Goal: Information Seeking & Learning: Compare options

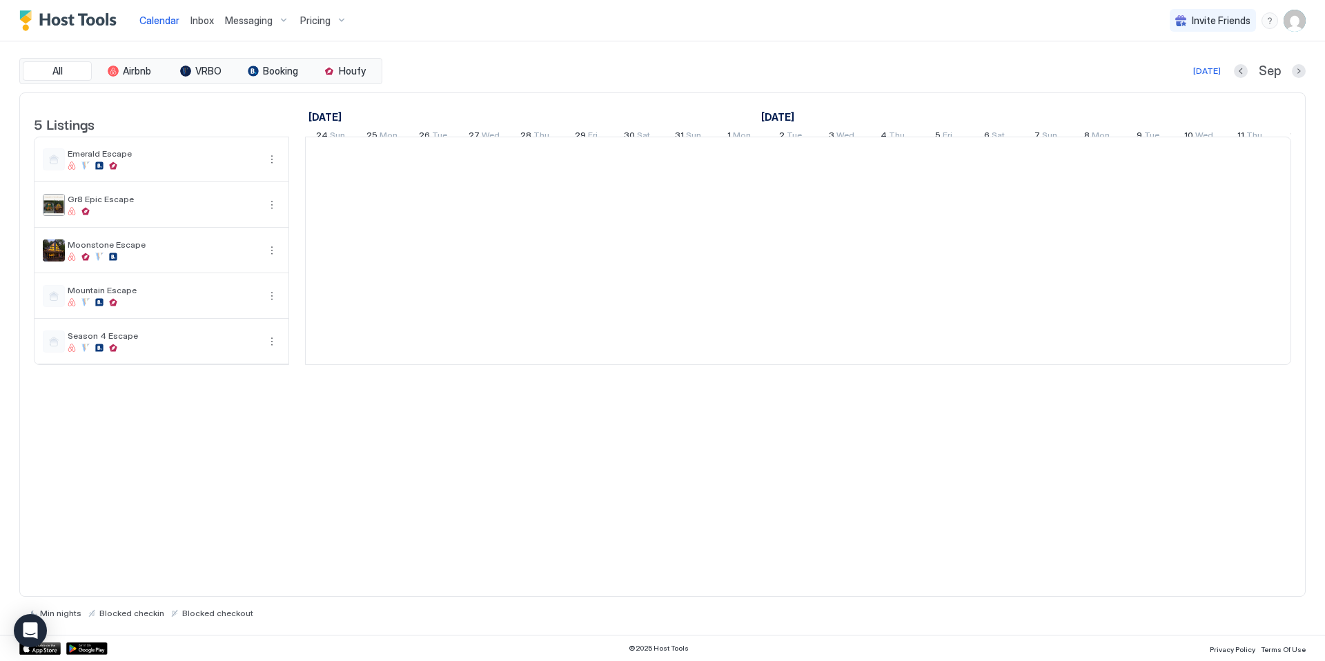
scroll to position [0, 767]
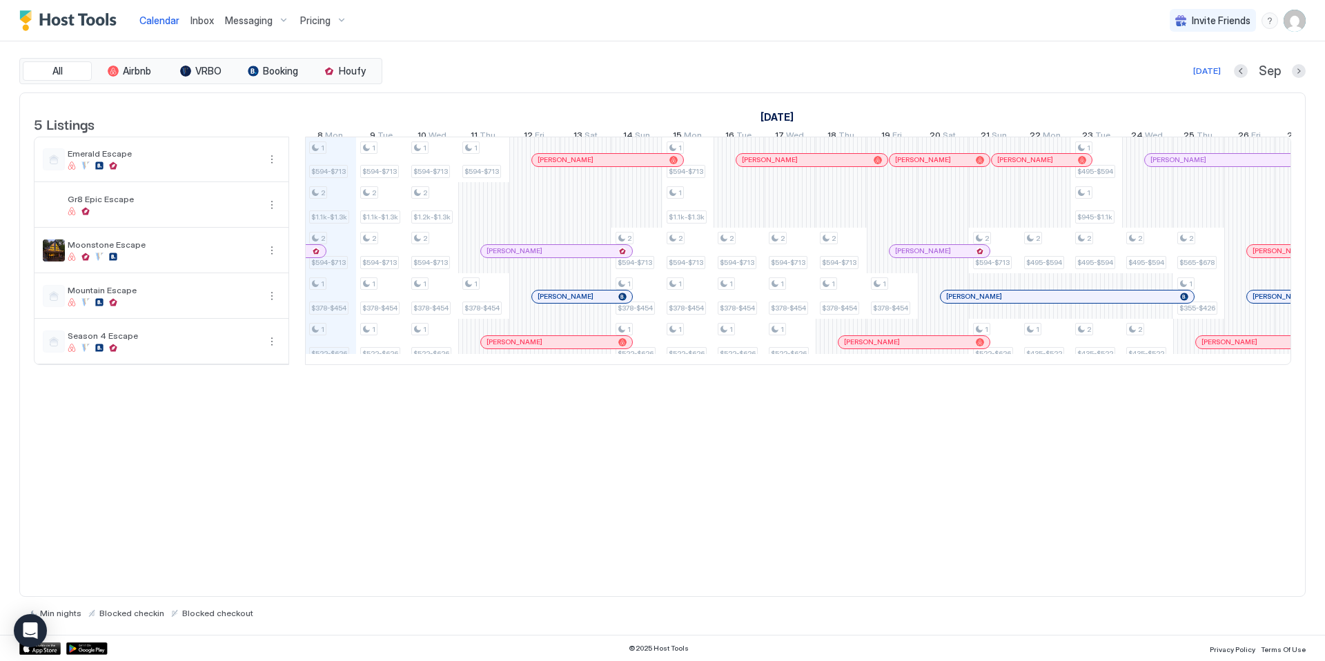
click at [315, 19] on span "Pricing" at bounding box center [315, 20] width 30 height 12
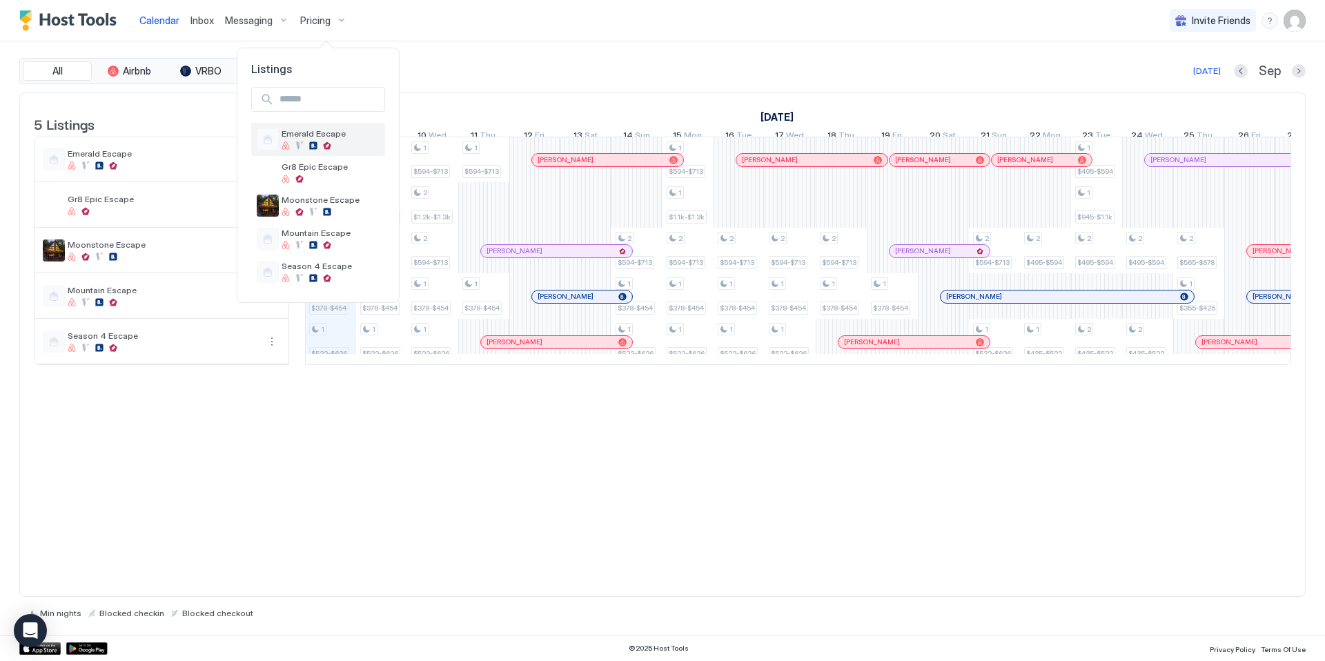
click at [324, 133] on span "Emerald Escape" at bounding box center [331, 133] width 98 height 10
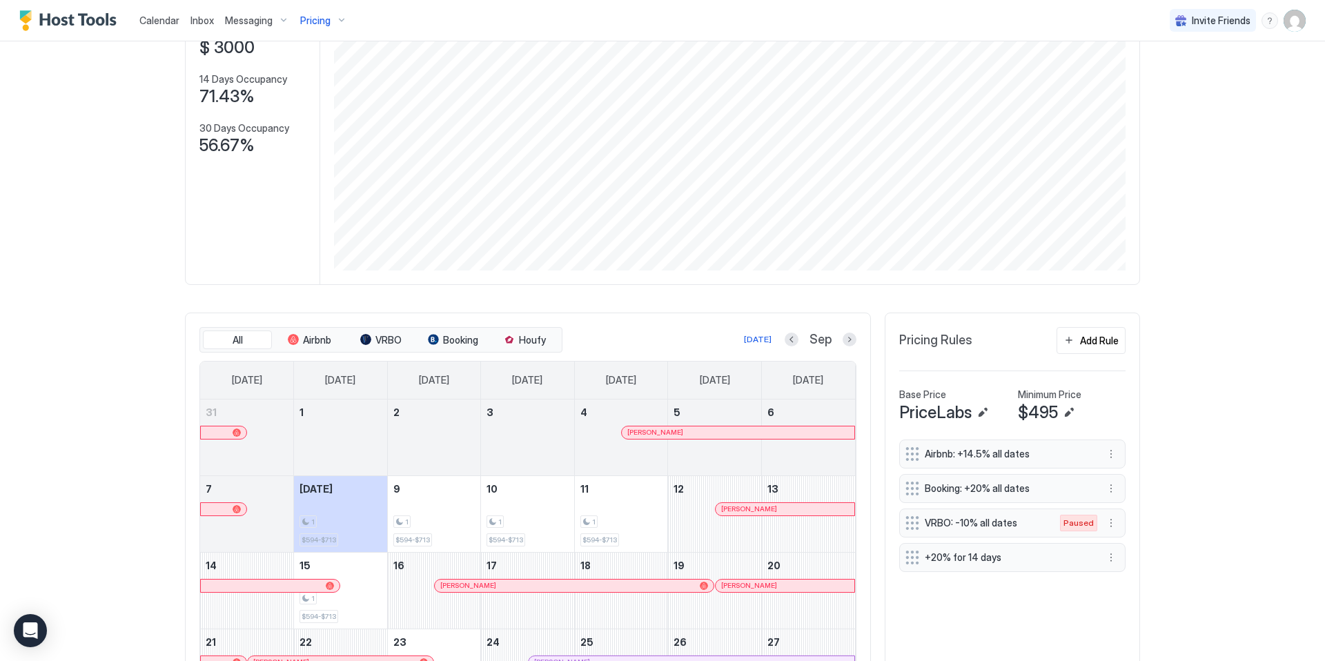
scroll to position [164, 0]
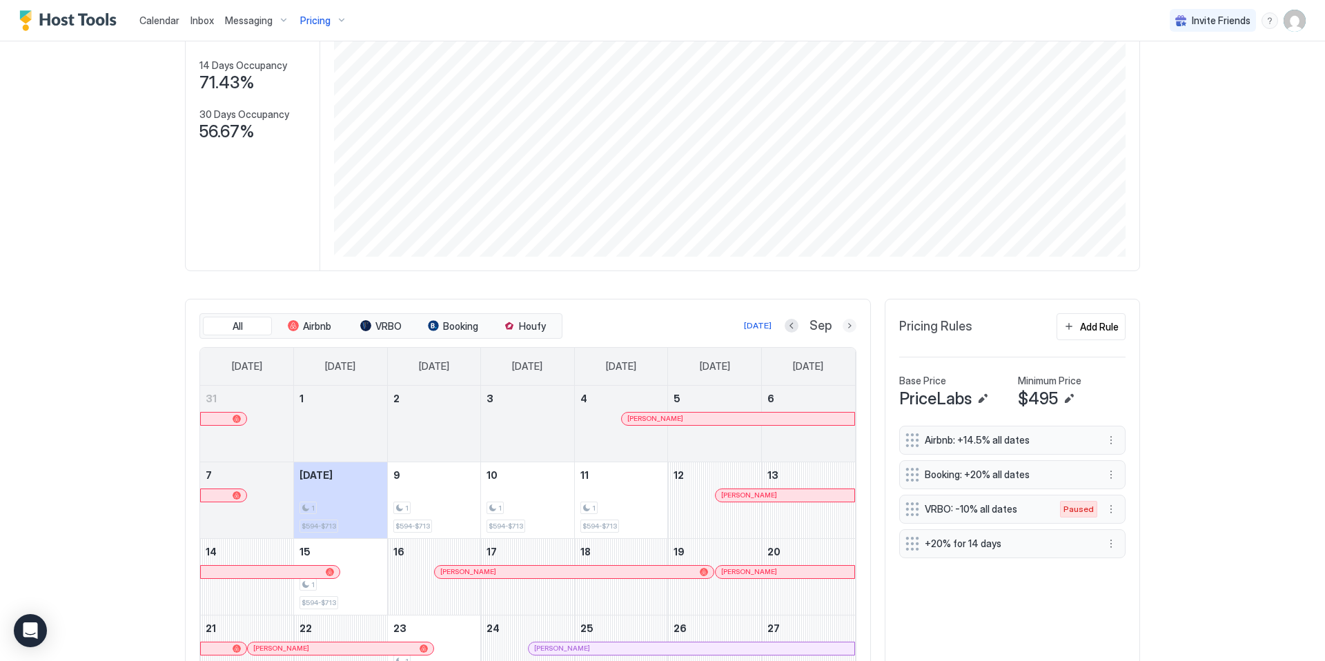
click at [847, 332] on button "Next month" at bounding box center [850, 326] width 14 height 14
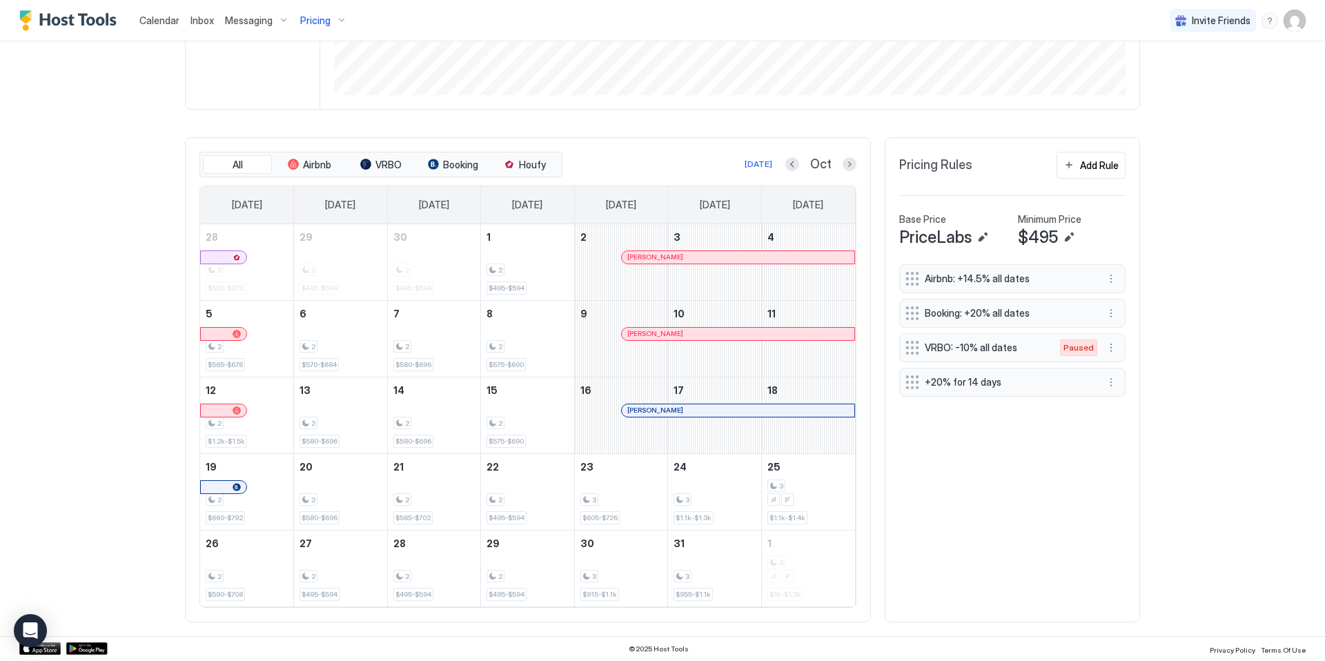
scroll to position [0, 0]
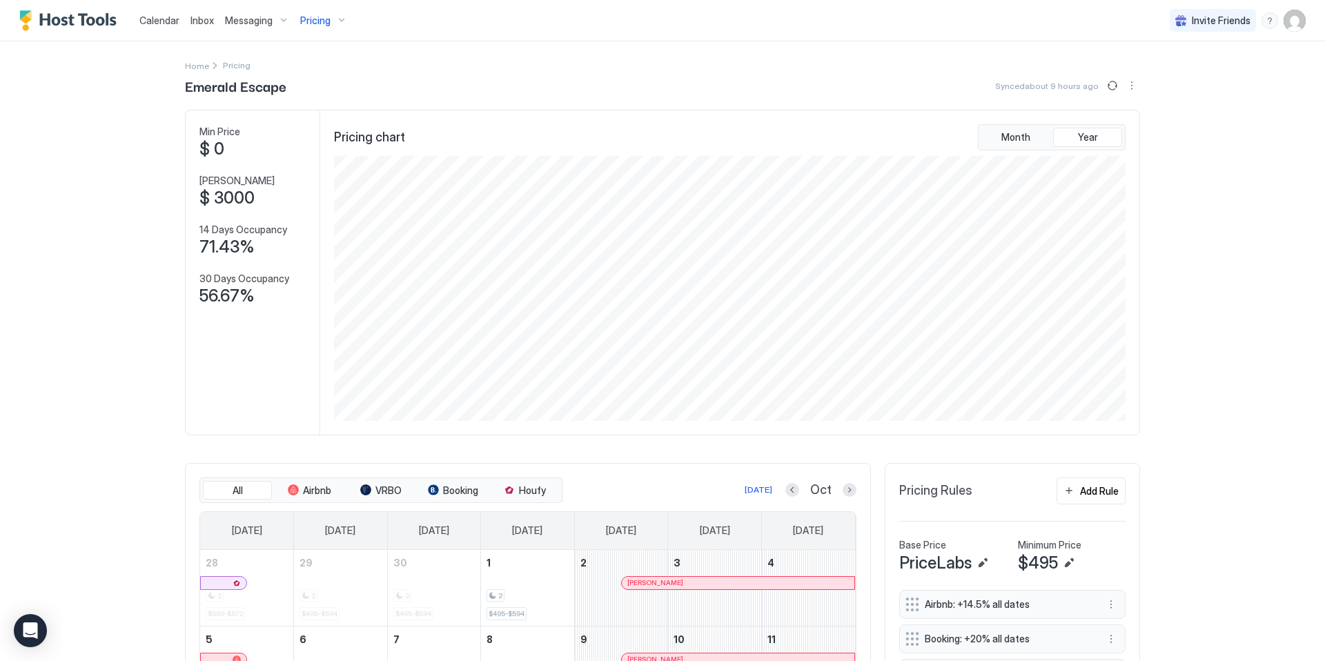
click at [331, 21] on div "Pricing" at bounding box center [324, 20] width 58 height 23
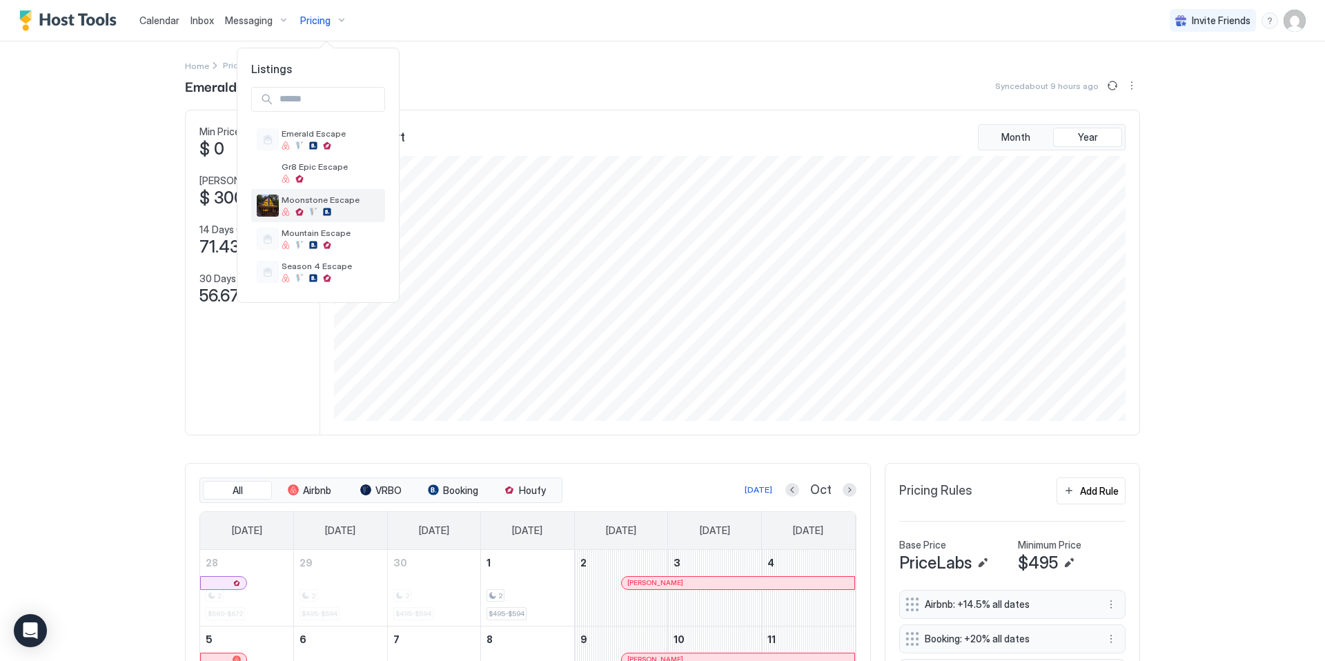
click at [307, 208] on div at bounding box center [331, 212] width 98 height 8
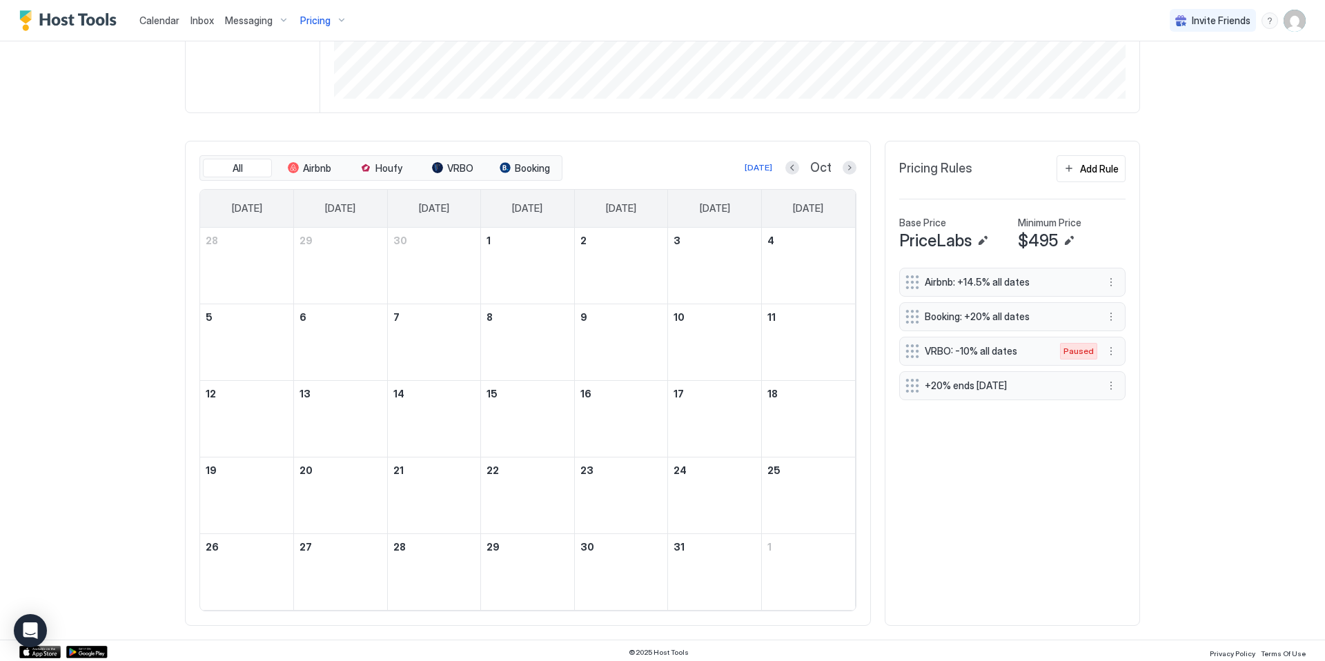
scroll to position [336, 0]
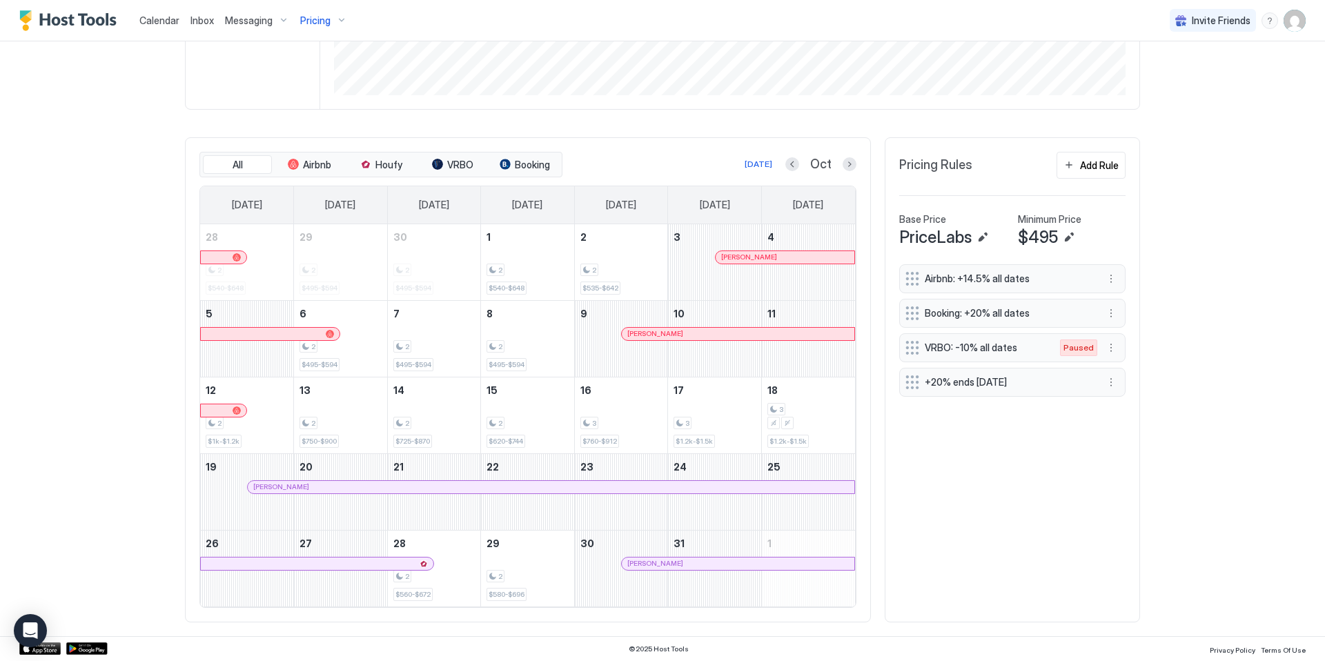
click at [315, 21] on span "Pricing" at bounding box center [315, 20] width 30 height 12
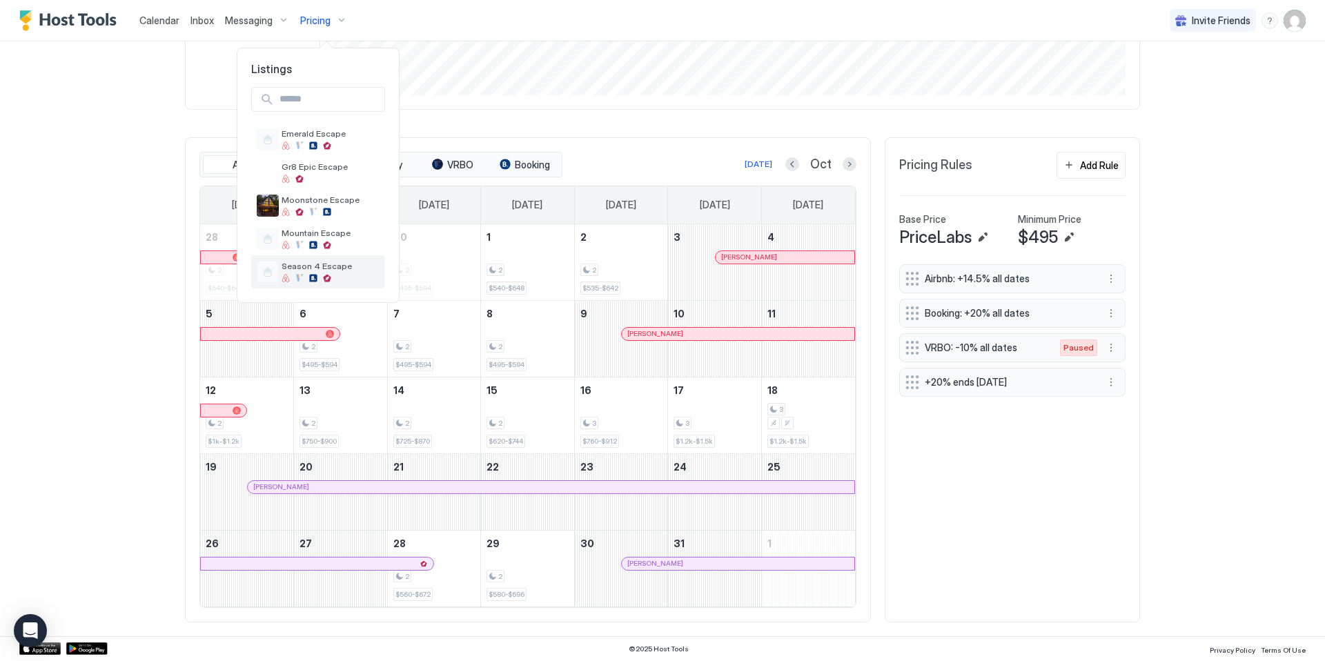
click at [301, 274] on div at bounding box center [299, 278] width 8 height 8
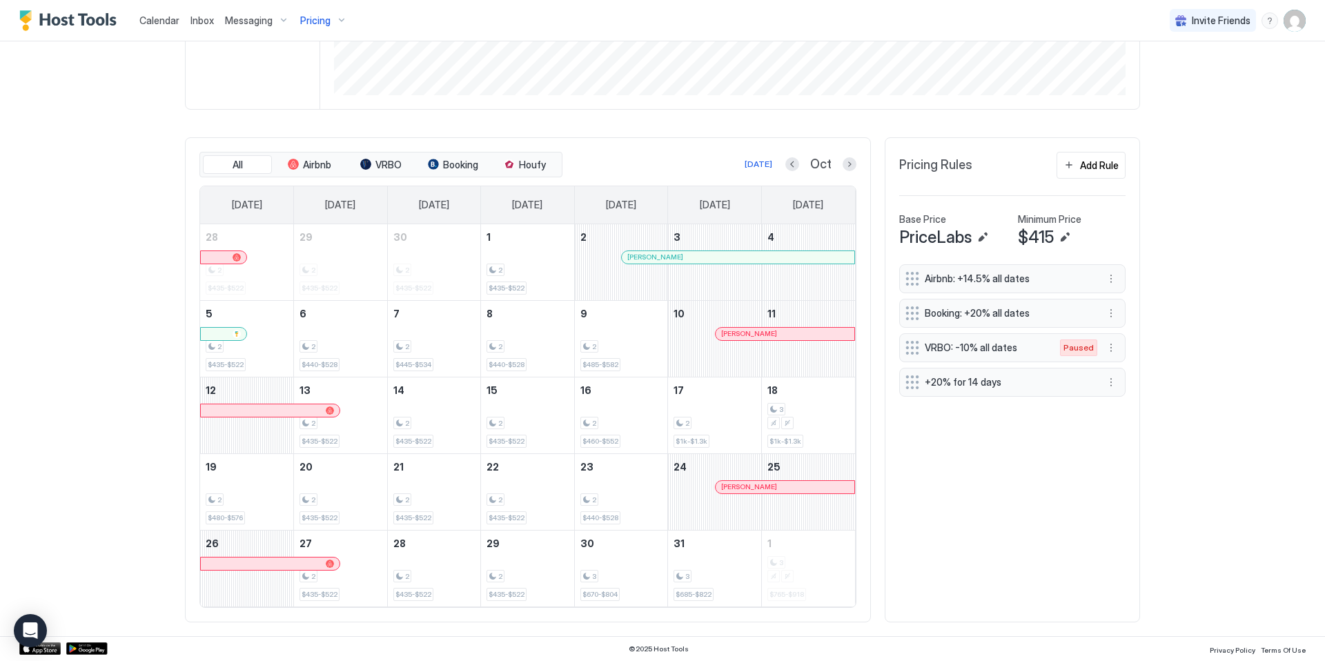
scroll to position [336, 0]
click at [325, 18] on span "Pricing" at bounding box center [315, 20] width 30 height 12
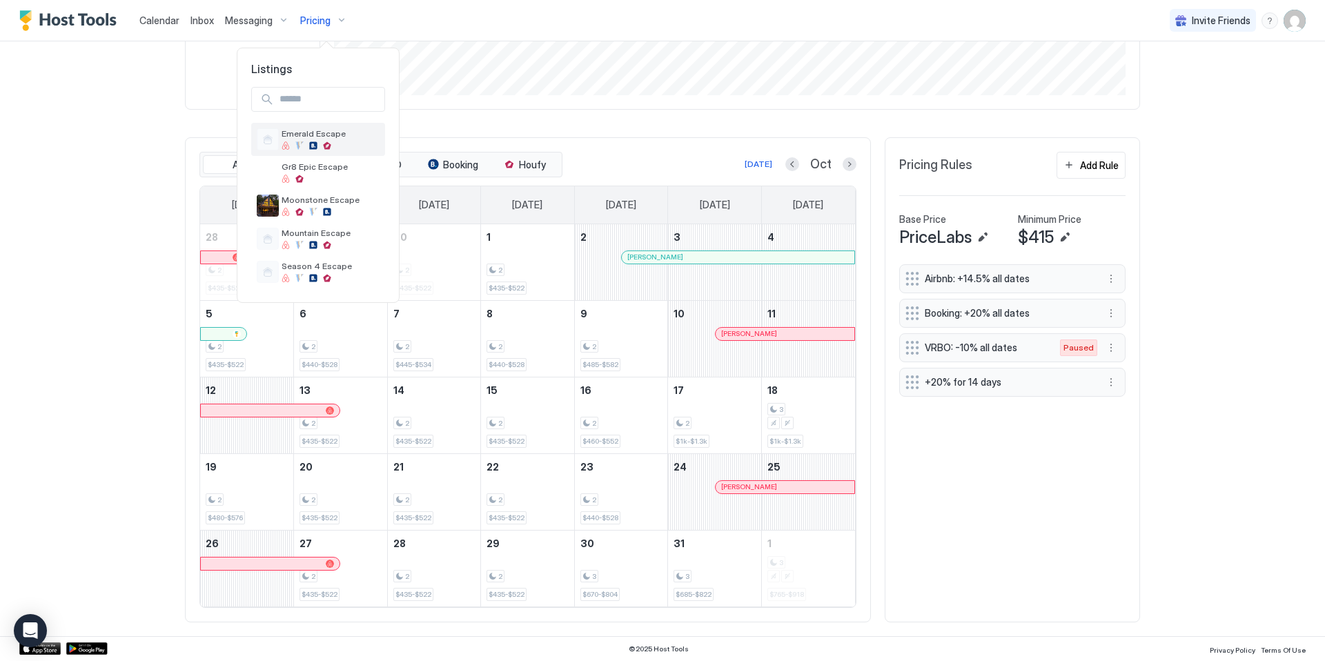
click at [340, 142] on div at bounding box center [331, 146] width 98 height 8
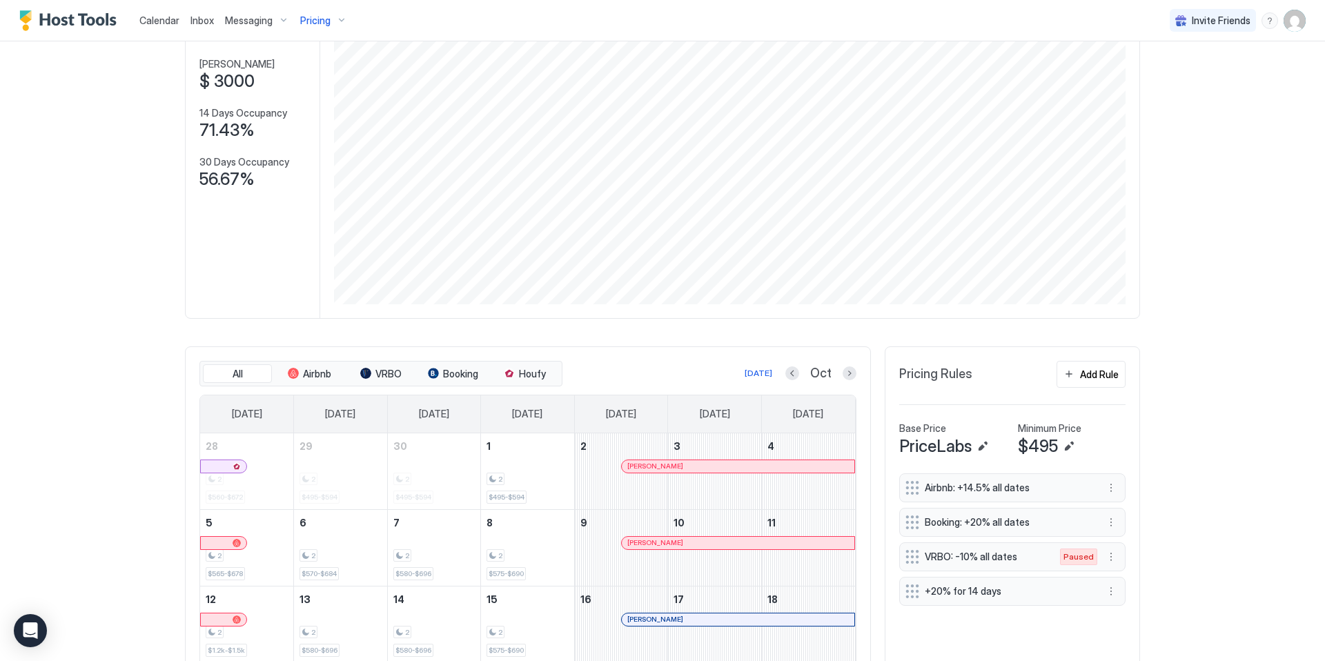
scroll to position [117, 0]
click at [344, 18] on div "Pricing" at bounding box center [324, 20] width 58 height 23
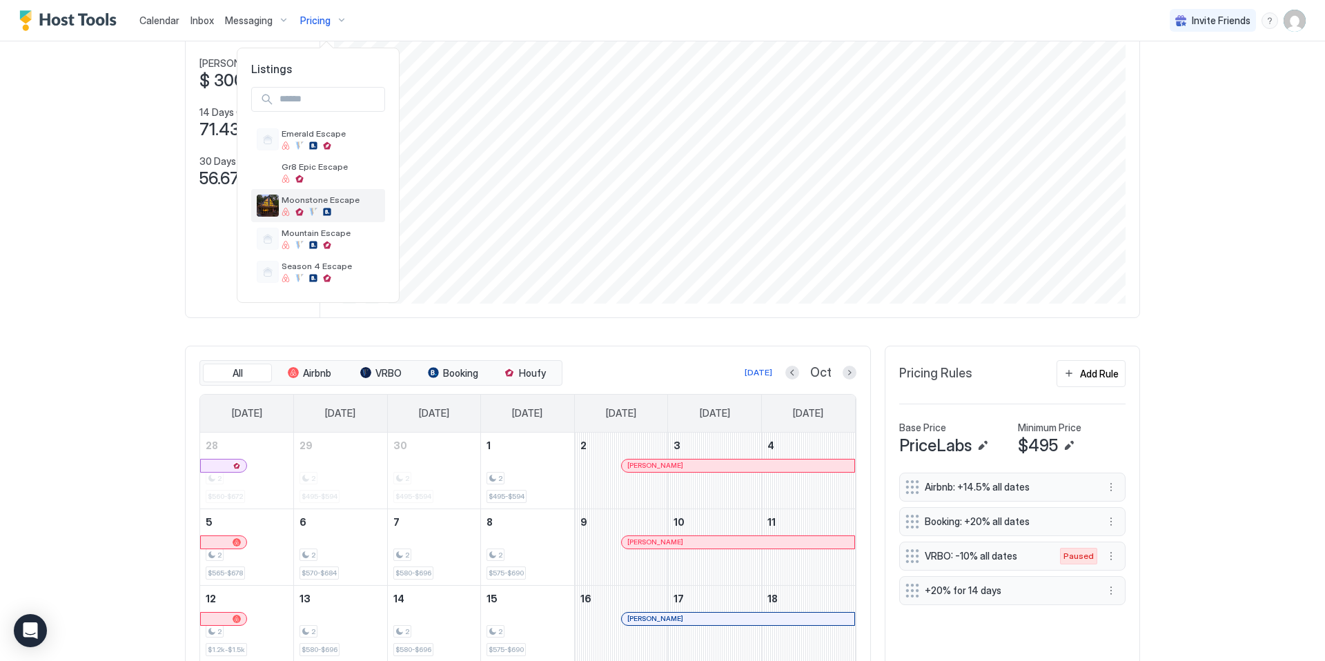
click at [329, 202] on span "Moonstone Escape" at bounding box center [331, 200] width 98 height 10
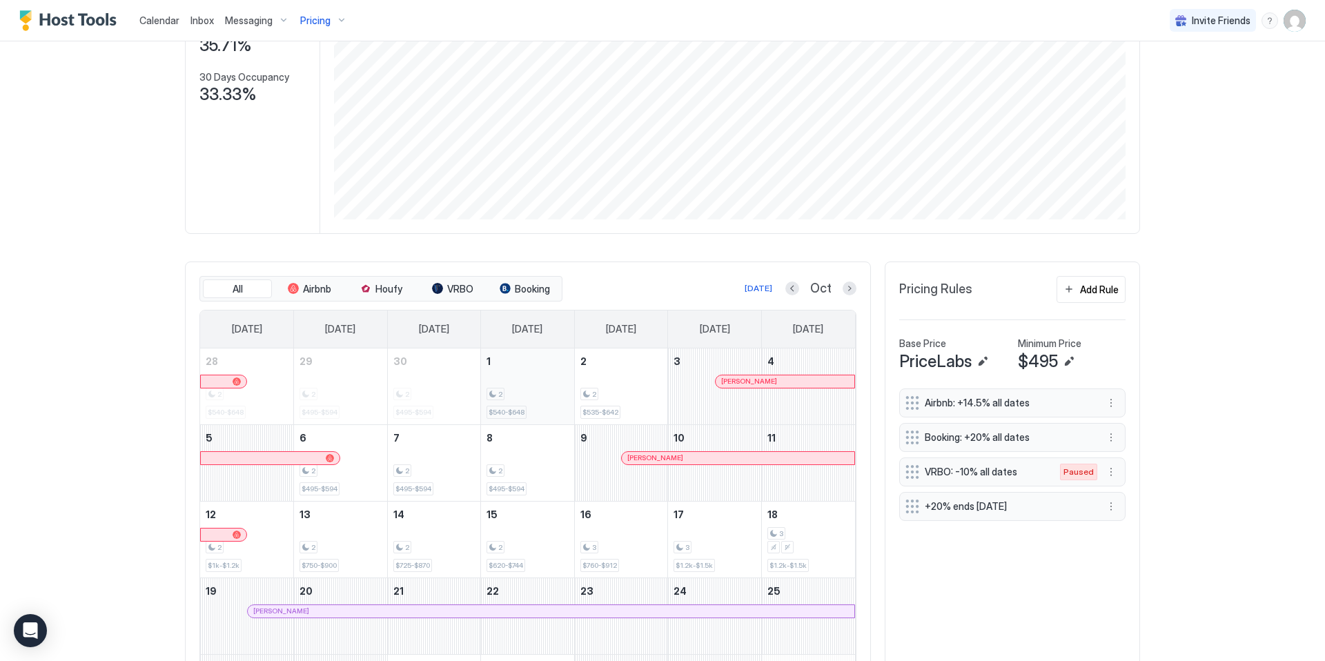
scroll to position [336, 0]
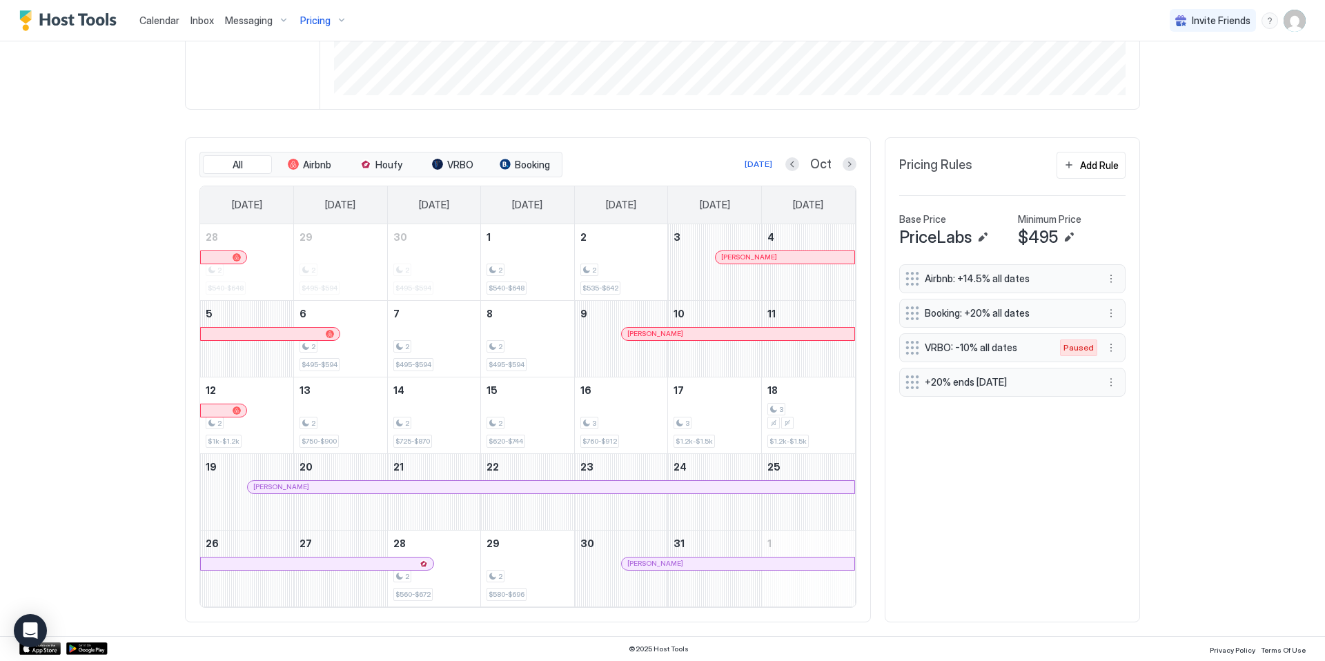
click at [327, 22] on span "Pricing" at bounding box center [315, 20] width 30 height 12
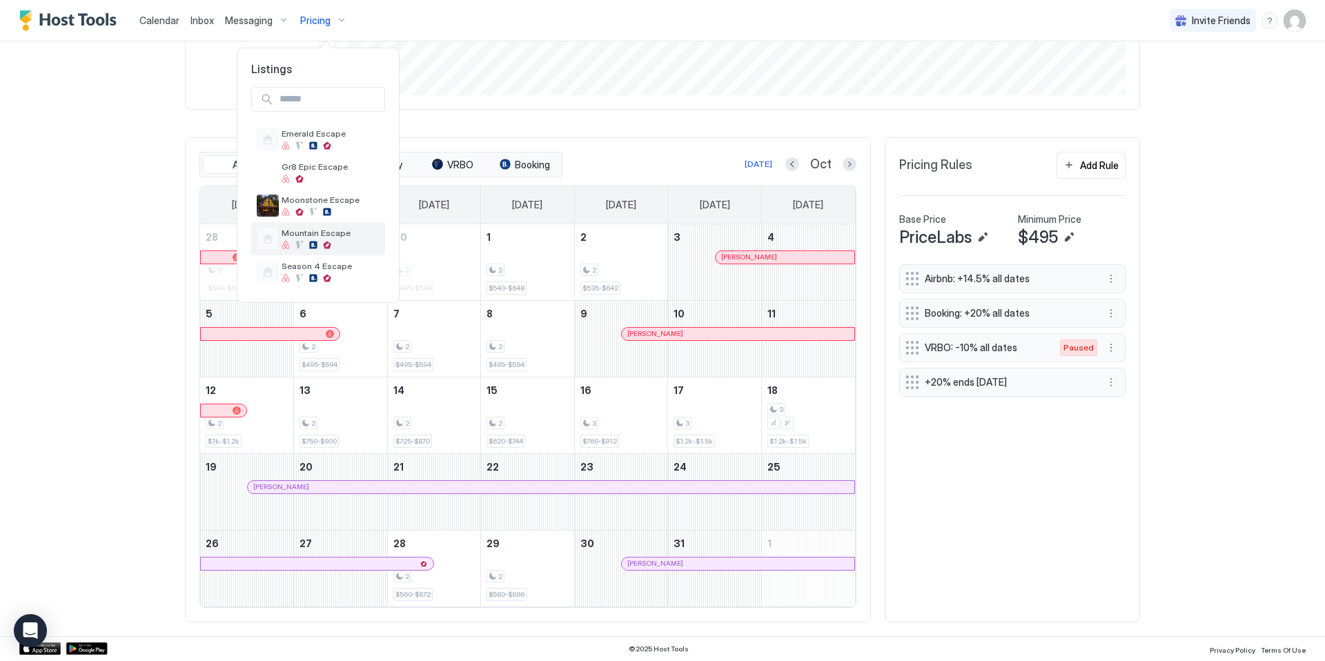
click at [336, 239] on div "Mountain Escape" at bounding box center [331, 238] width 98 height 21
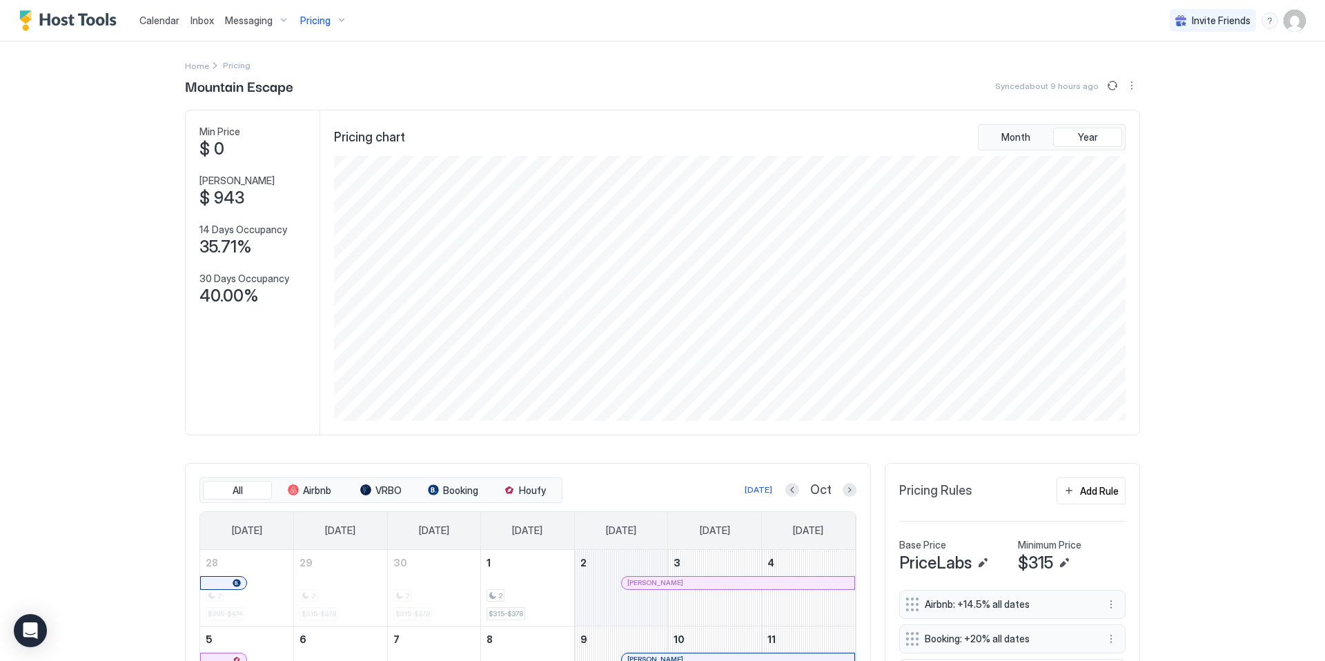
scroll to position [285, 0]
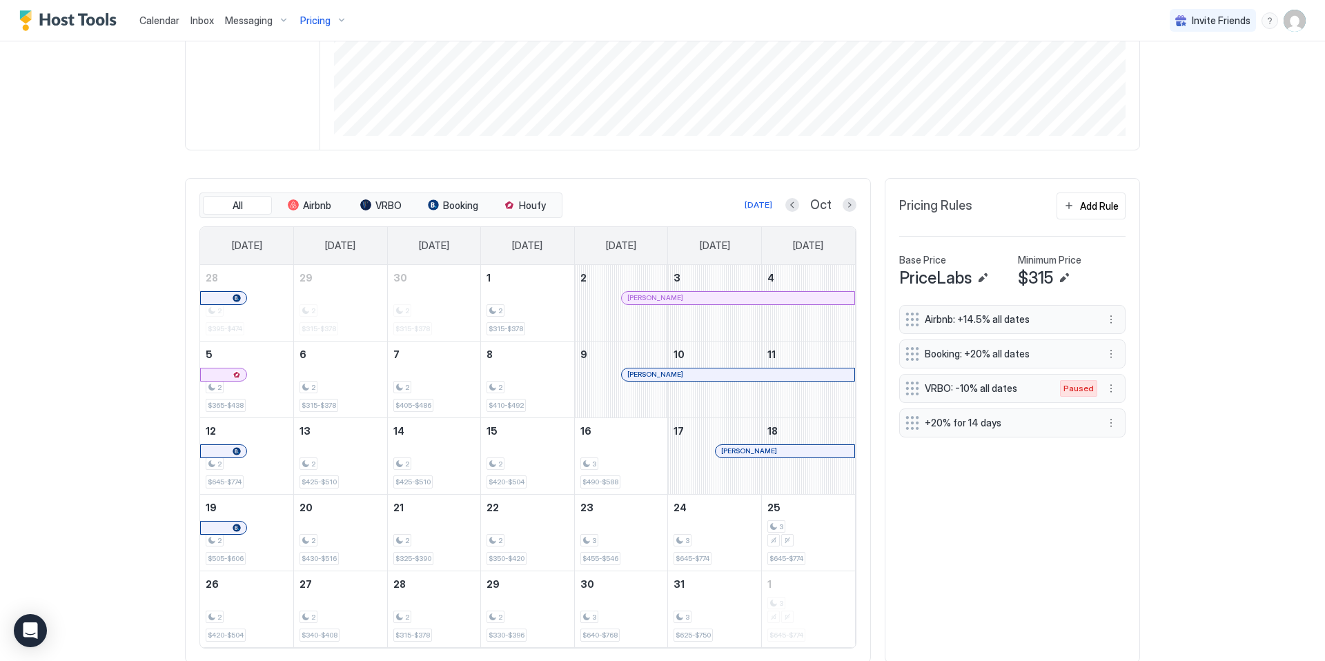
click at [331, 26] on div "Pricing" at bounding box center [324, 20] width 58 height 23
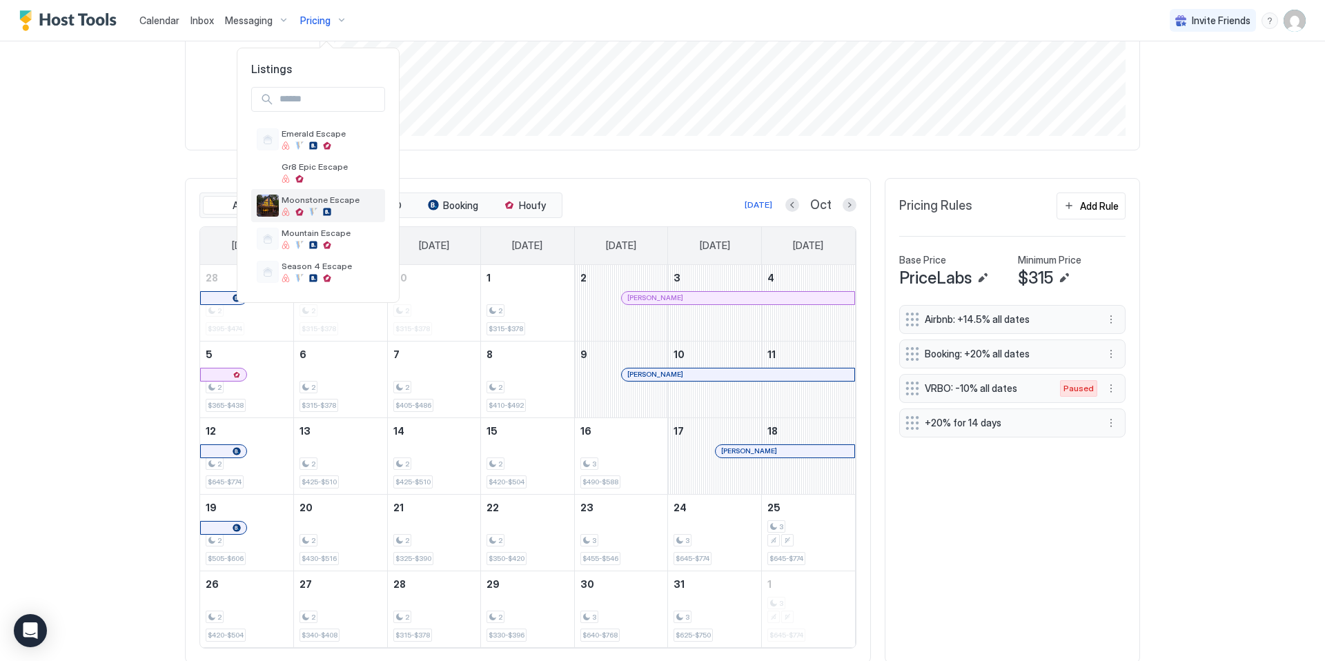
click at [325, 200] on span "Moonstone Escape" at bounding box center [331, 200] width 98 height 10
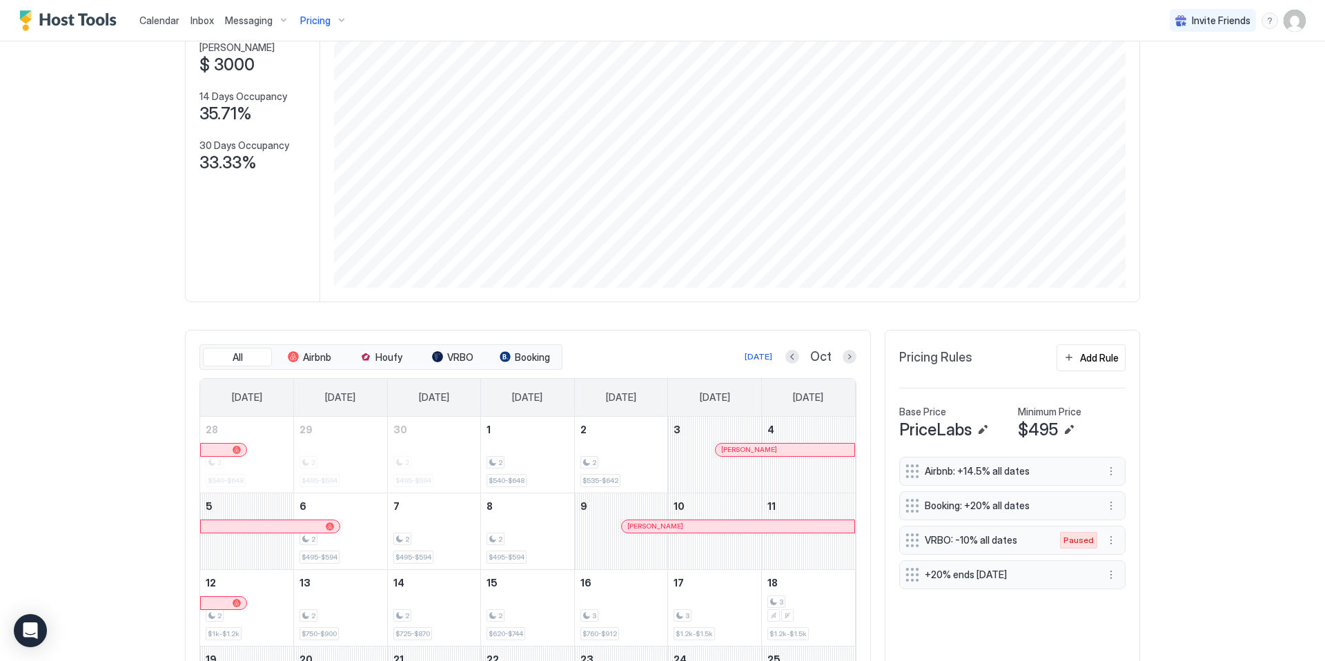
scroll to position [136, 0]
click at [336, 17] on div "Pricing" at bounding box center [324, 20] width 58 height 23
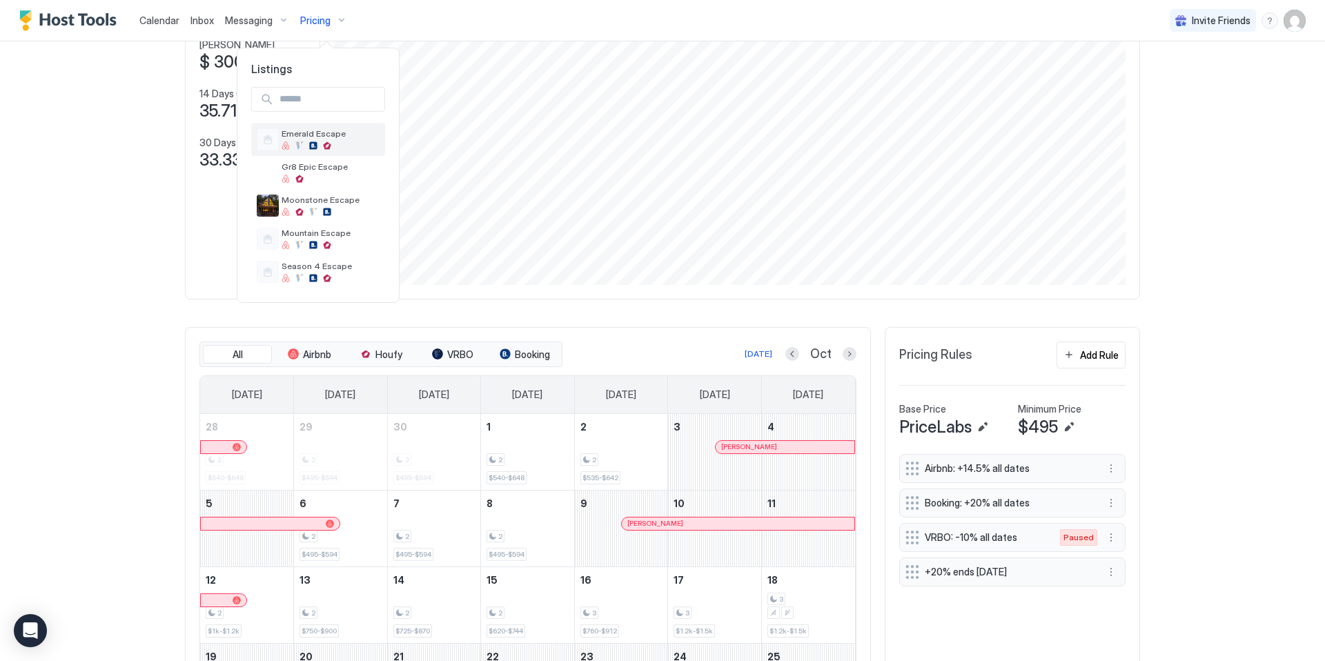
click at [332, 127] on div "Emerald Escape" at bounding box center [318, 139] width 134 height 33
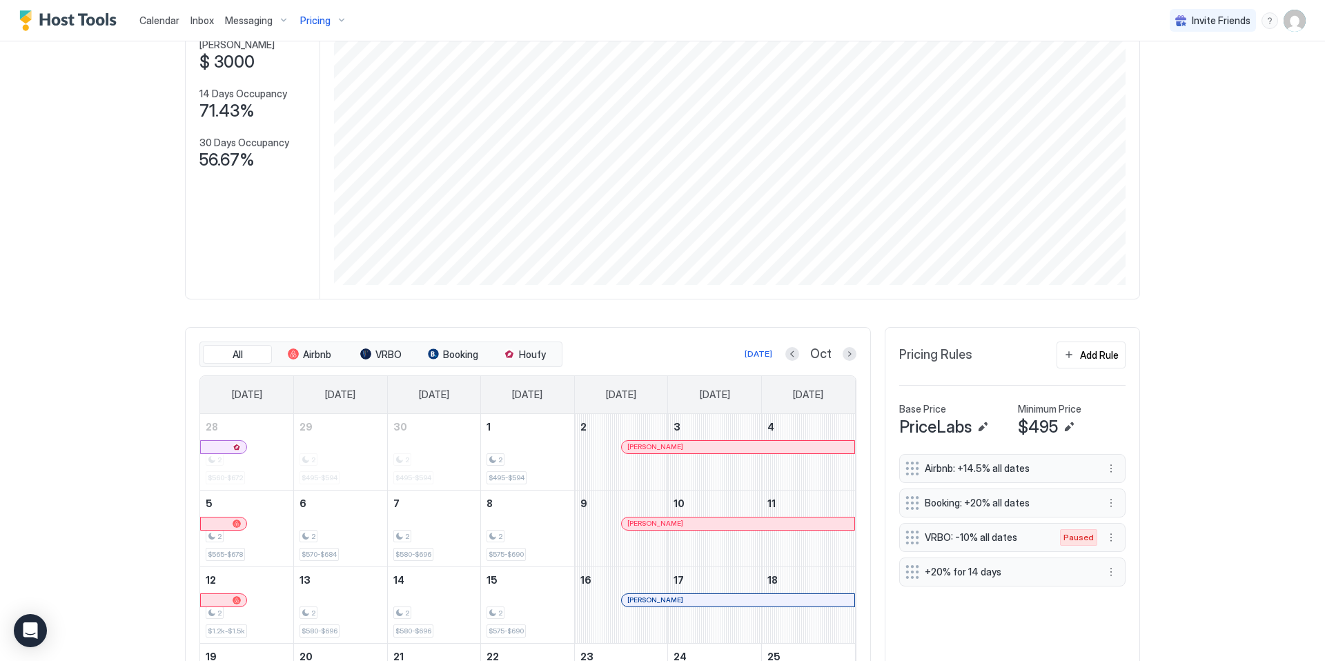
click at [276, 18] on div "Messaging" at bounding box center [257, 20] width 75 height 23
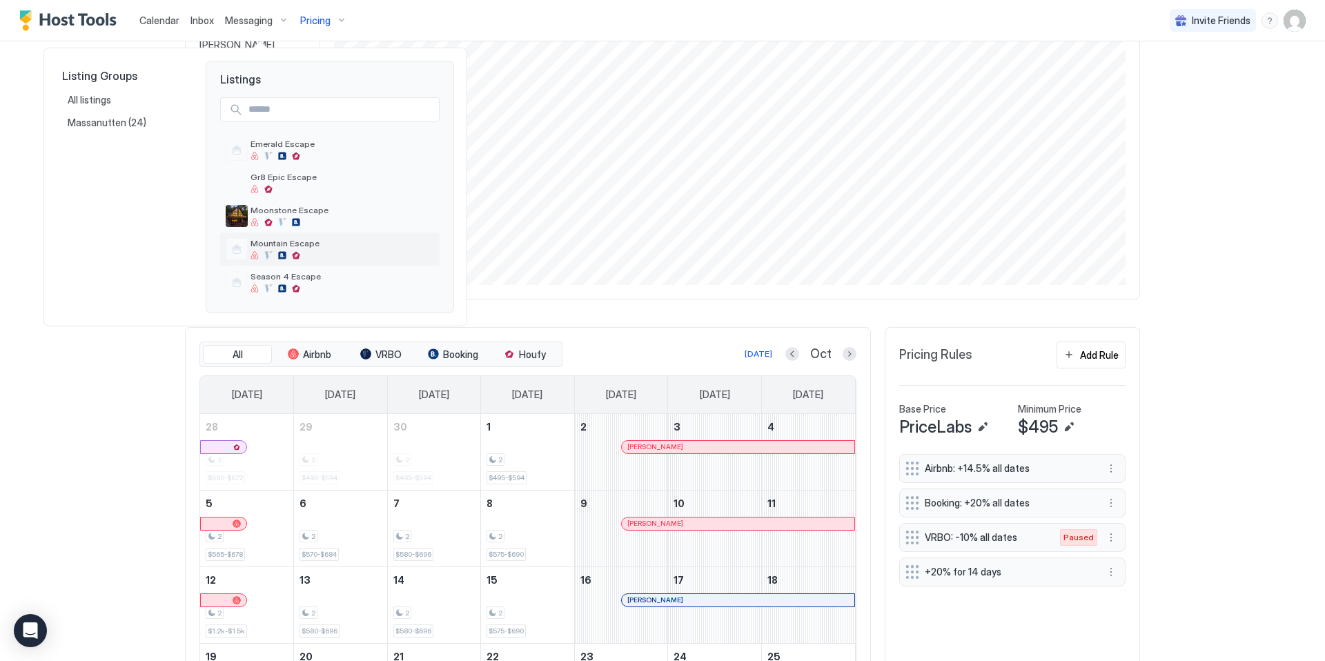
click at [298, 244] on span "Mountain Escape" at bounding box center [343, 243] width 184 height 10
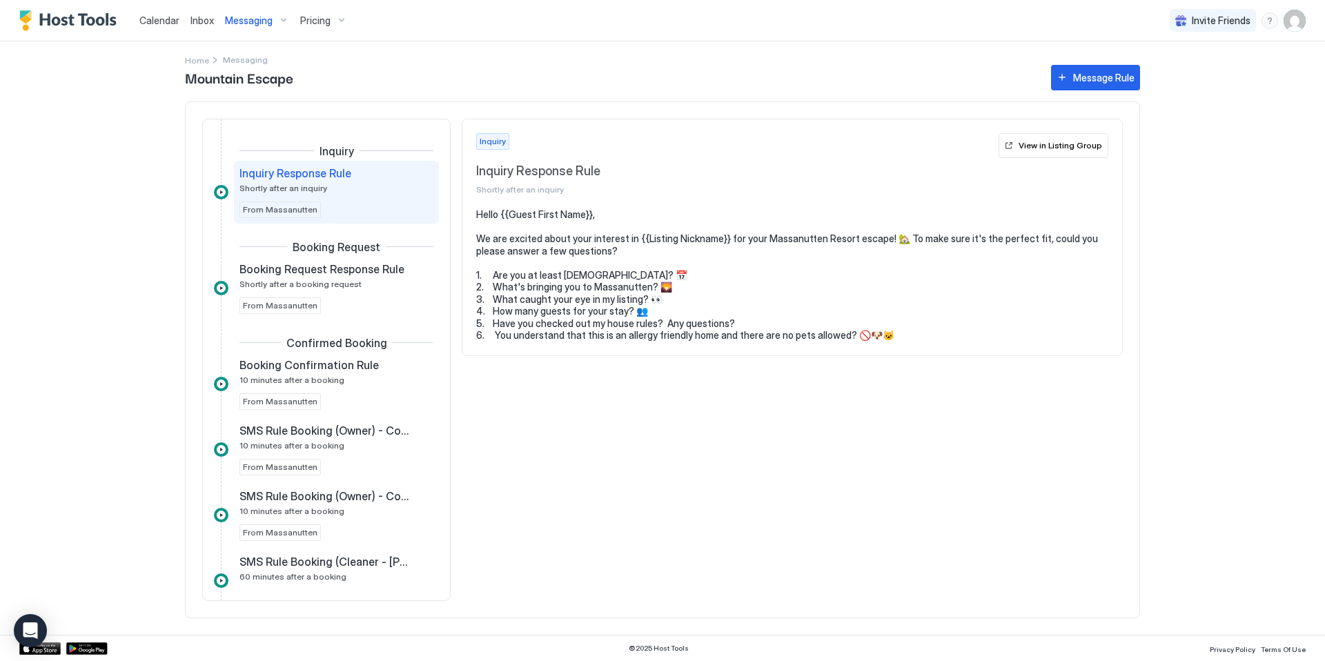
click at [334, 21] on div "Pricing" at bounding box center [324, 20] width 58 height 23
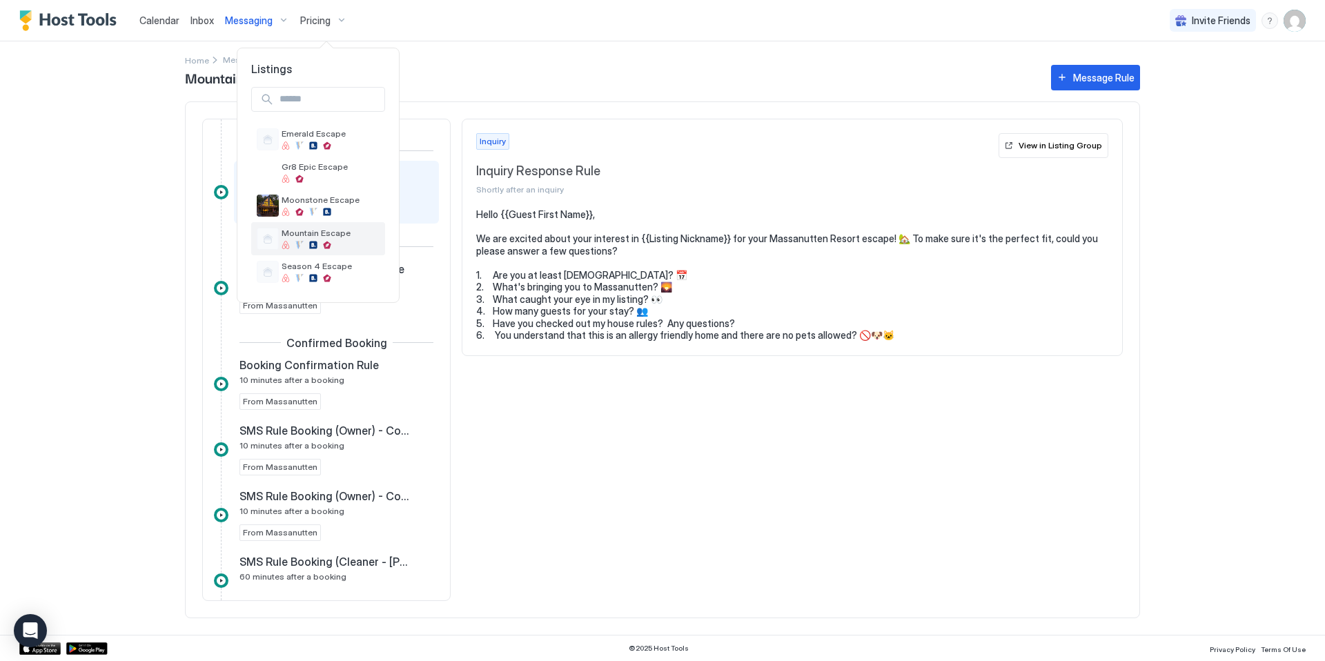
click at [311, 228] on span "Mountain Escape" at bounding box center [331, 233] width 98 height 10
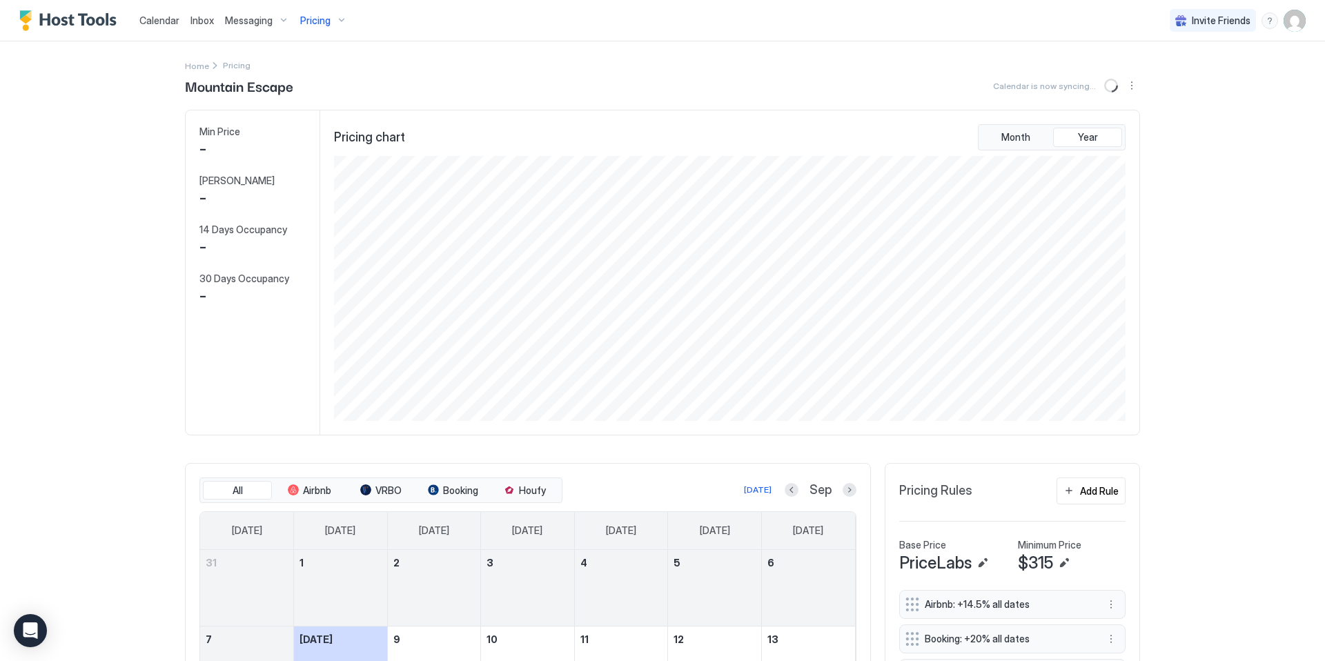
scroll to position [265, 795]
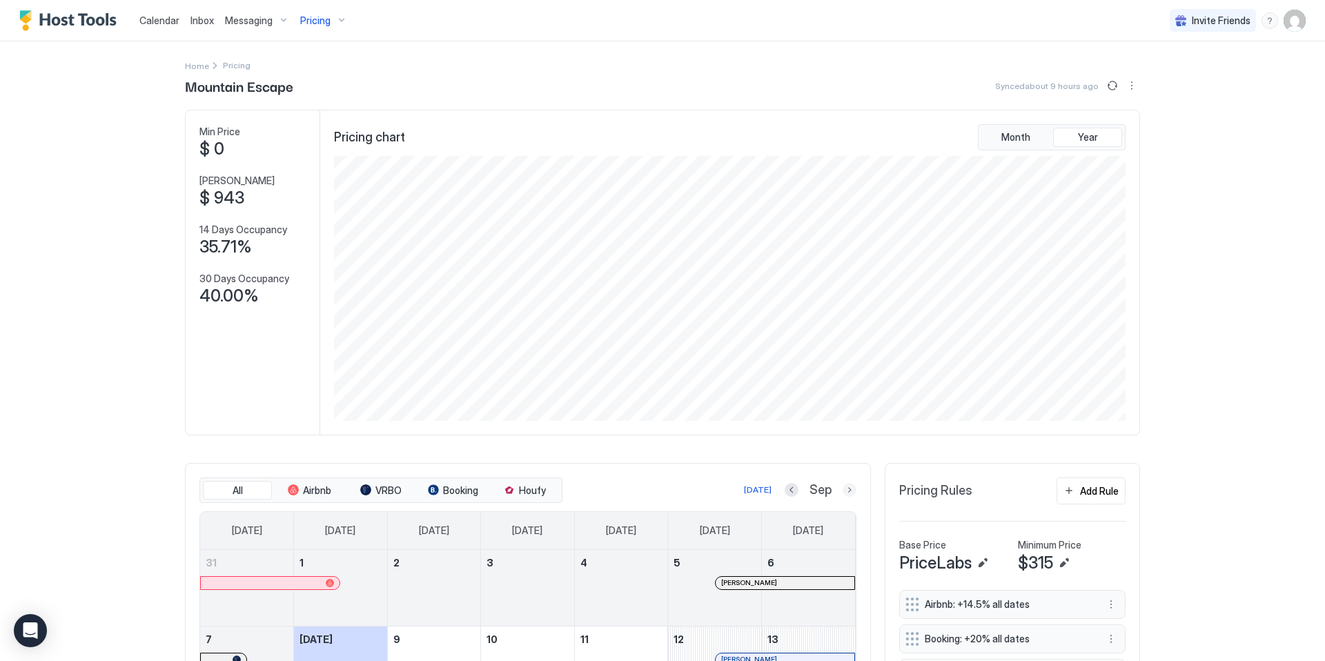
click at [843, 495] on button "Next month" at bounding box center [850, 490] width 14 height 14
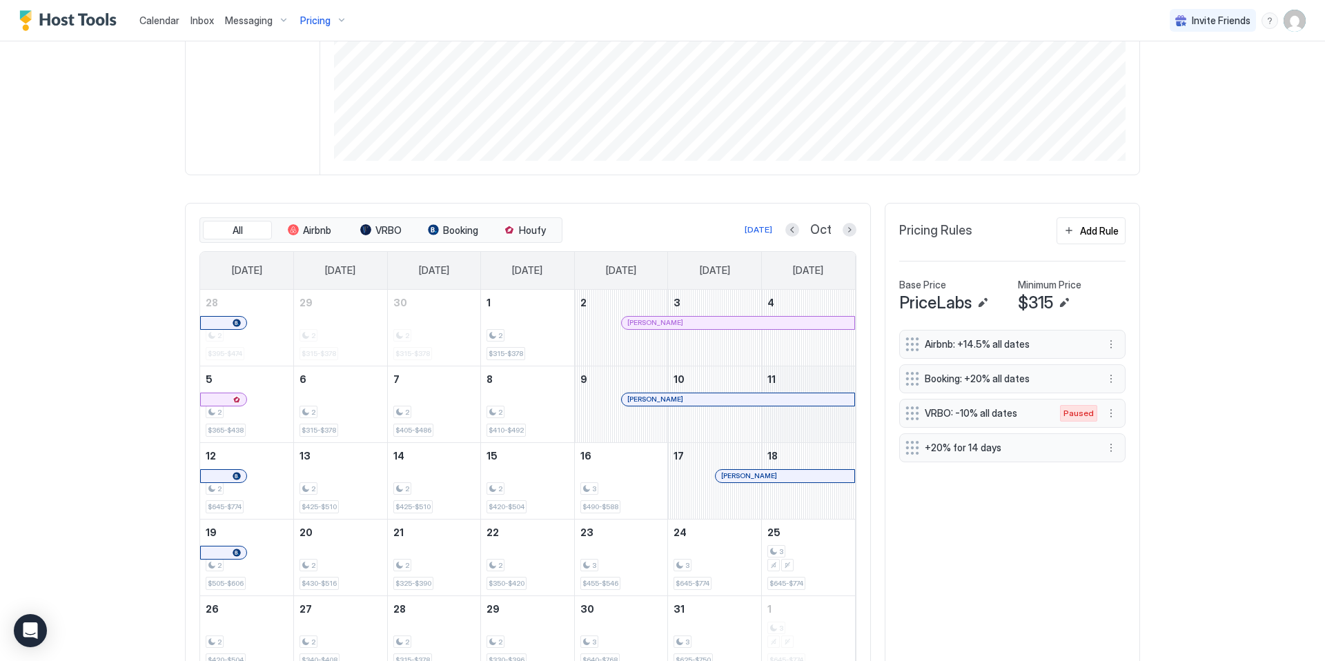
scroll to position [319, 0]
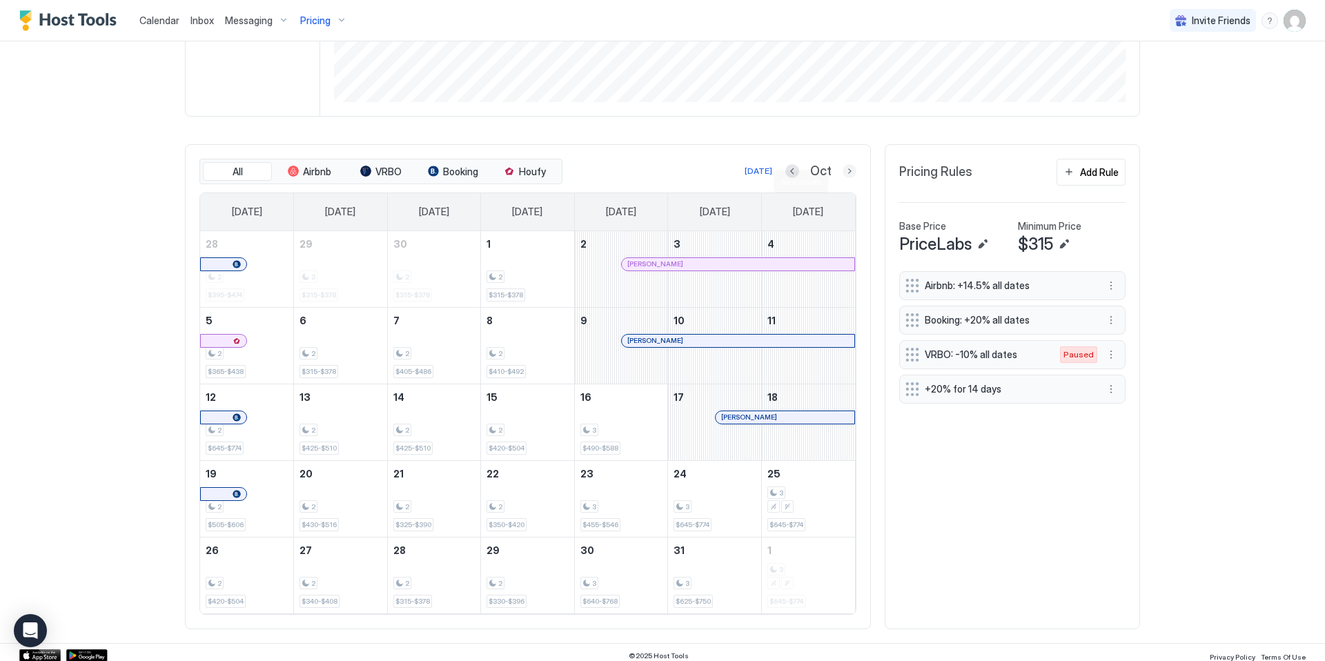
click at [843, 178] on button "Next month" at bounding box center [850, 171] width 14 height 14
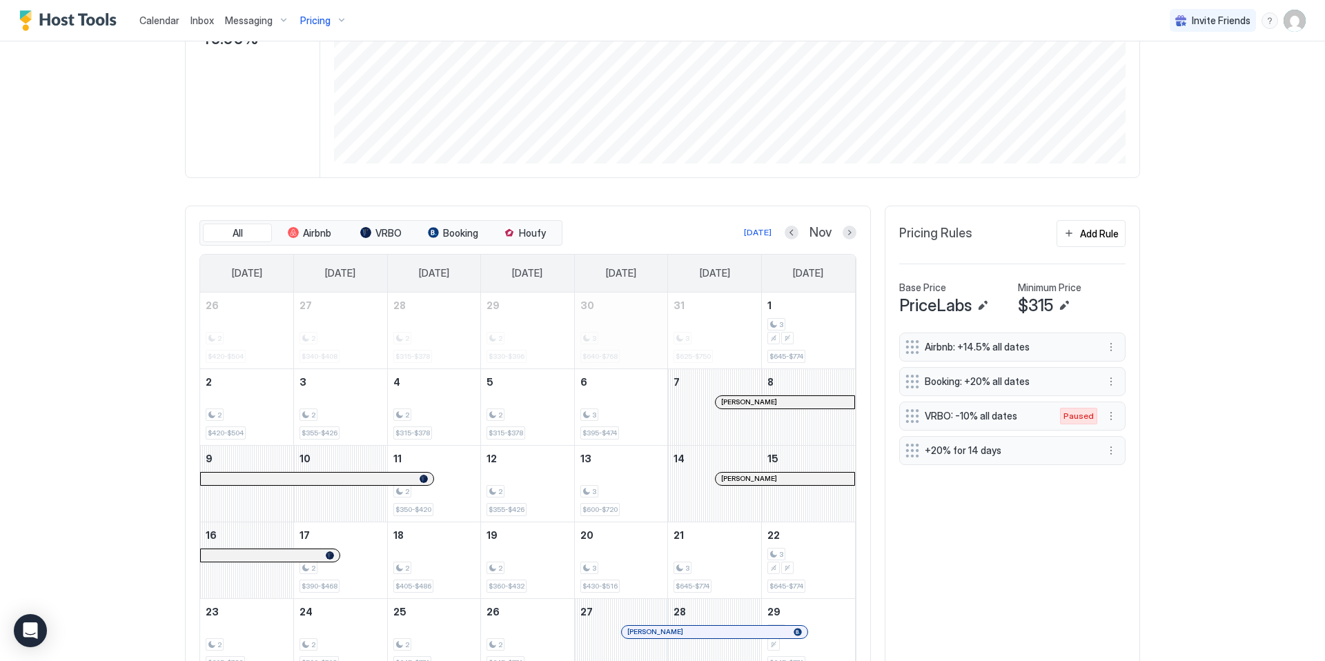
scroll to position [276, 0]
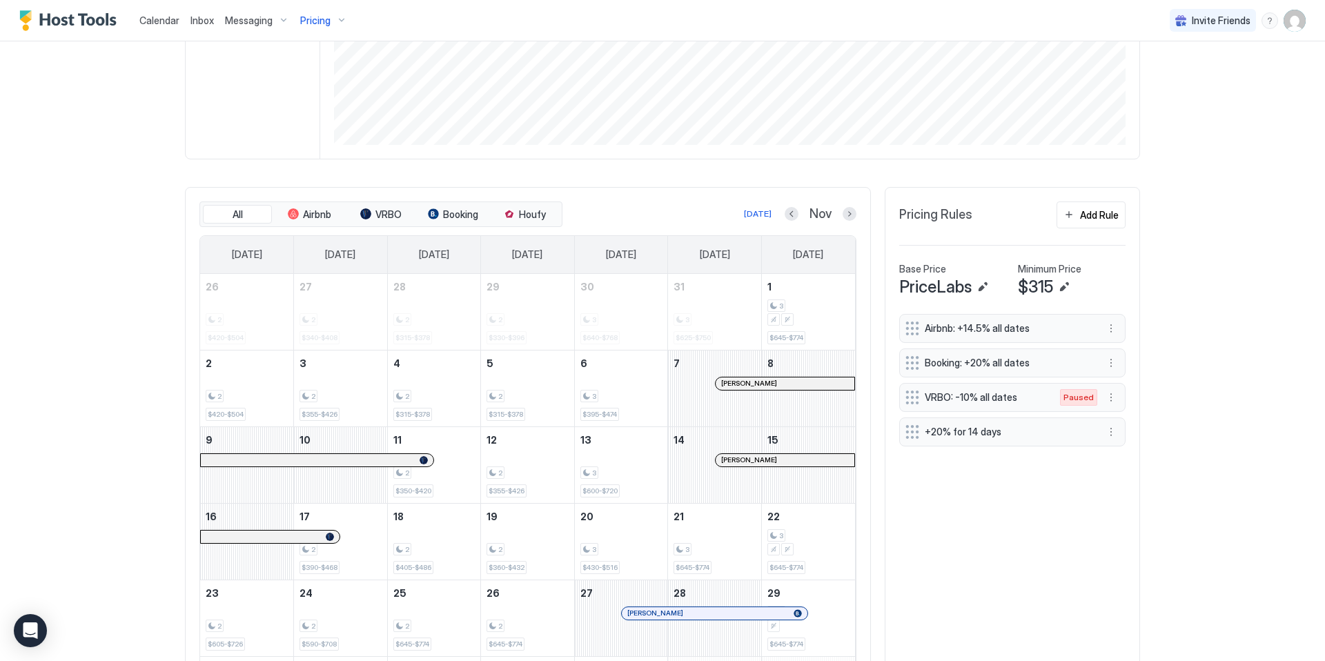
click at [333, 24] on div "Pricing" at bounding box center [324, 20] width 58 height 23
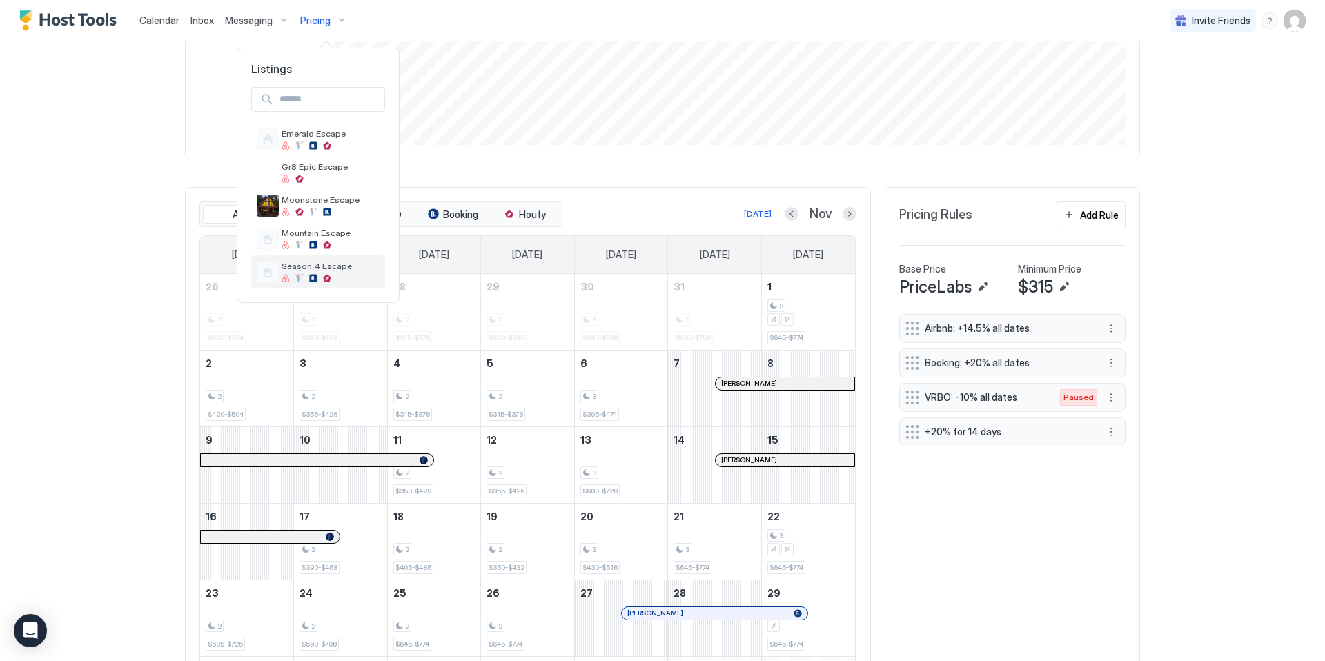
click at [307, 275] on div at bounding box center [331, 278] width 98 height 8
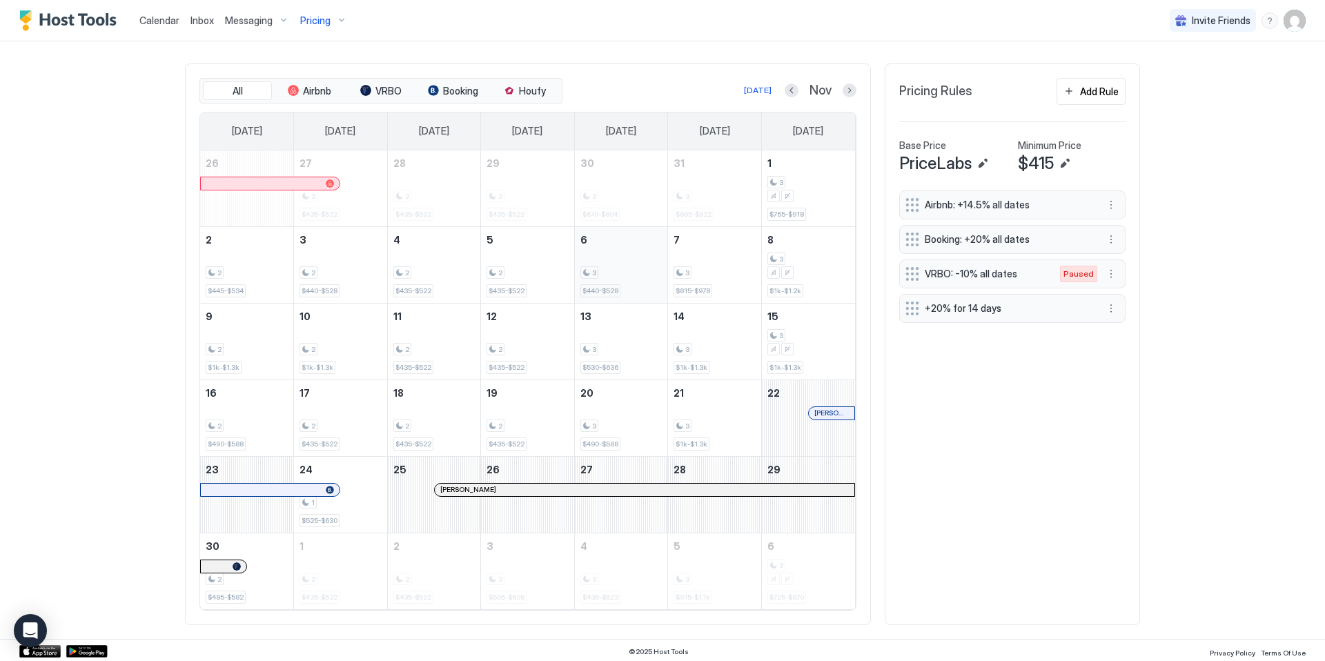
scroll to position [412, 0]
click at [332, 22] on div "Pricing" at bounding box center [324, 20] width 58 height 23
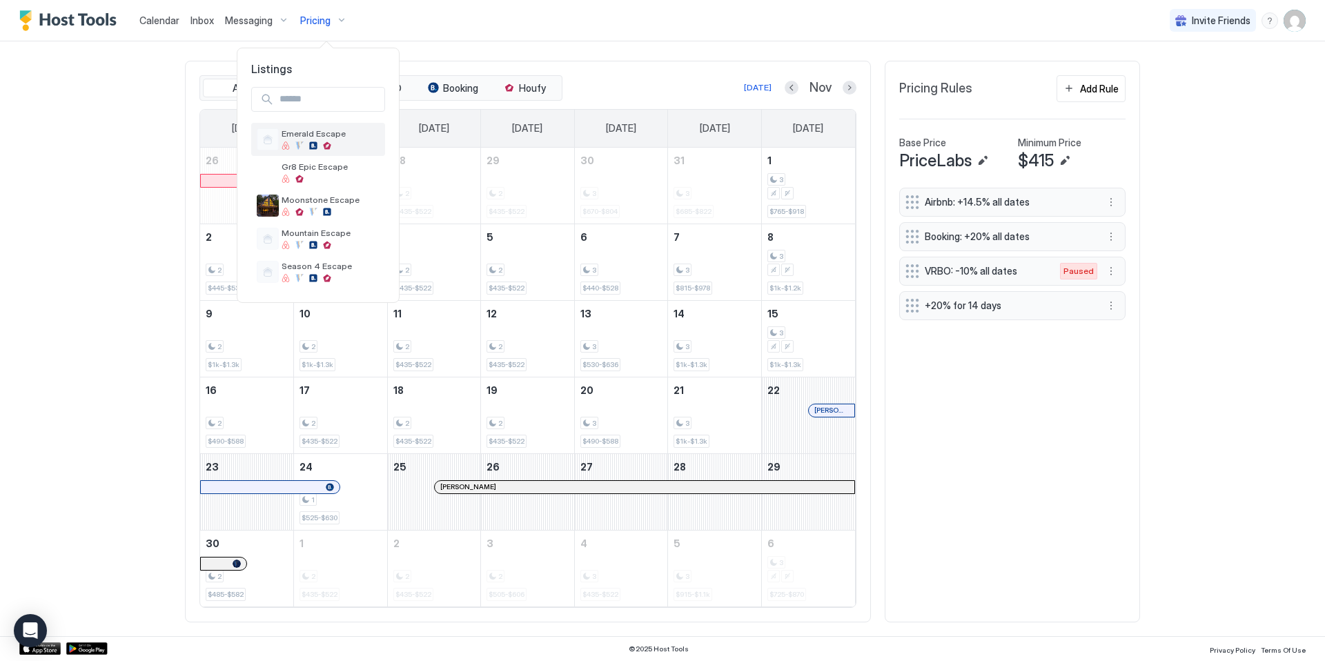
click at [342, 146] on div at bounding box center [331, 146] width 98 height 8
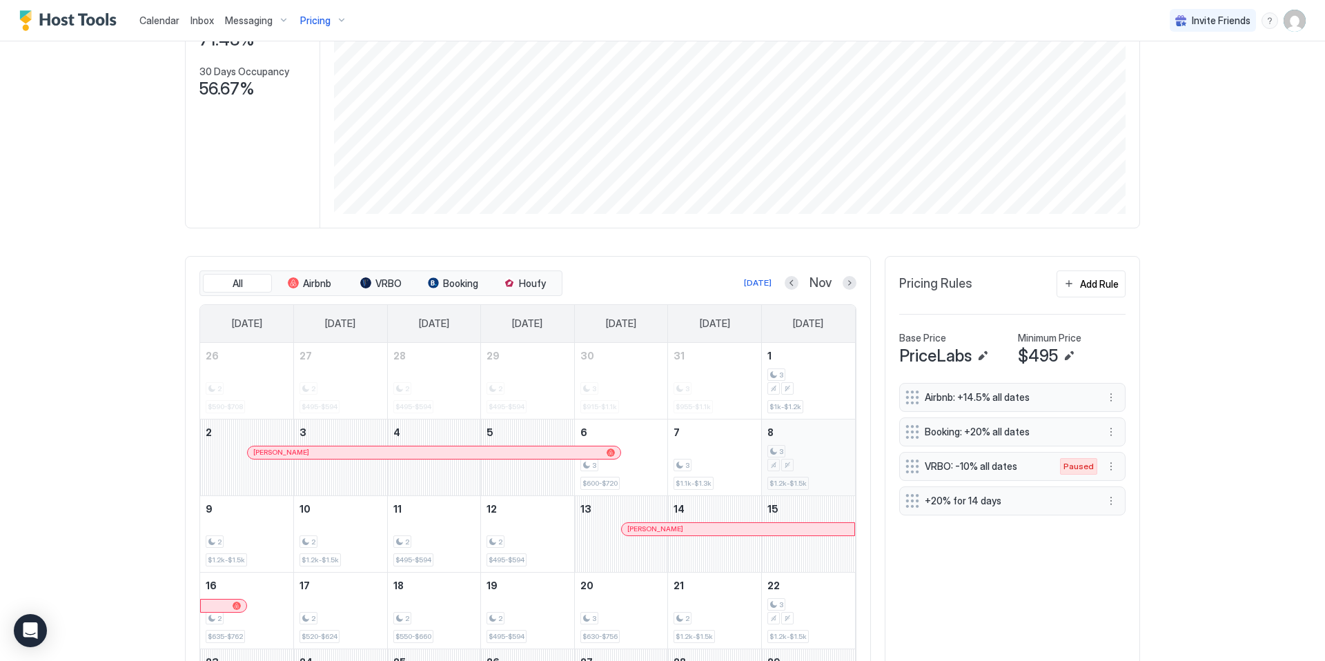
scroll to position [243, 0]
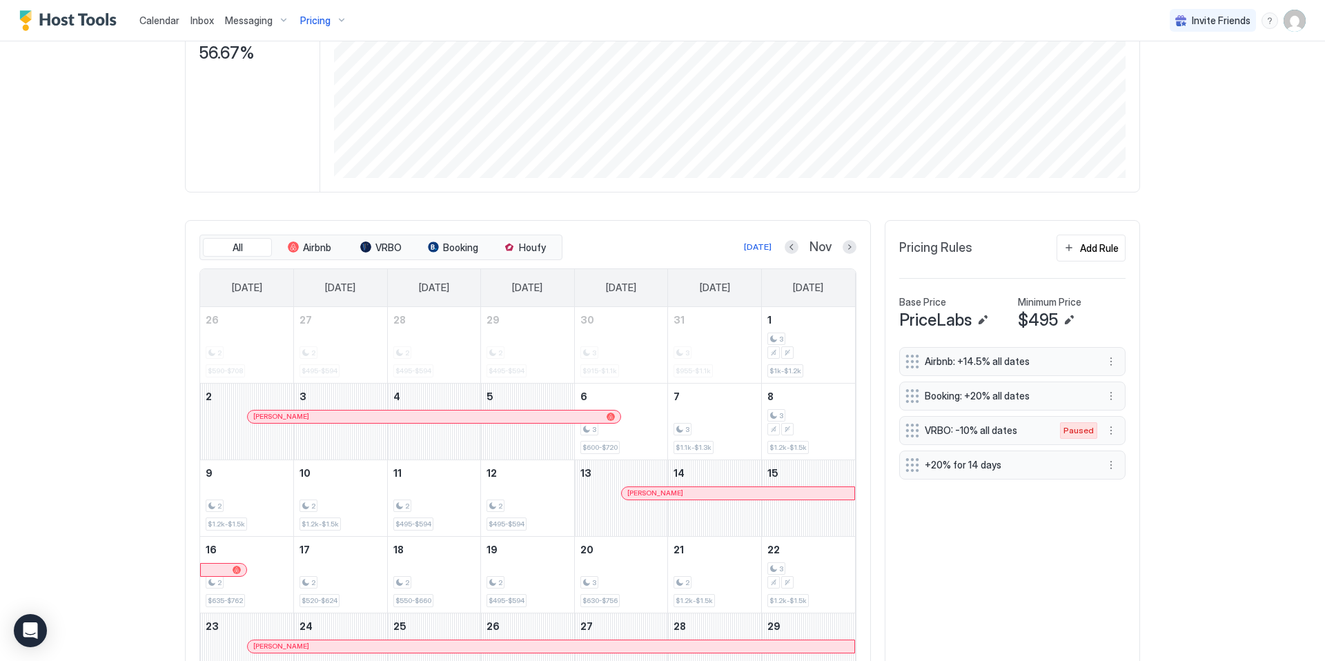
click at [320, 28] on div "Pricing" at bounding box center [324, 20] width 58 height 23
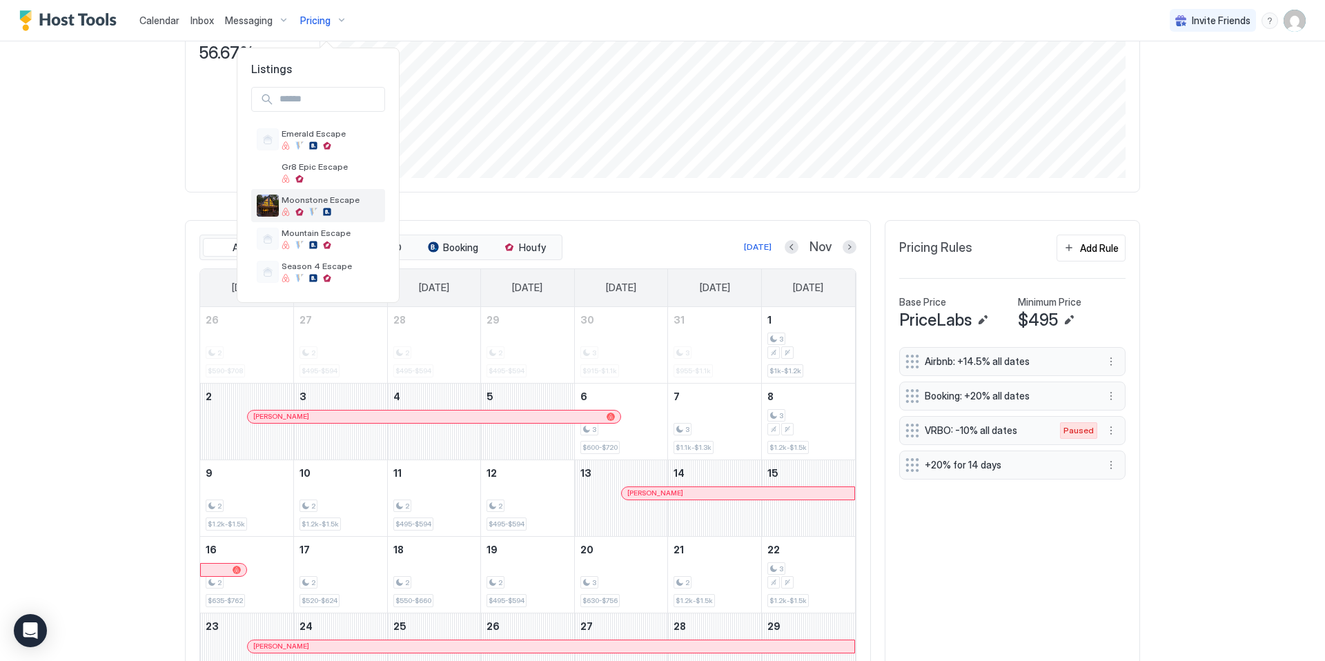
click at [326, 200] on span "Moonstone Escape" at bounding box center [331, 200] width 98 height 10
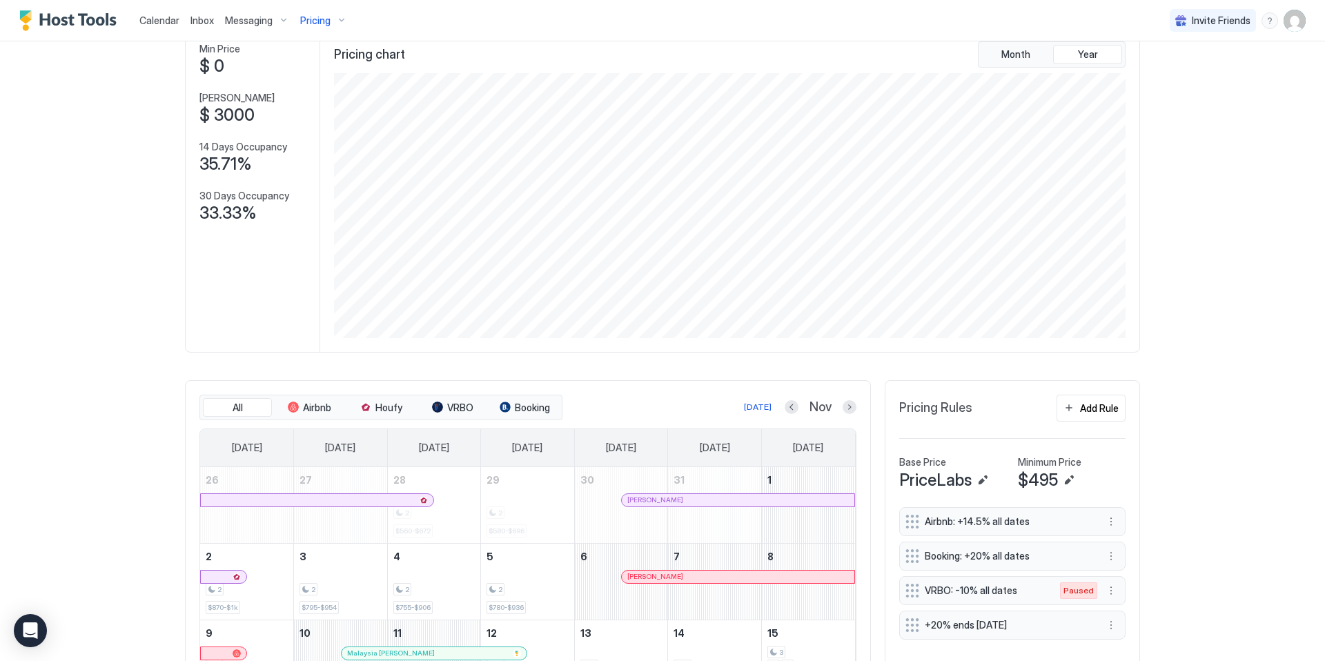
scroll to position [266, 0]
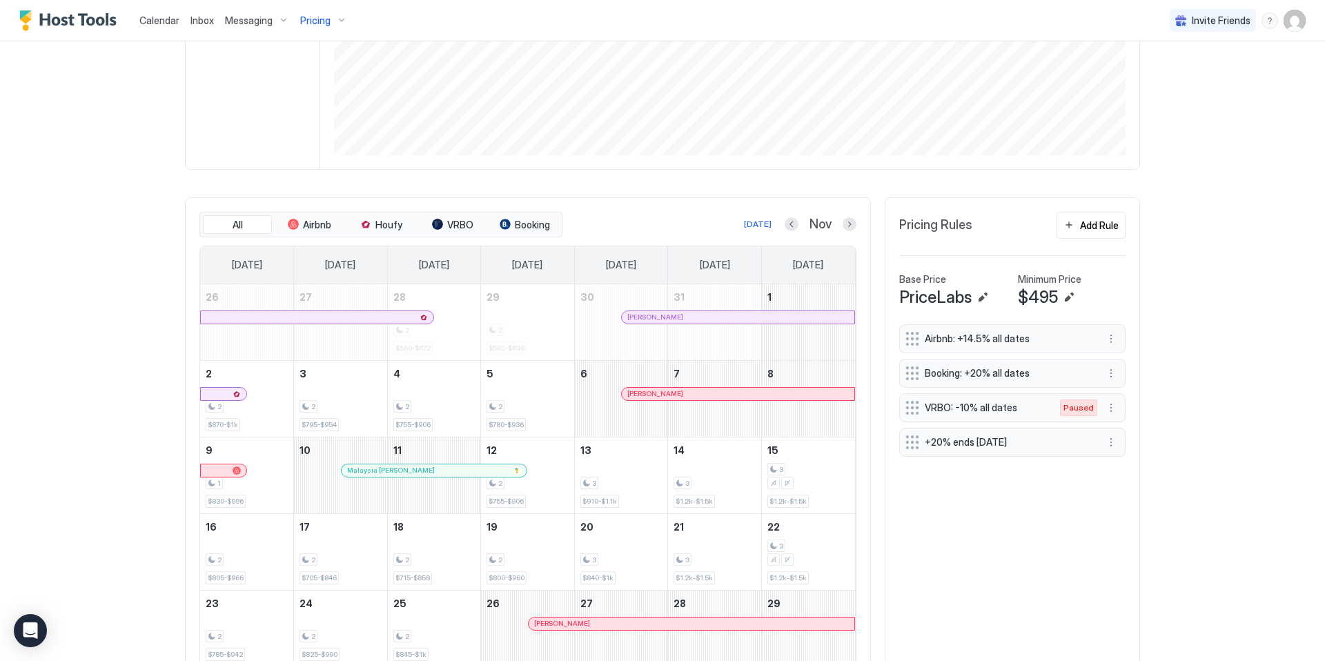
click at [327, 22] on span "Pricing" at bounding box center [315, 20] width 30 height 12
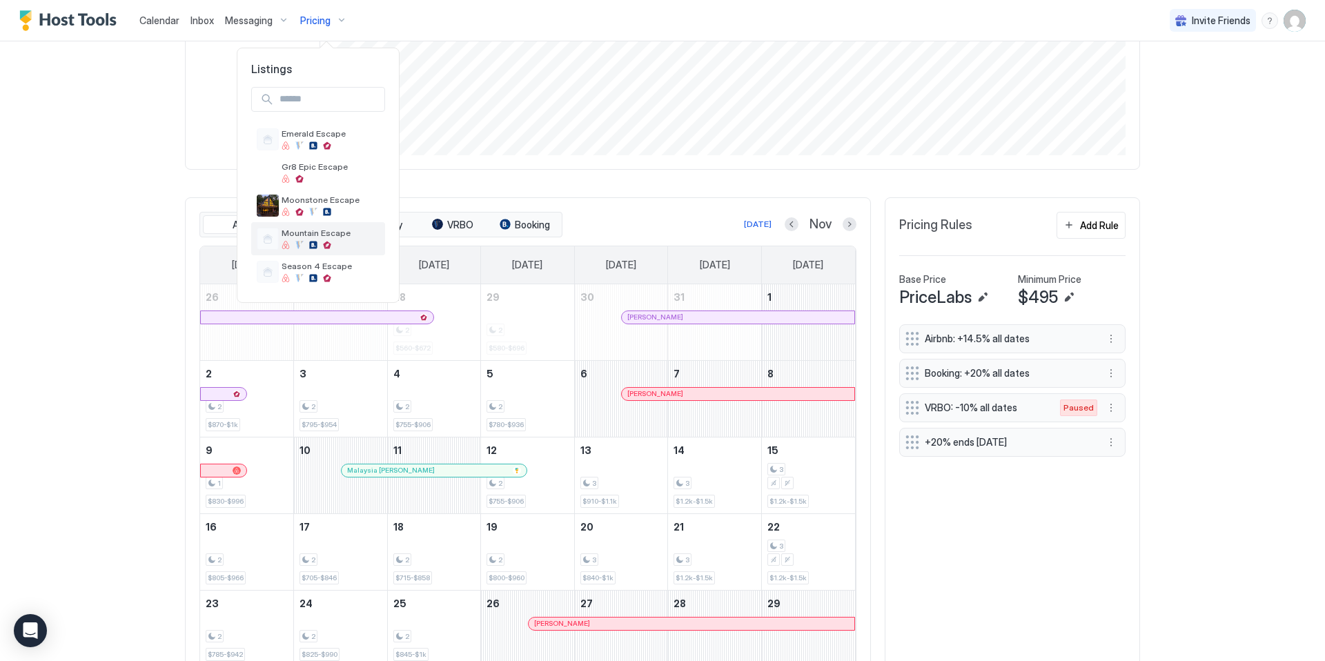
click at [321, 242] on div at bounding box center [331, 245] width 98 height 8
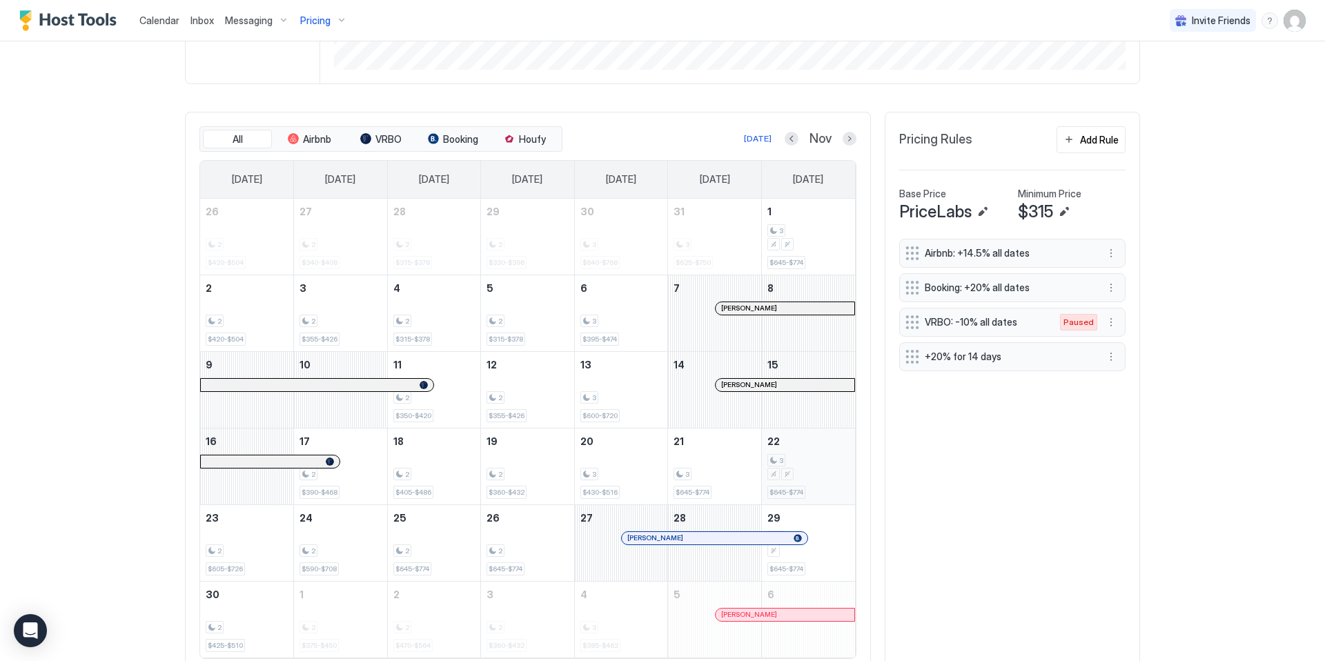
scroll to position [394, 0]
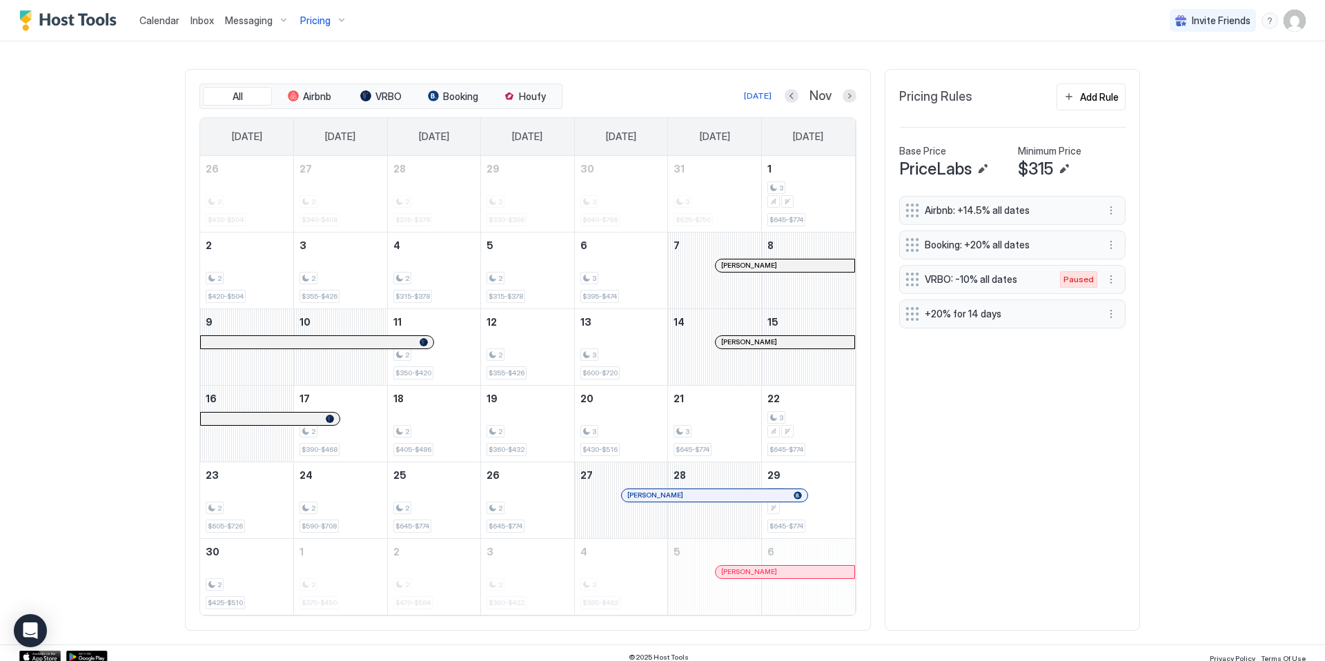
click at [342, 23] on div "Pricing" at bounding box center [324, 20] width 58 height 23
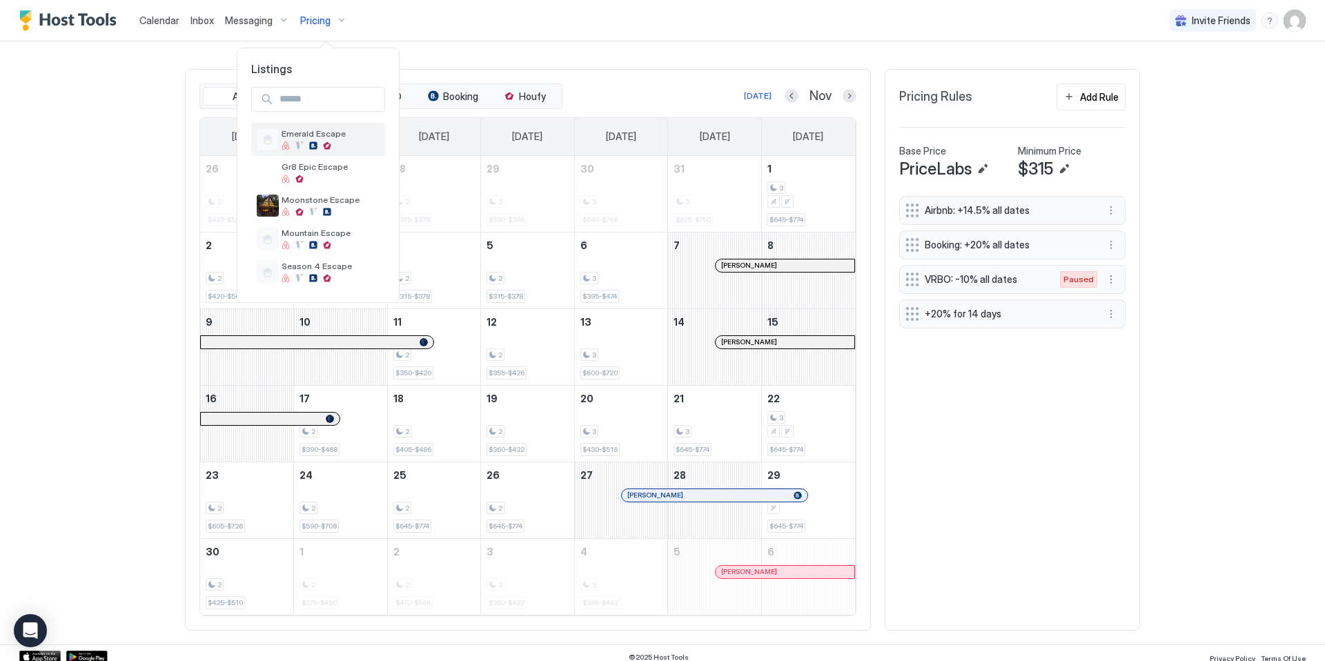
click at [331, 136] on span "Emerald Escape" at bounding box center [331, 133] width 98 height 10
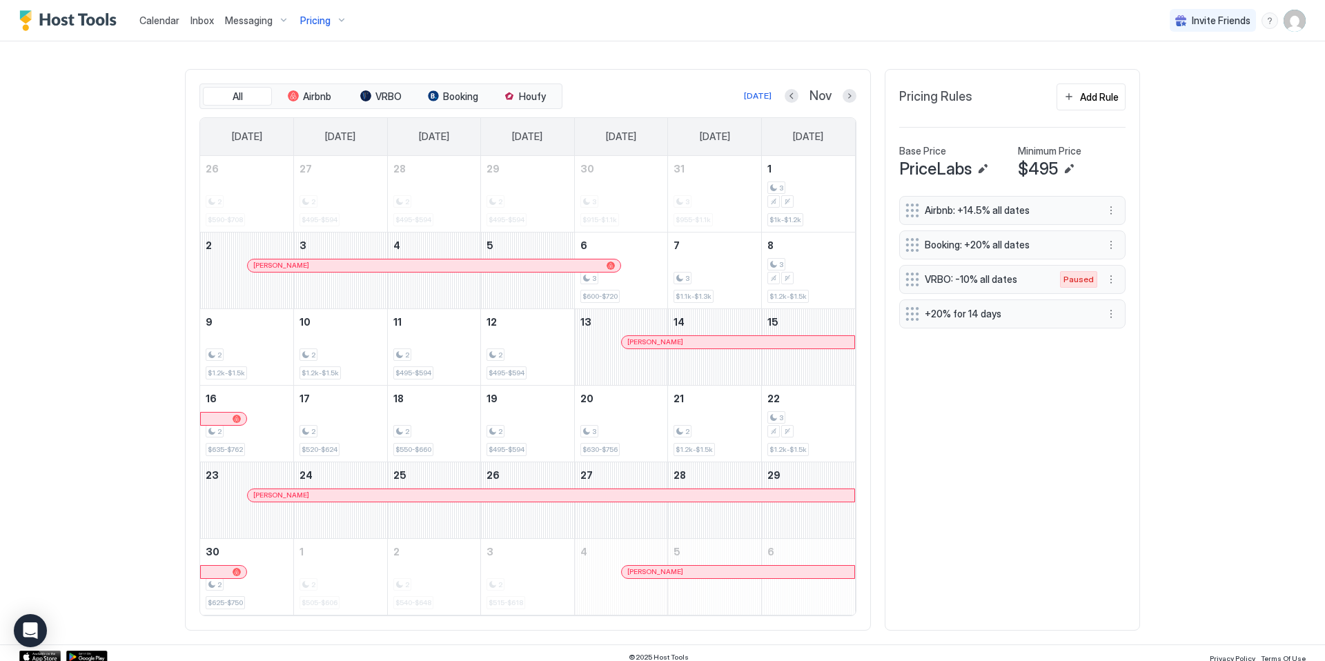
click at [331, 21] on div "Pricing" at bounding box center [324, 20] width 58 height 23
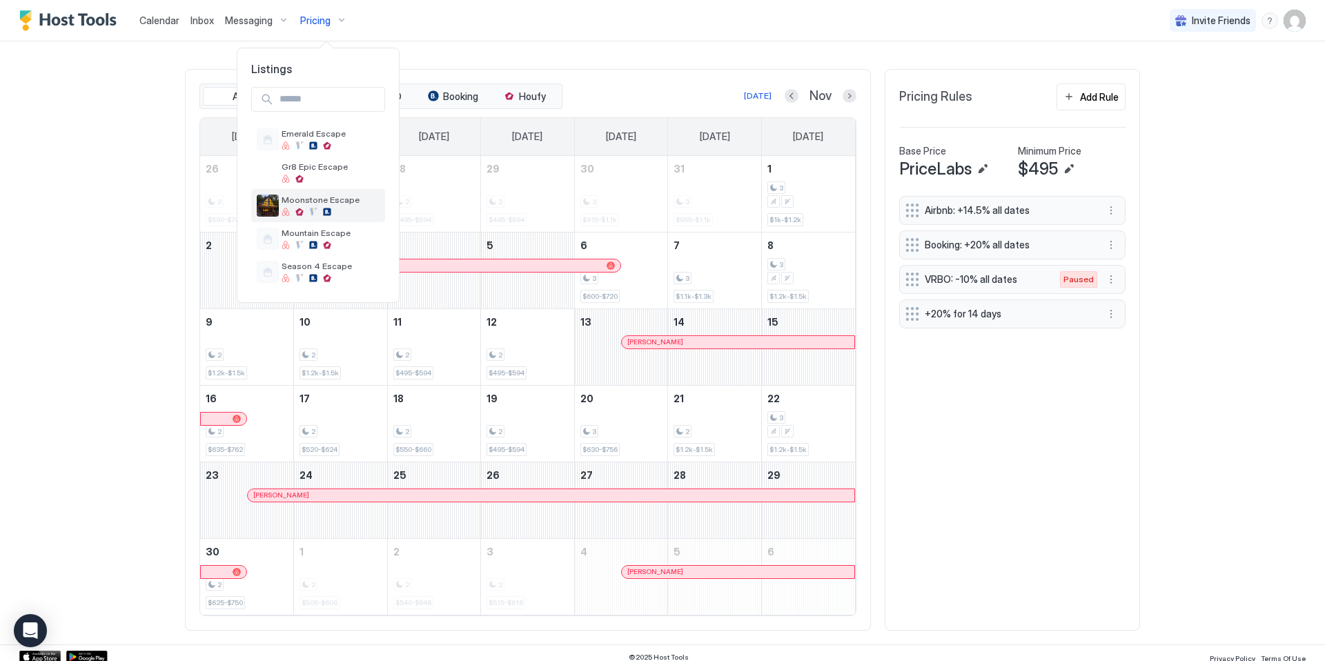
click at [335, 206] on div "Moonstone Escape" at bounding box center [331, 205] width 98 height 21
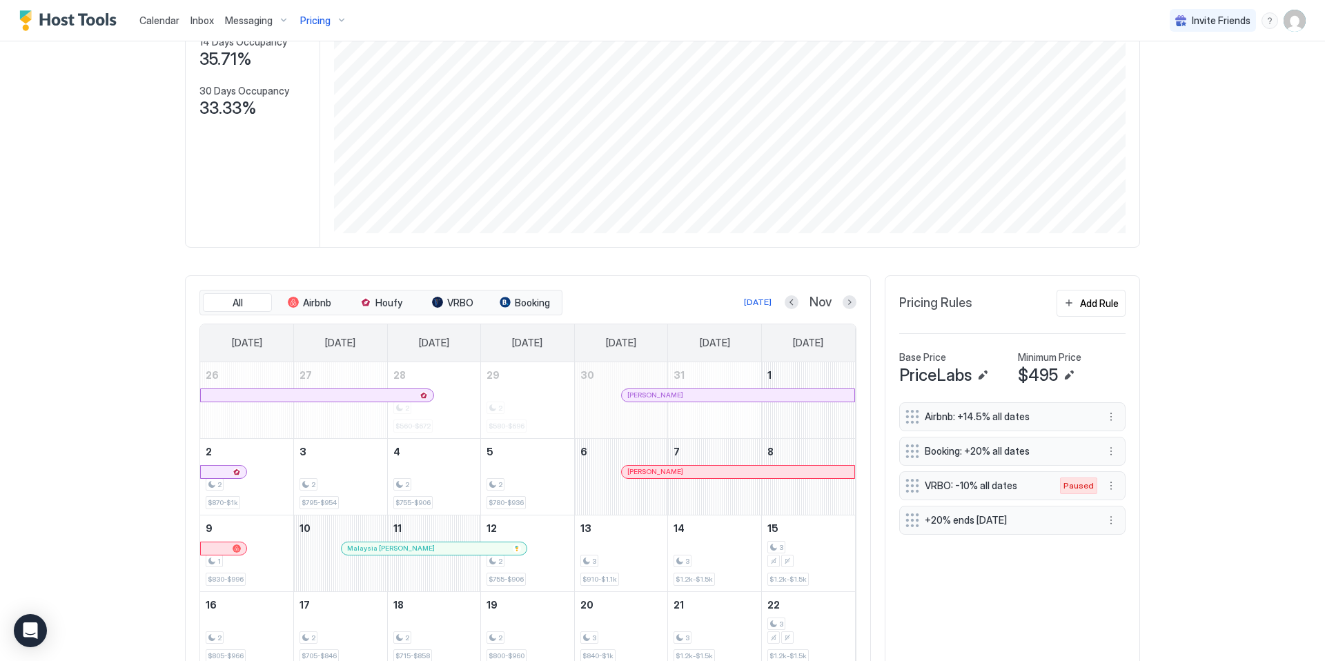
scroll to position [231, 0]
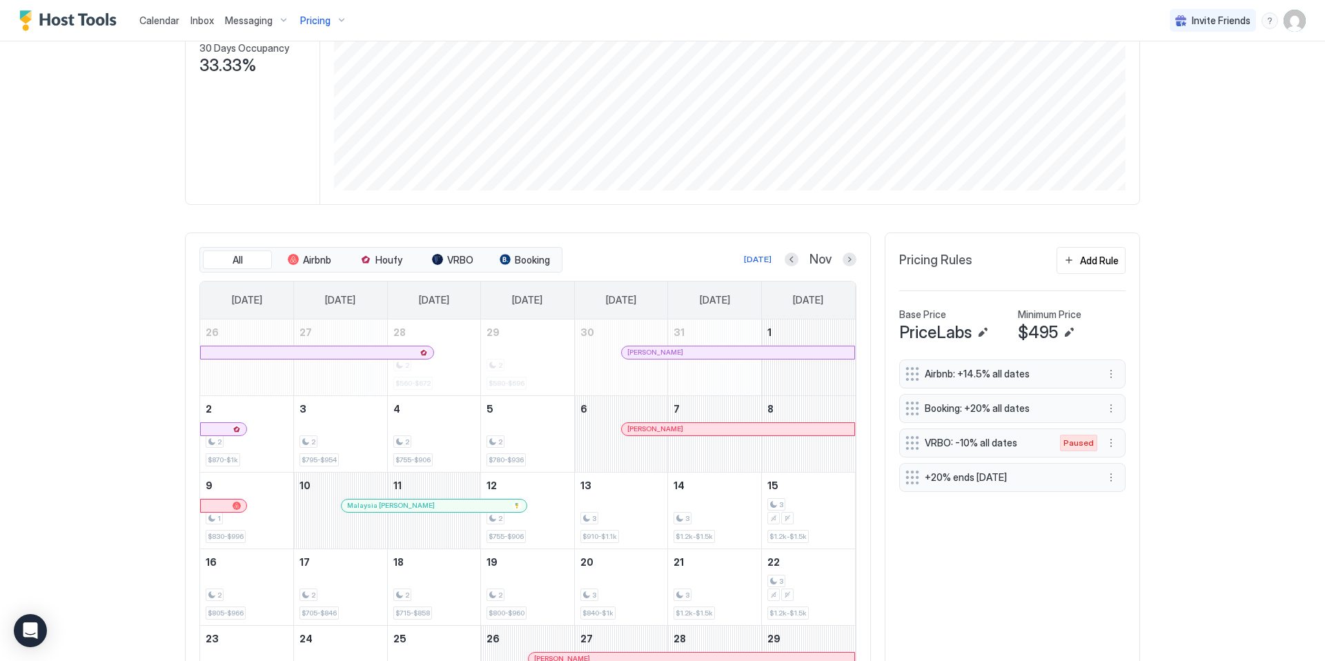
click at [325, 14] on span "Pricing" at bounding box center [315, 20] width 30 height 12
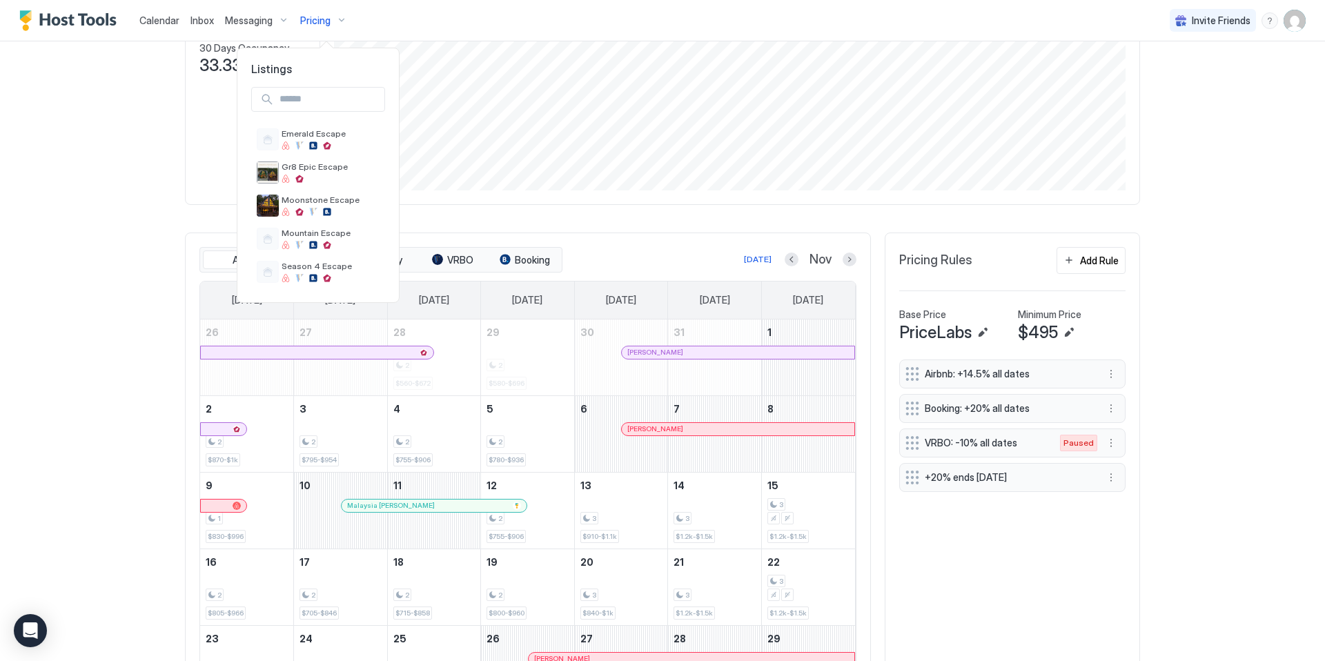
click at [334, 23] on div at bounding box center [662, 330] width 1325 height 661
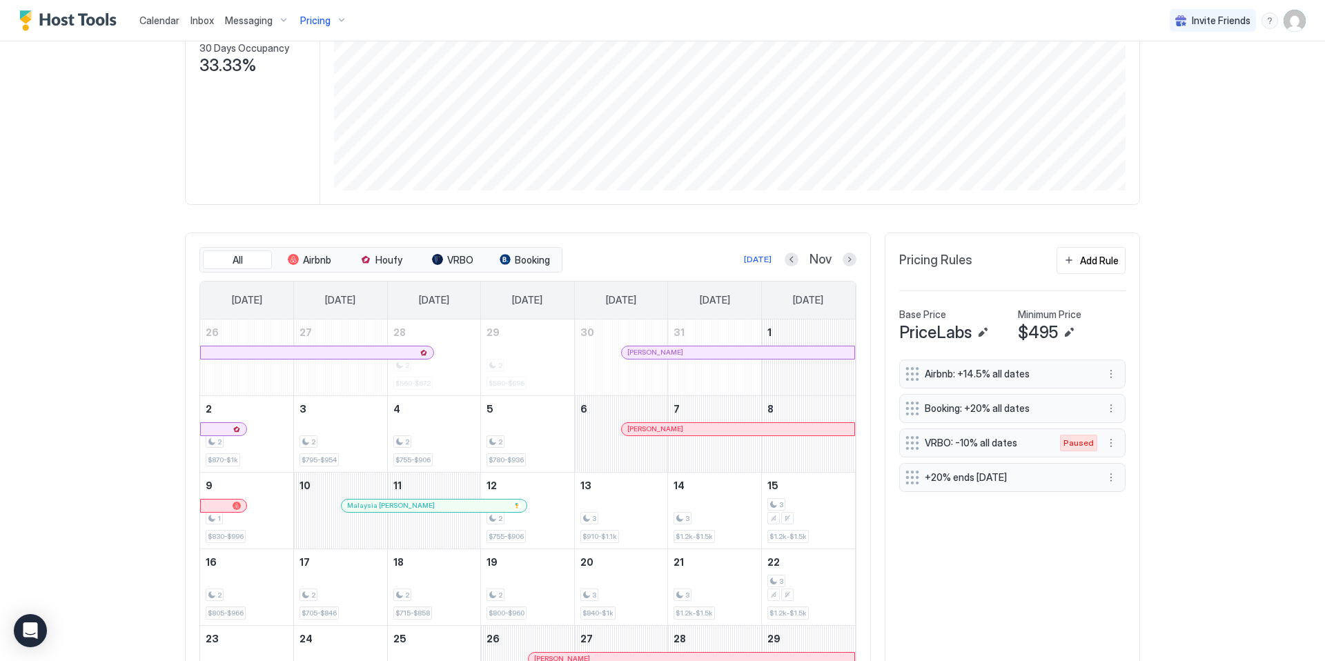
click at [334, 23] on div "Pricing" at bounding box center [324, 20] width 58 height 23
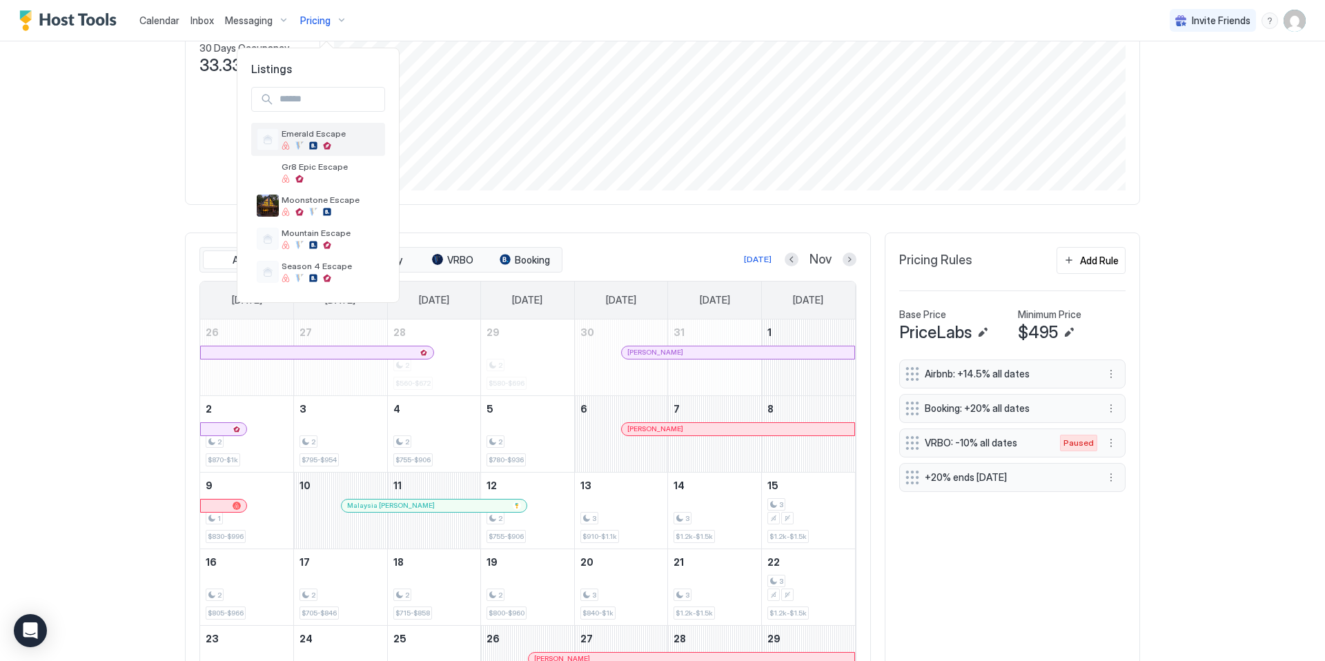
click at [333, 137] on span "Emerald Escape" at bounding box center [331, 133] width 98 height 10
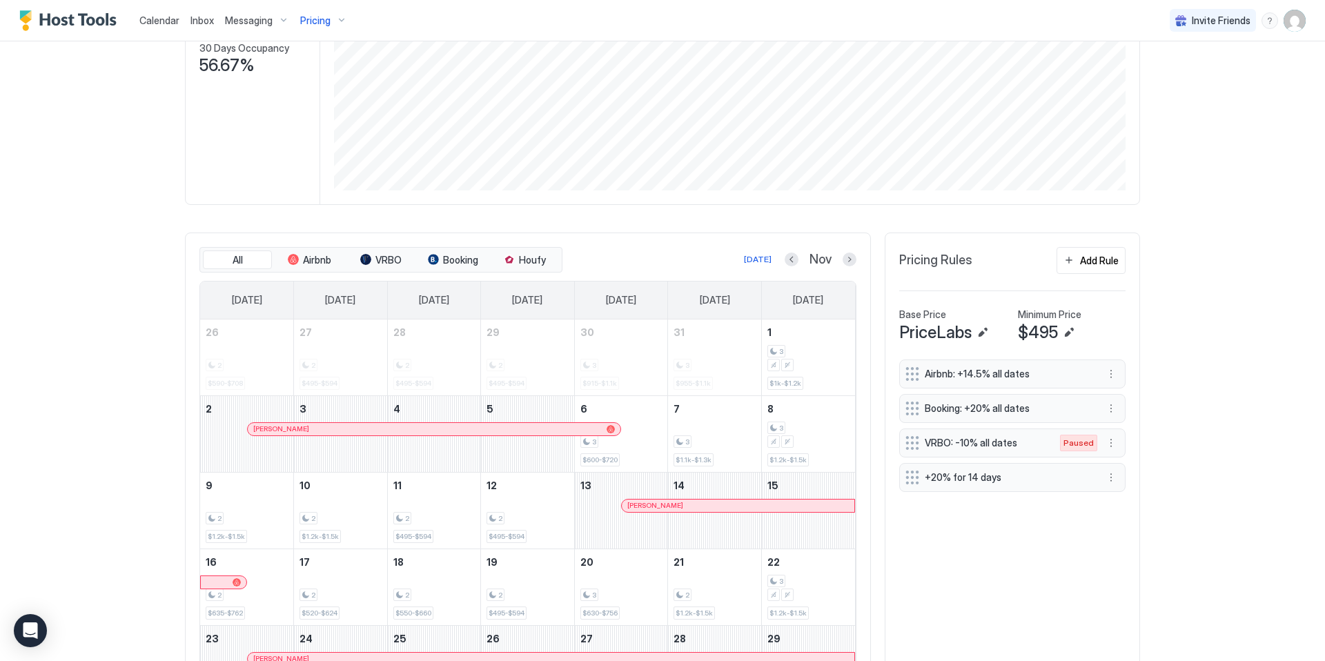
click at [320, 18] on span "Pricing" at bounding box center [315, 20] width 30 height 12
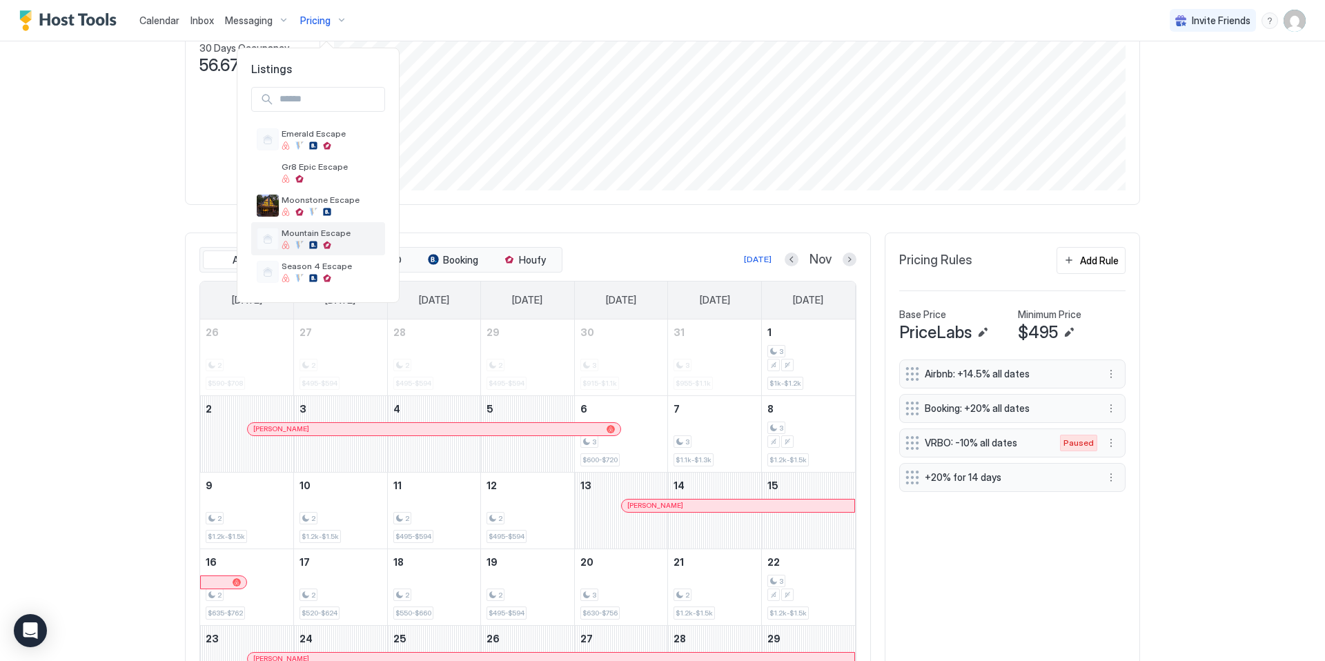
click at [327, 238] on div "Mountain Escape" at bounding box center [331, 238] width 98 height 21
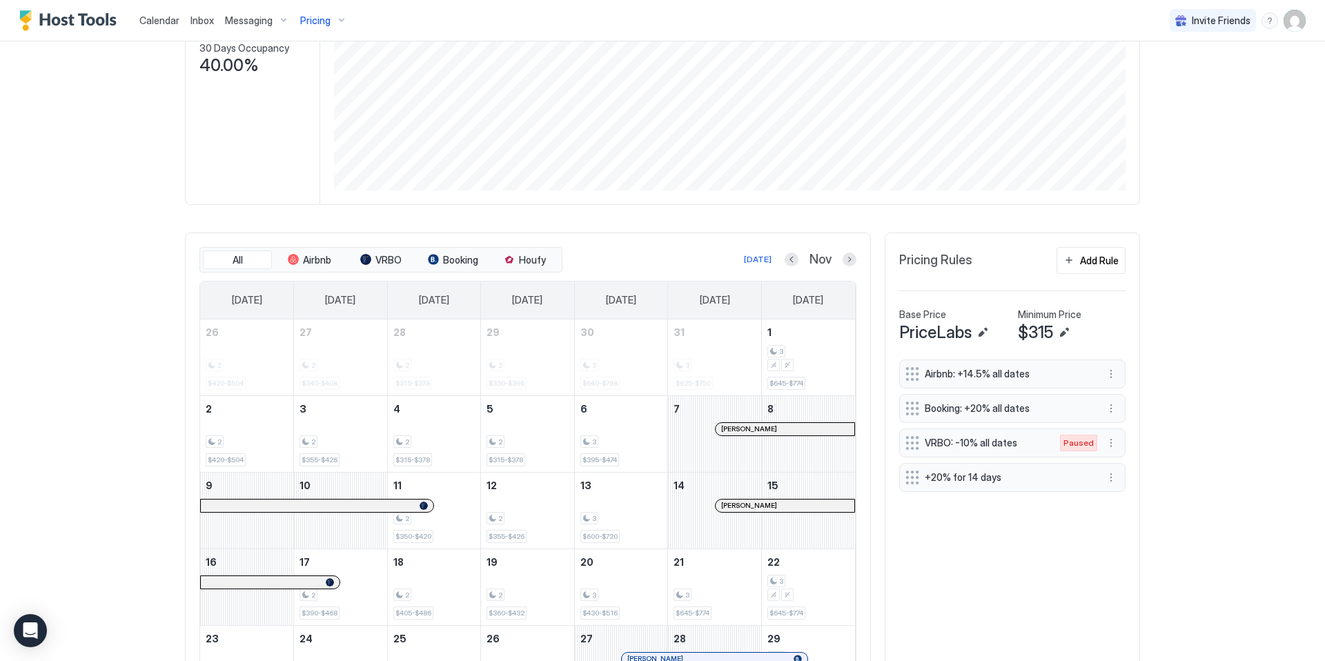
click at [330, 17] on div "Pricing" at bounding box center [324, 20] width 58 height 23
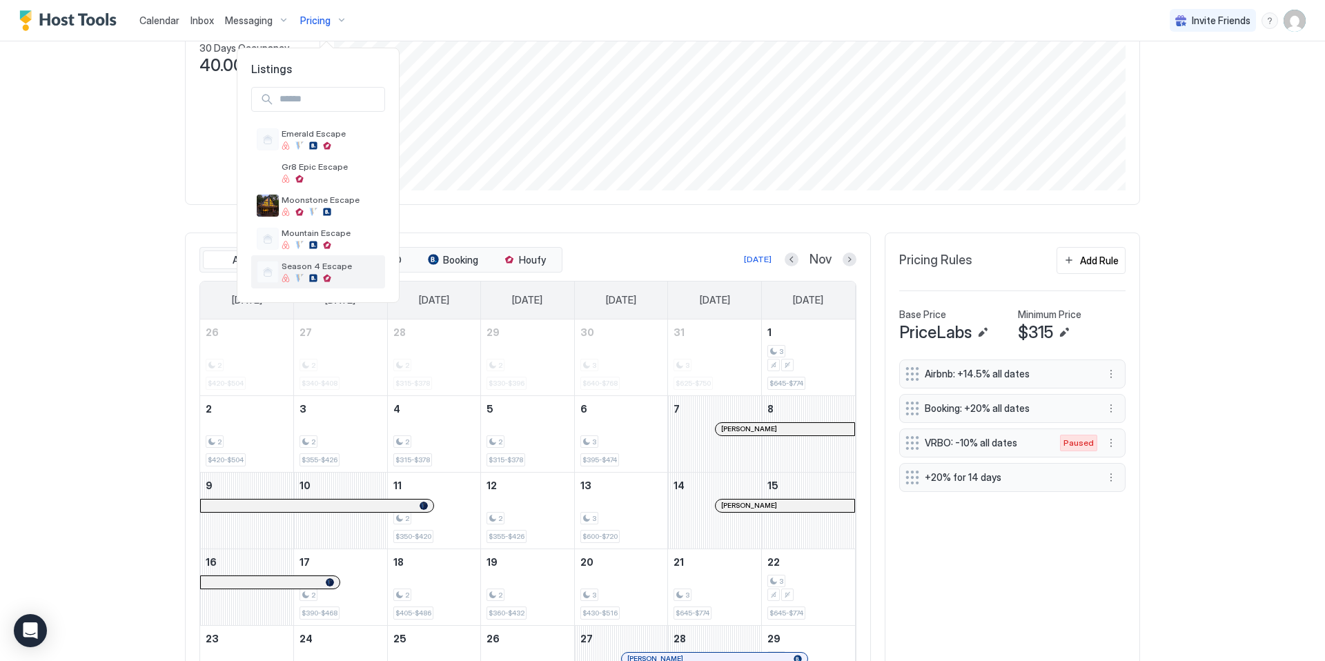
click at [325, 271] on span "Season 4 Escape" at bounding box center [331, 266] width 98 height 10
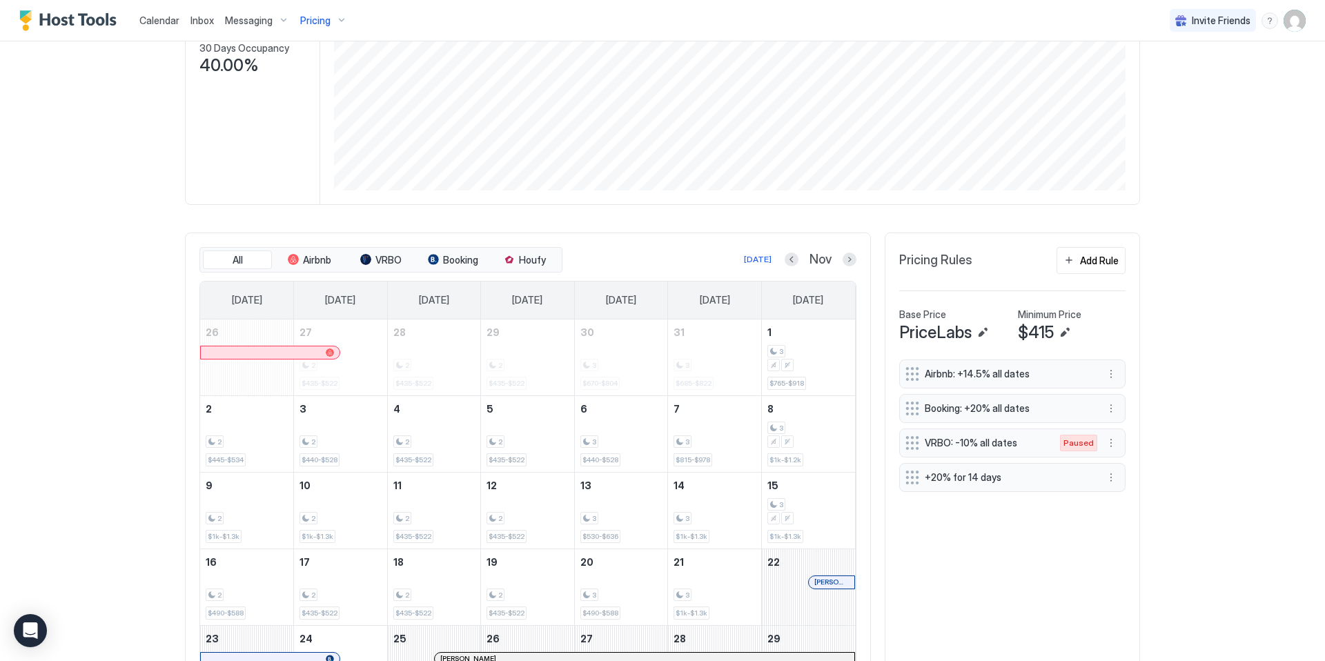
click at [327, 19] on span "Pricing" at bounding box center [315, 20] width 30 height 12
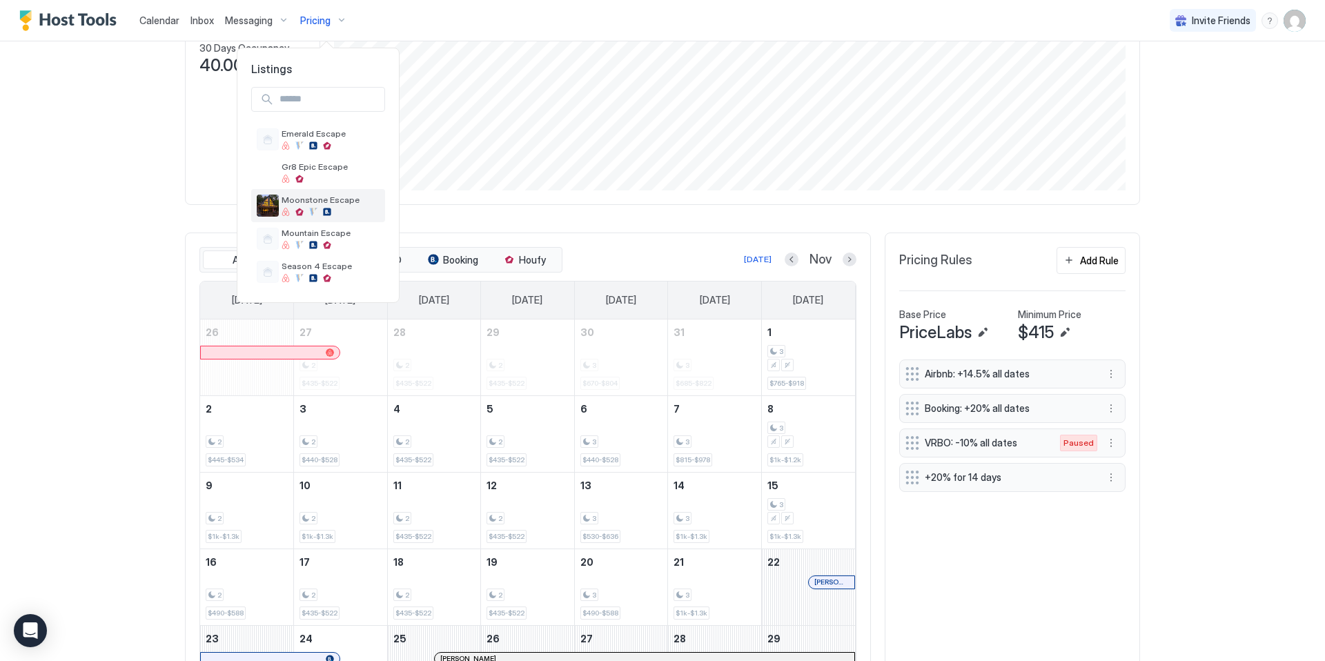
click at [333, 205] on span "Moonstone Escape" at bounding box center [331, 200] width 98 height 10
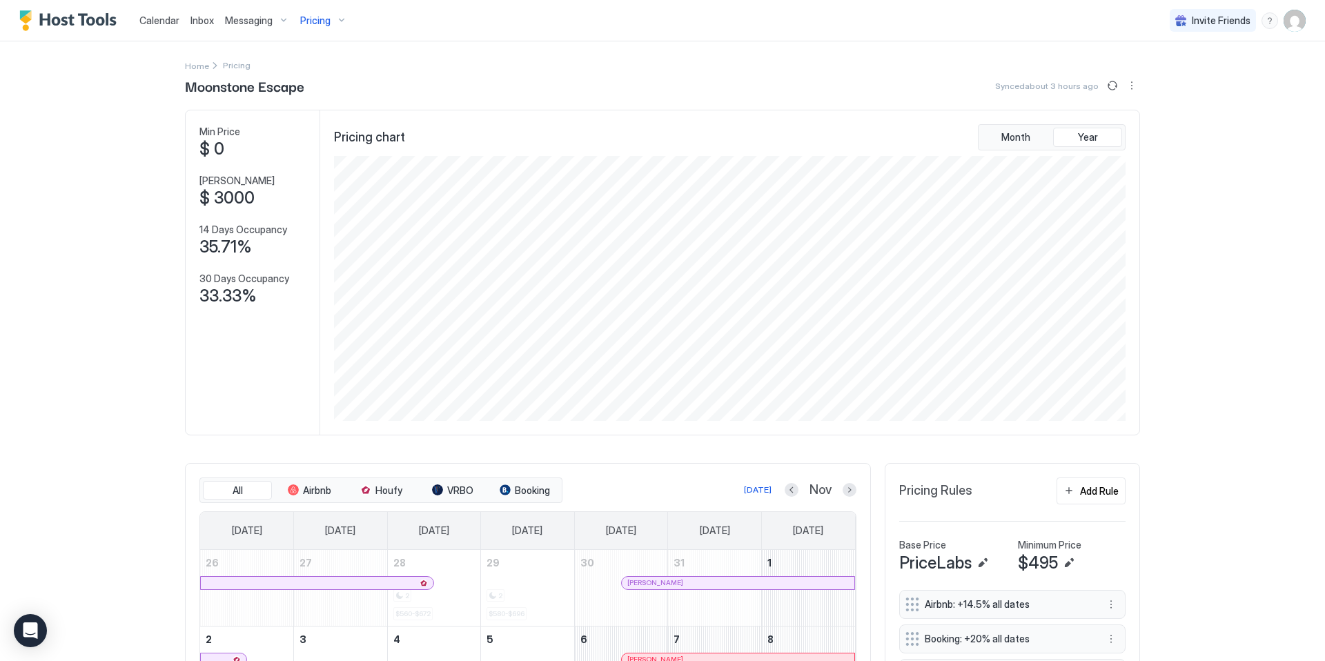
click at [333, 25] on div "Pricing" at bounding box center [324, 20] width 58 height 23
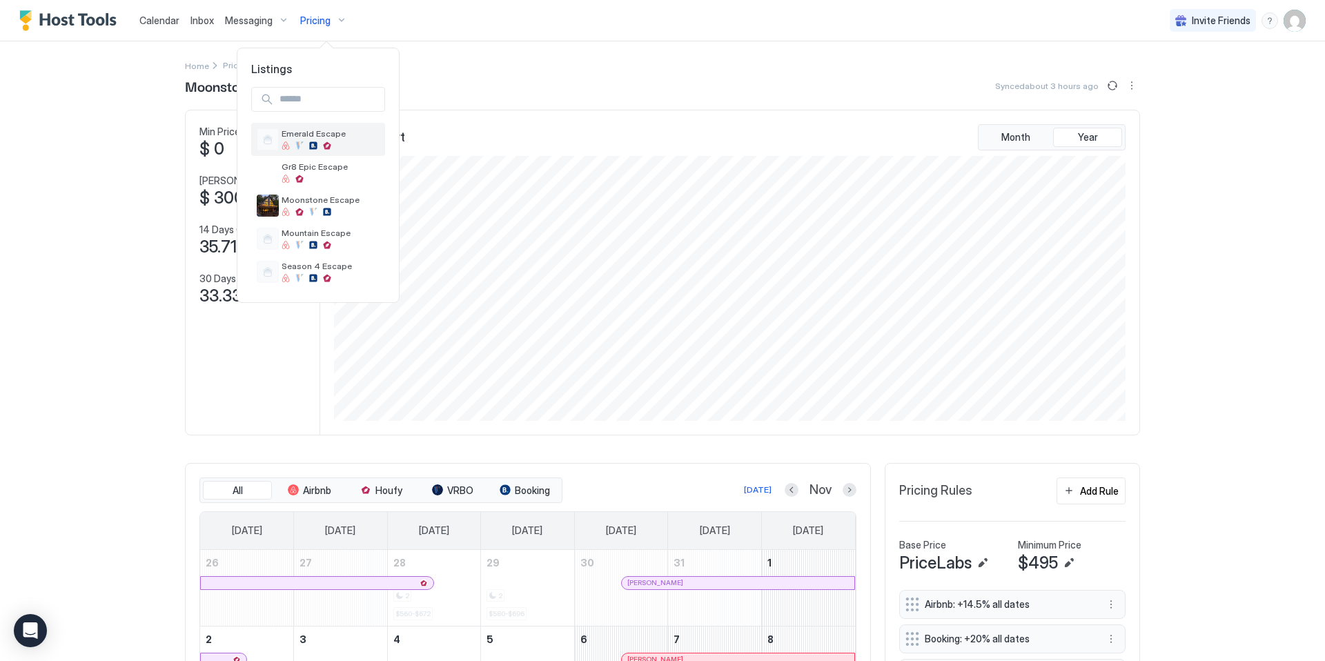
click at [338, 146] on div at bounding box center [331, 146] width 98 height 8
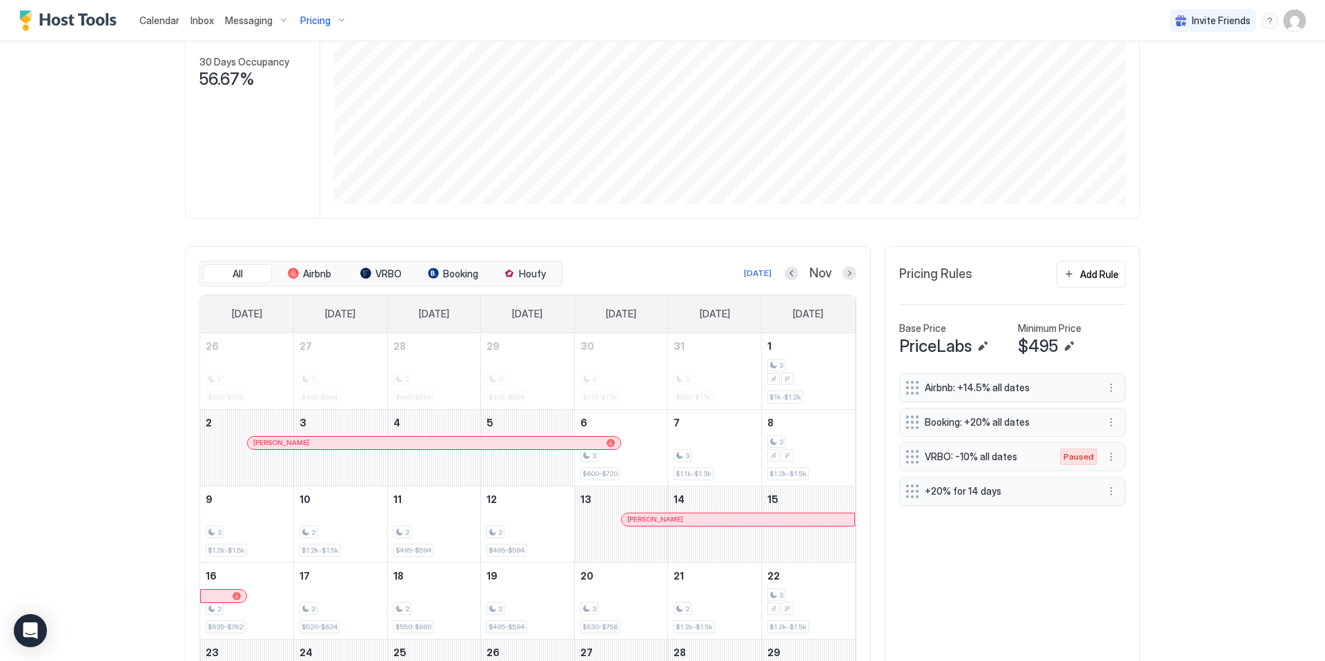
scroll to position [260, 0]
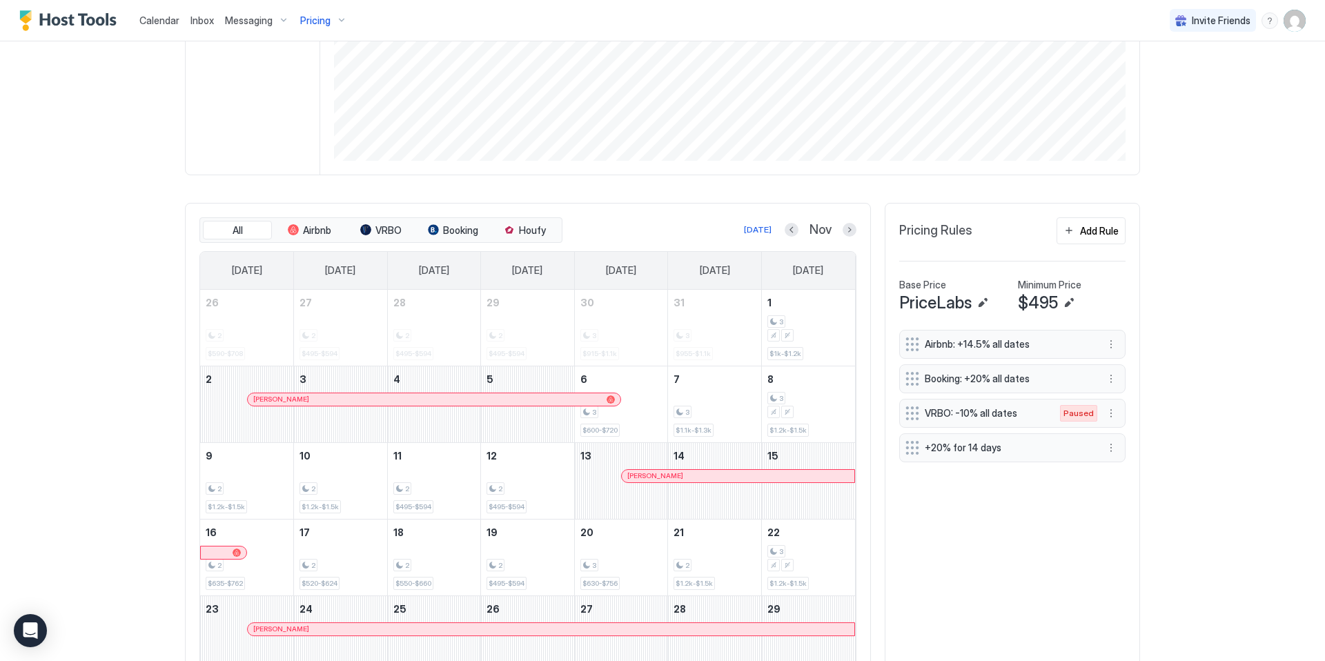
click at [321, 21] on span "Pricing" at bounding box center [315, 20] width 30 height 12
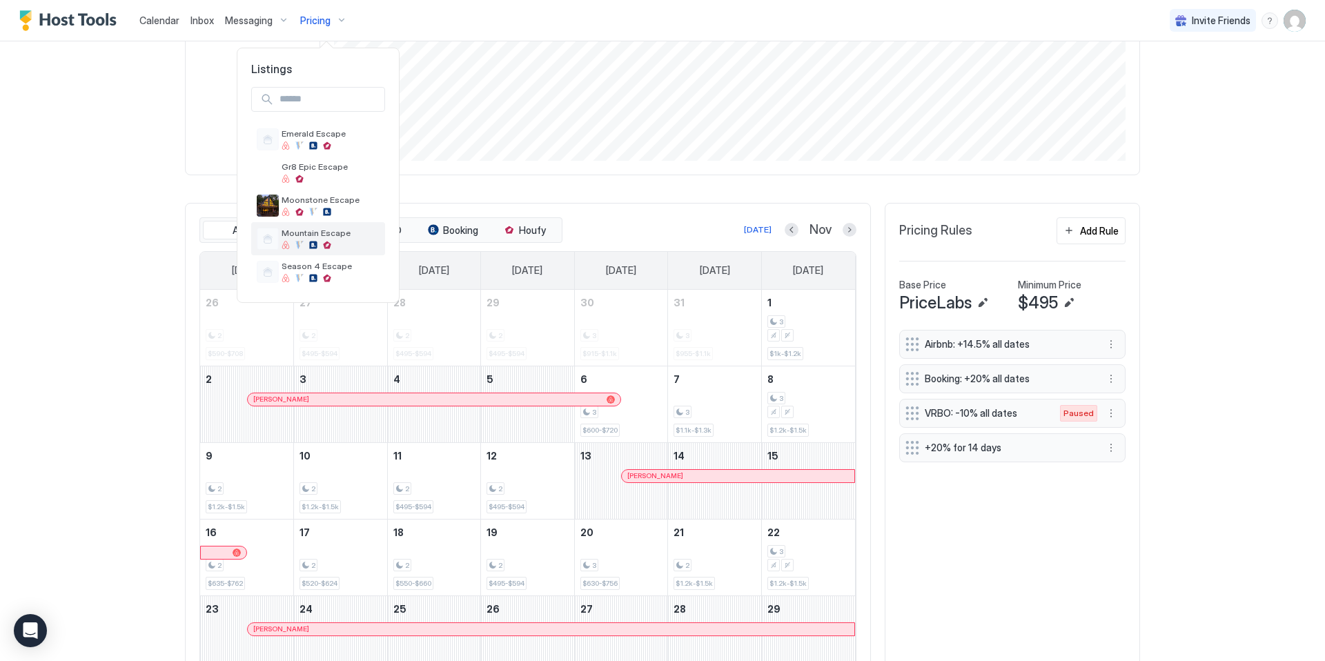
click at [331, 237] on span "Mountain Escape" at bounding box center [331, 233] width 98 height 10
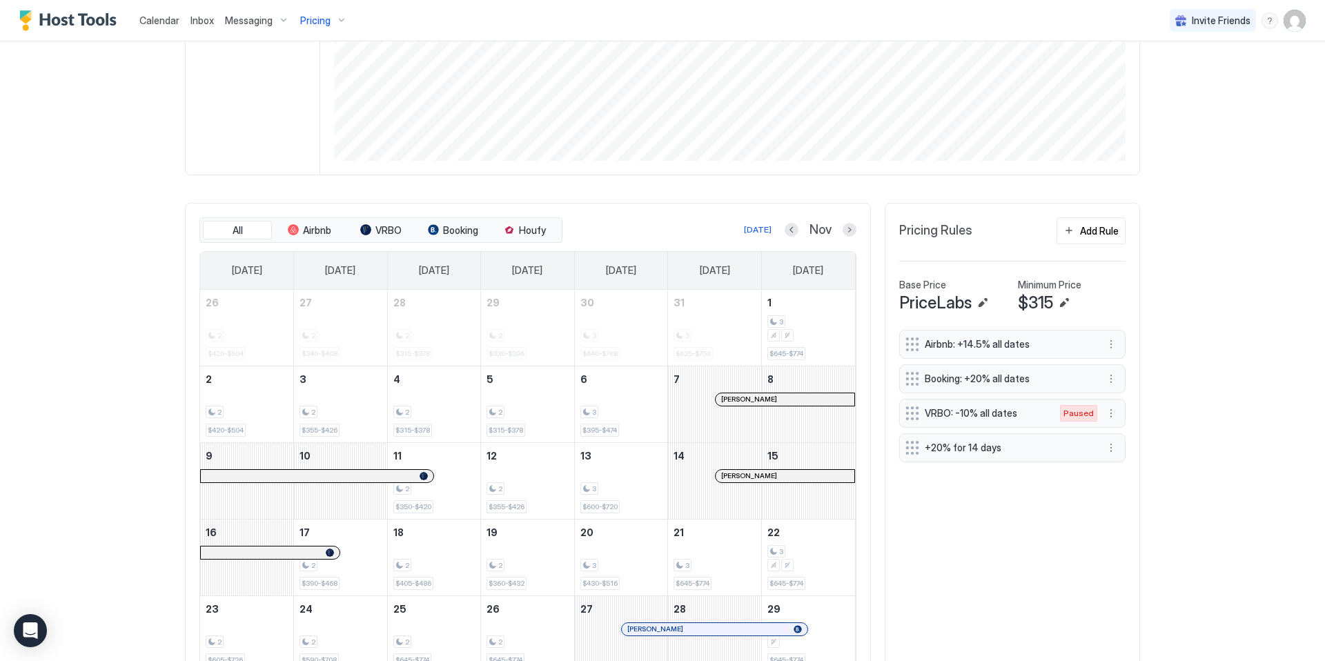
click at [345, 16] on div "Pricing" at bounding box center [324, 20] width 58 height 23
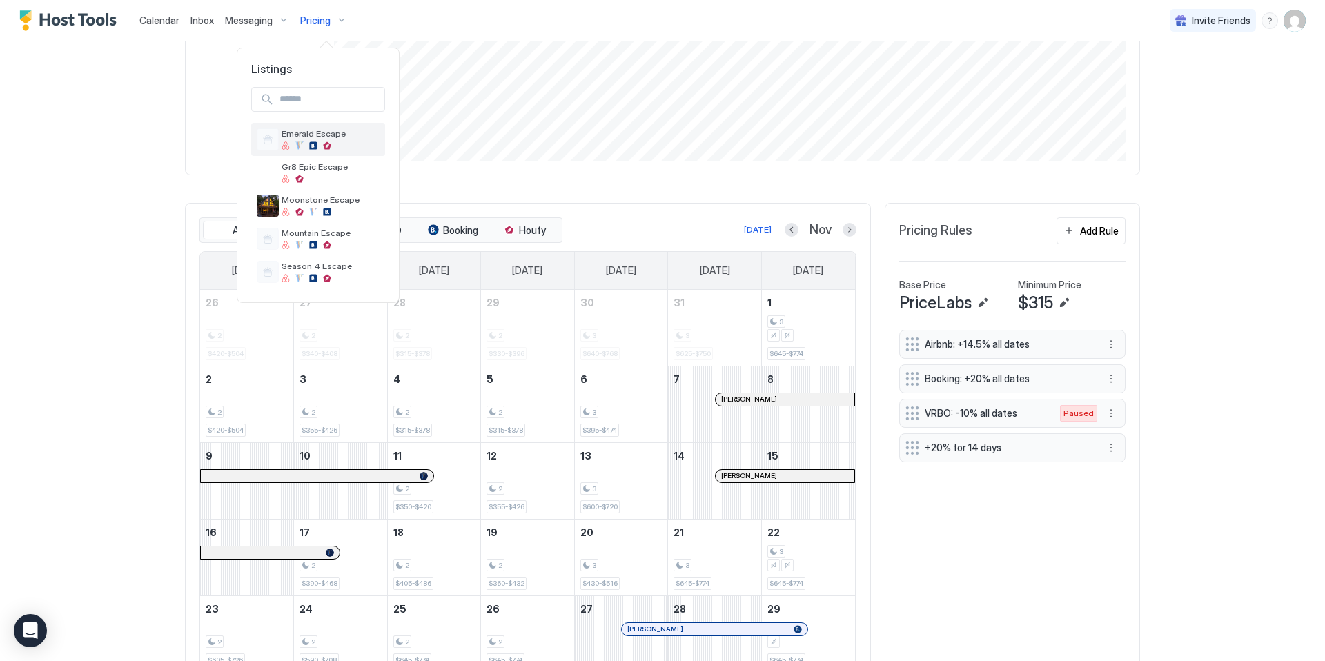
click at [344, 130] on span "Emerald Escape" at bounding box center [331, 133] width 98 height 10
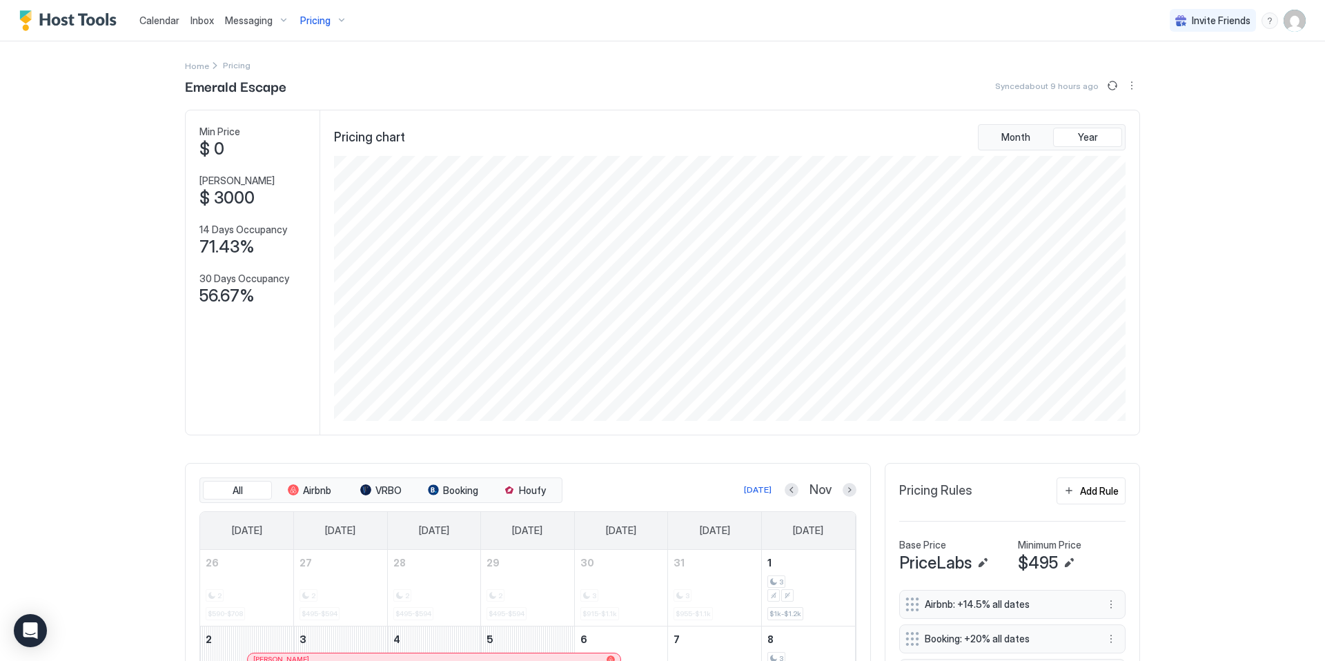
click at [331, 23] on div "Pricing" at bounding box center [324, 20] width 58 height 23
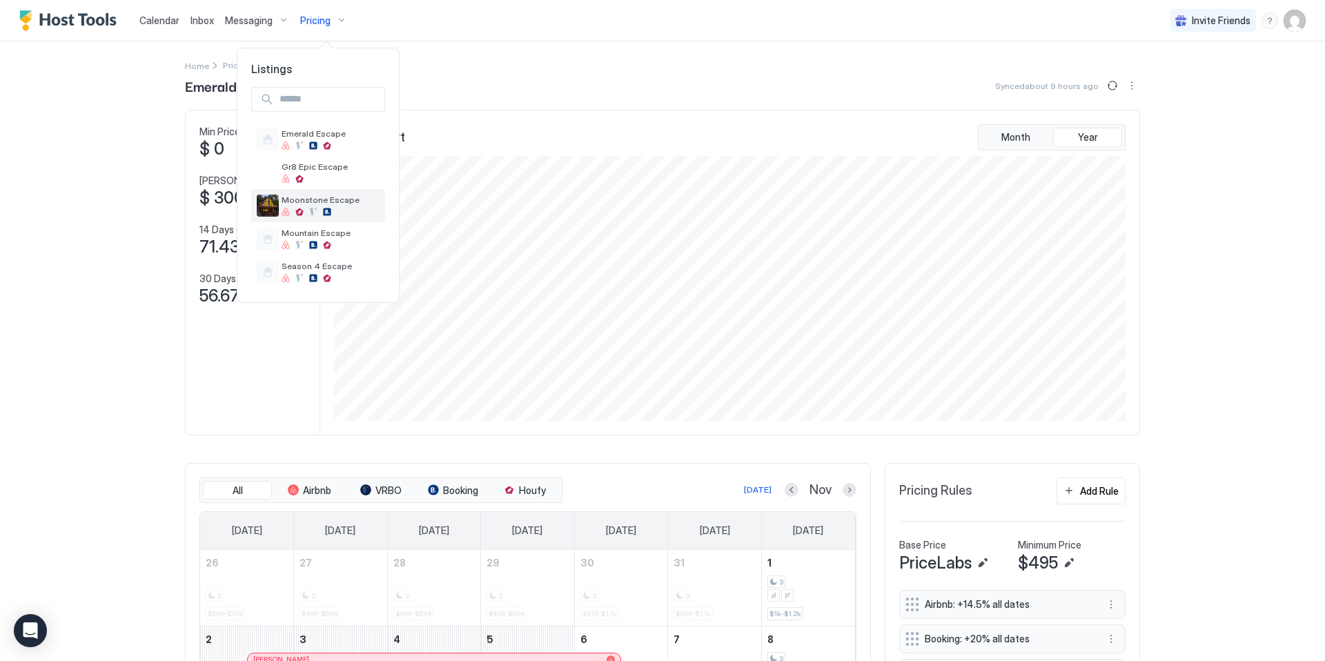
click at [330, 205] on span "Moonstone Escape" at bounding box center [331, 200] width 98 height 10
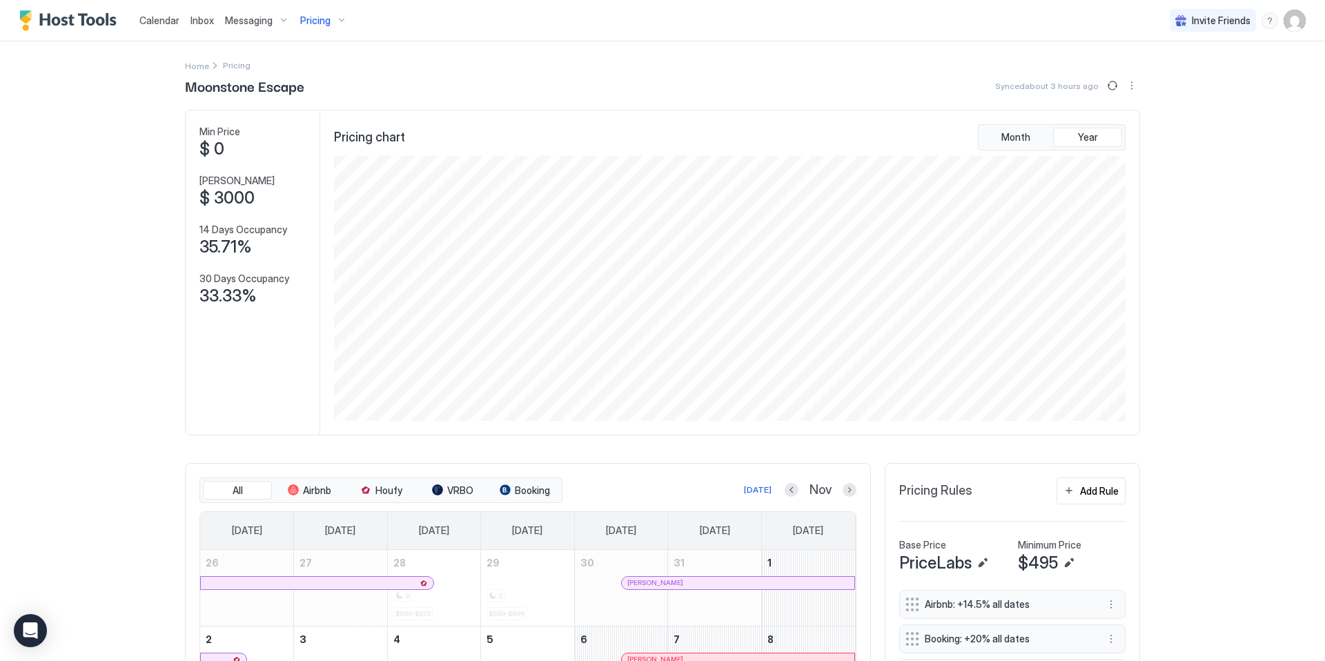
click at [501, 67] on div "Home Pricing" at bounding box center [662, 65] width 955 height 14
click at [338, 20] on div "Pricing" at bounding box center [324, 20] width 58 height 23
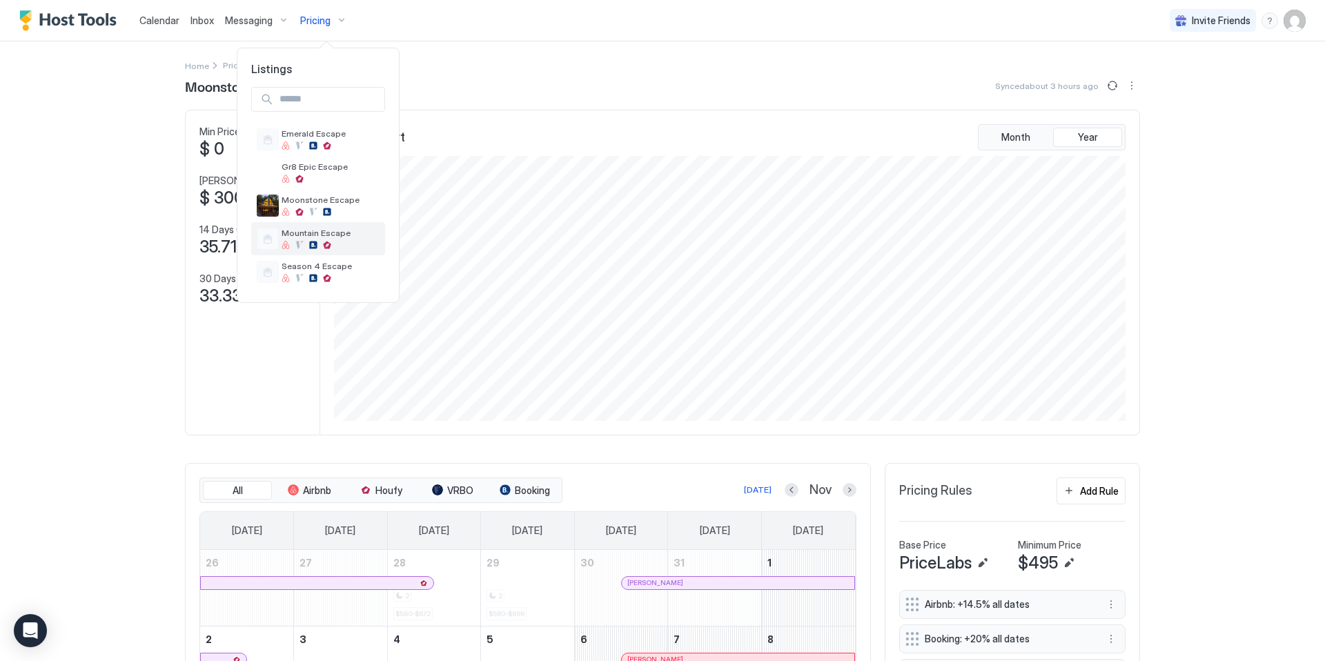
click at [331, 245] on div at bounding box center [327, 245] width 8 height 8
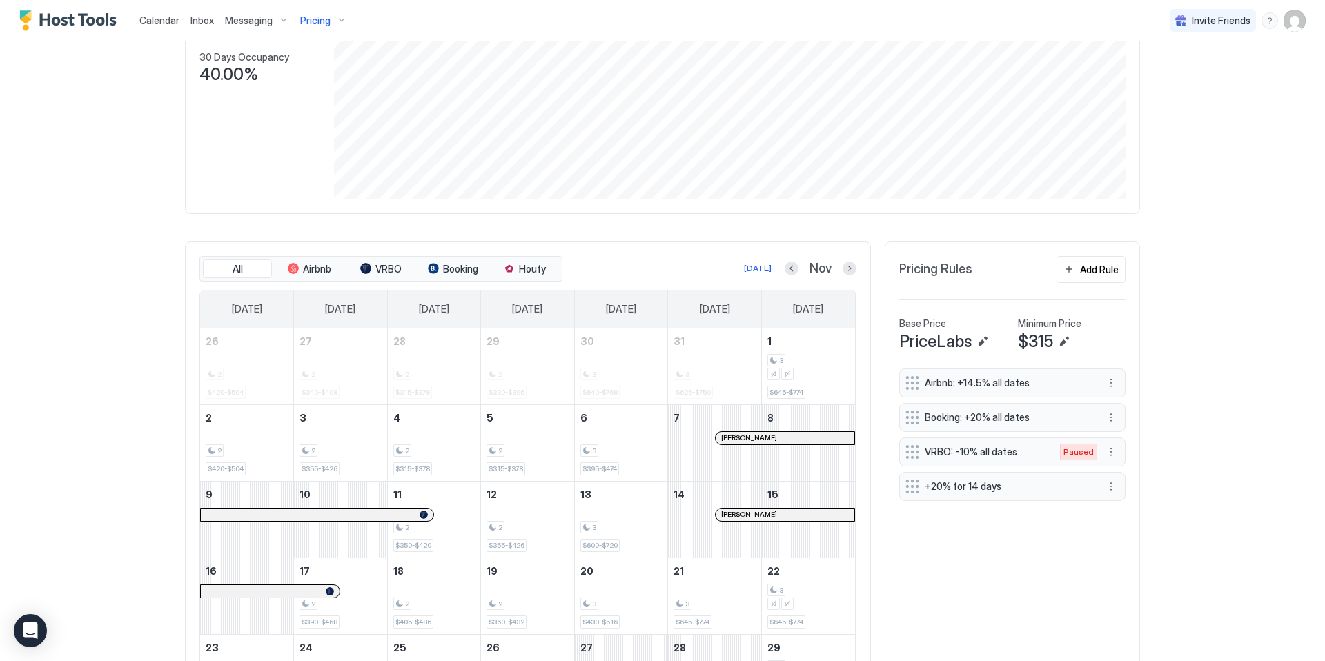
scroll to position [412, 0]
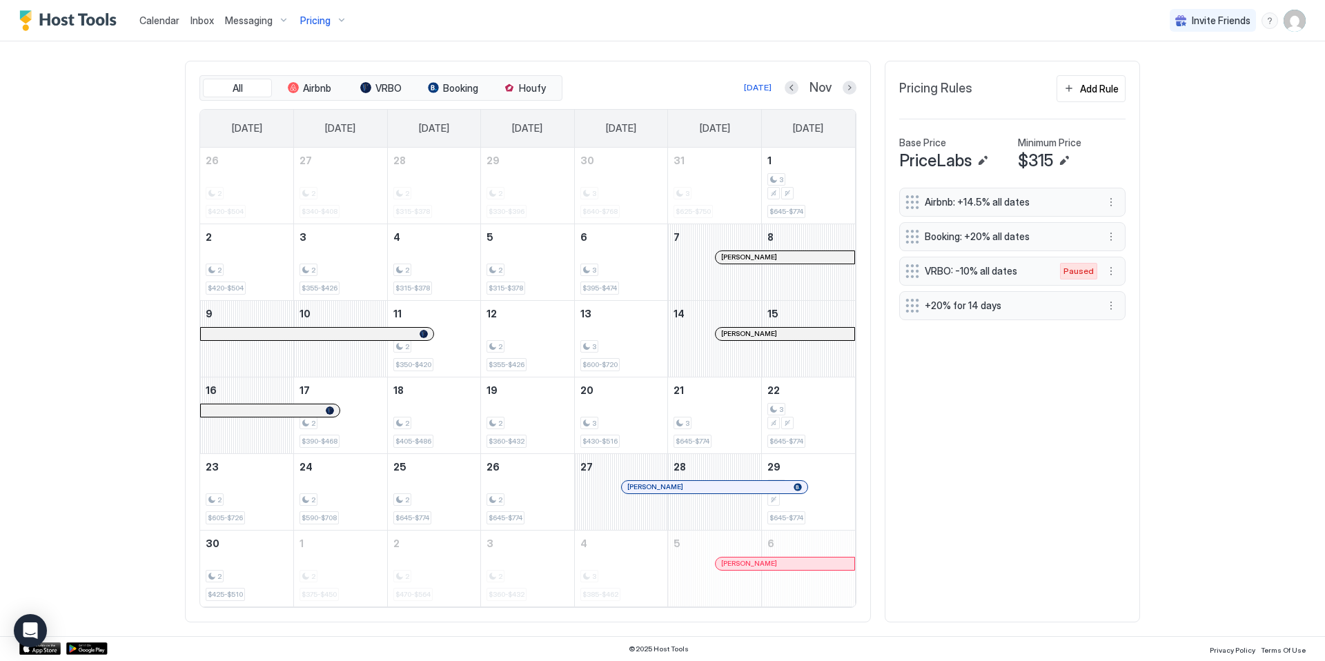
click at [324, 24] on span "Pricing" at bounding box center [315, 20] width 30 height 12
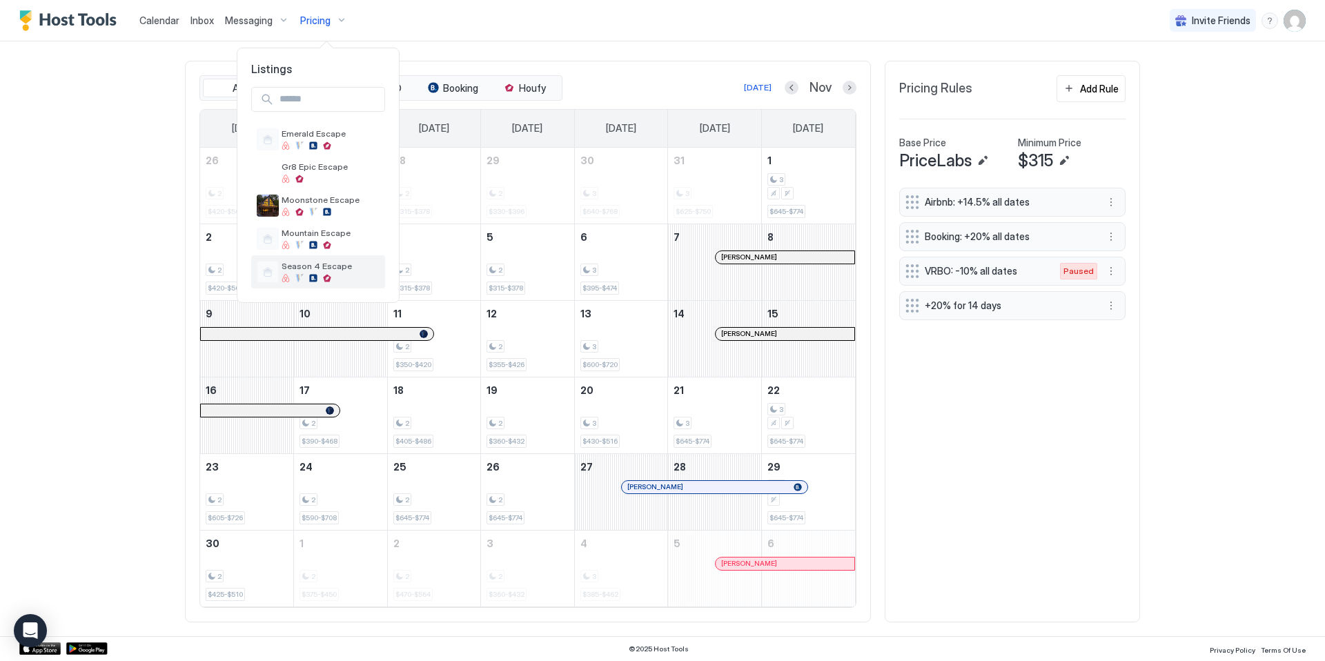
click at [326, 276] on div at bounding box center [327, 278] width 8 height 8
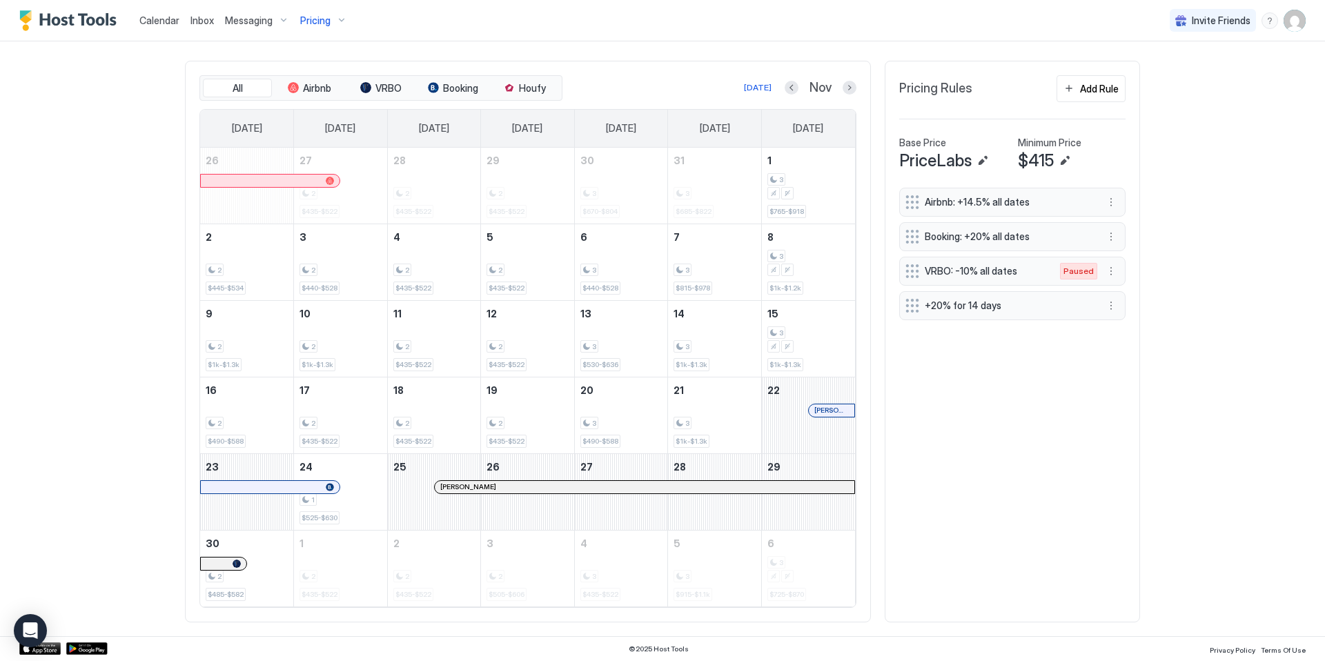
click at [339, 14] on div "Pricing" at bounding box center [324, 20] width 58 height 23
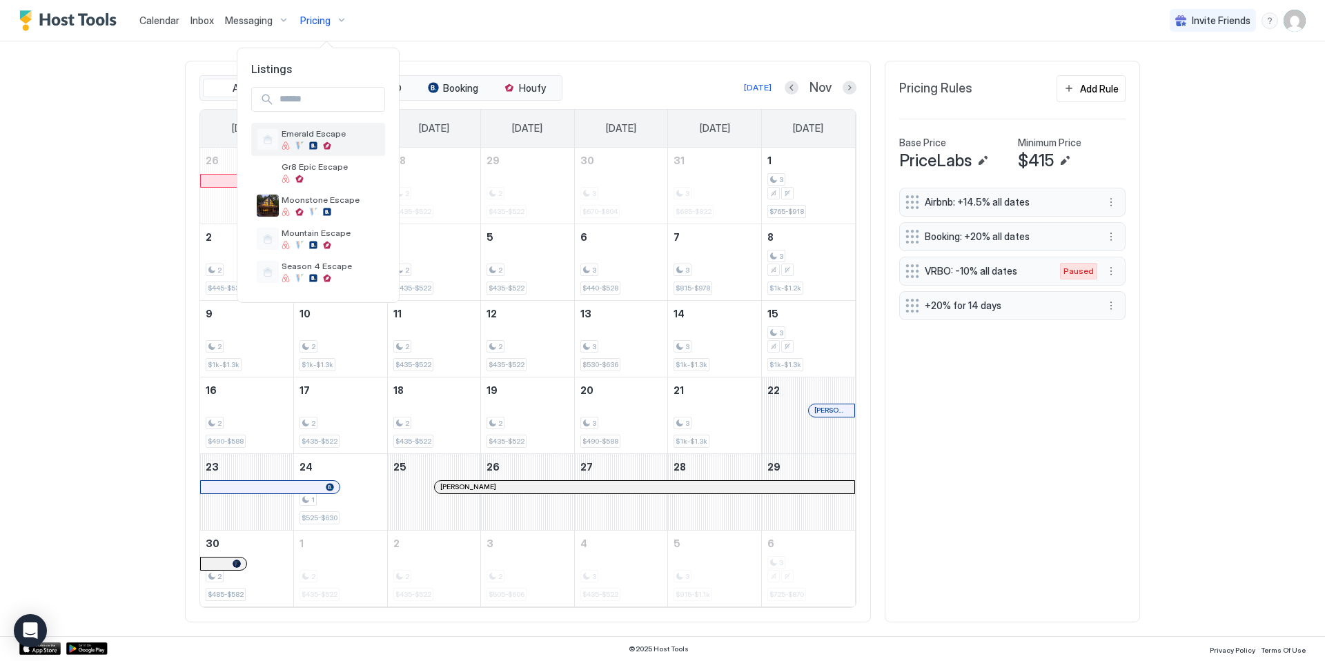
click at [324, 141] on div "Emerald Escape" at bounding box center [331, 138] width 98 height 21
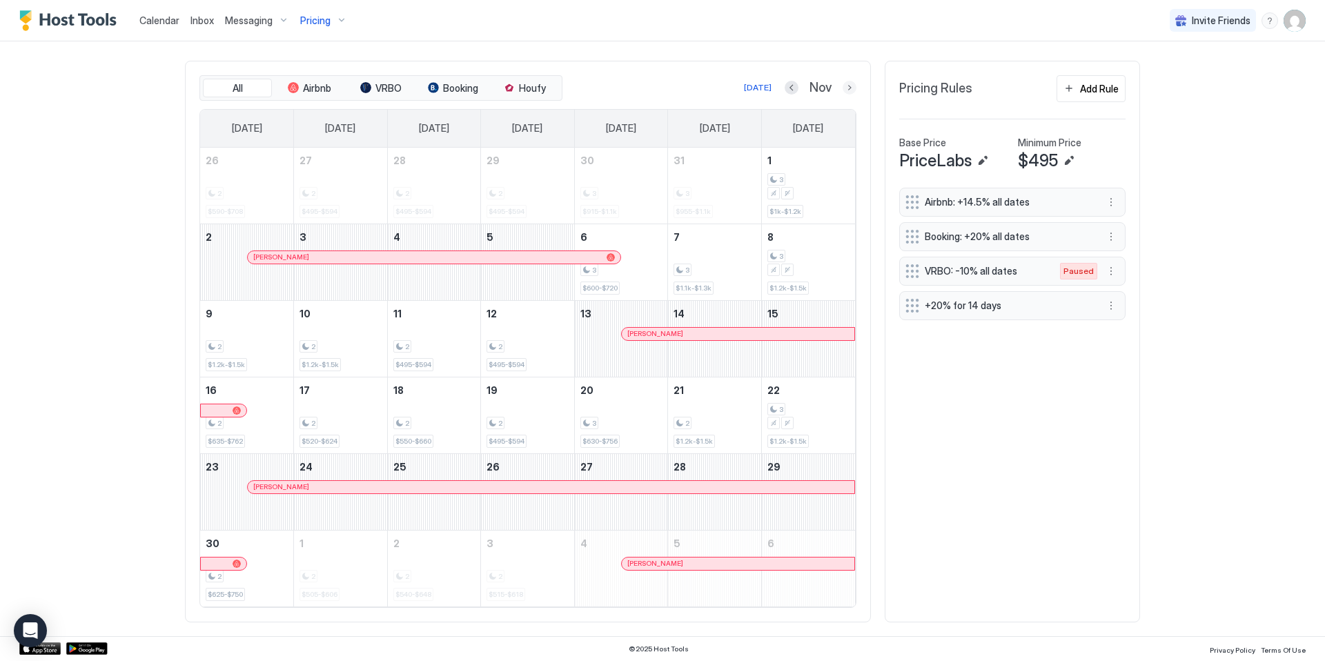
click at [843, 91] on button "Next month" at bounding box center [850, 88] width 14 height 14
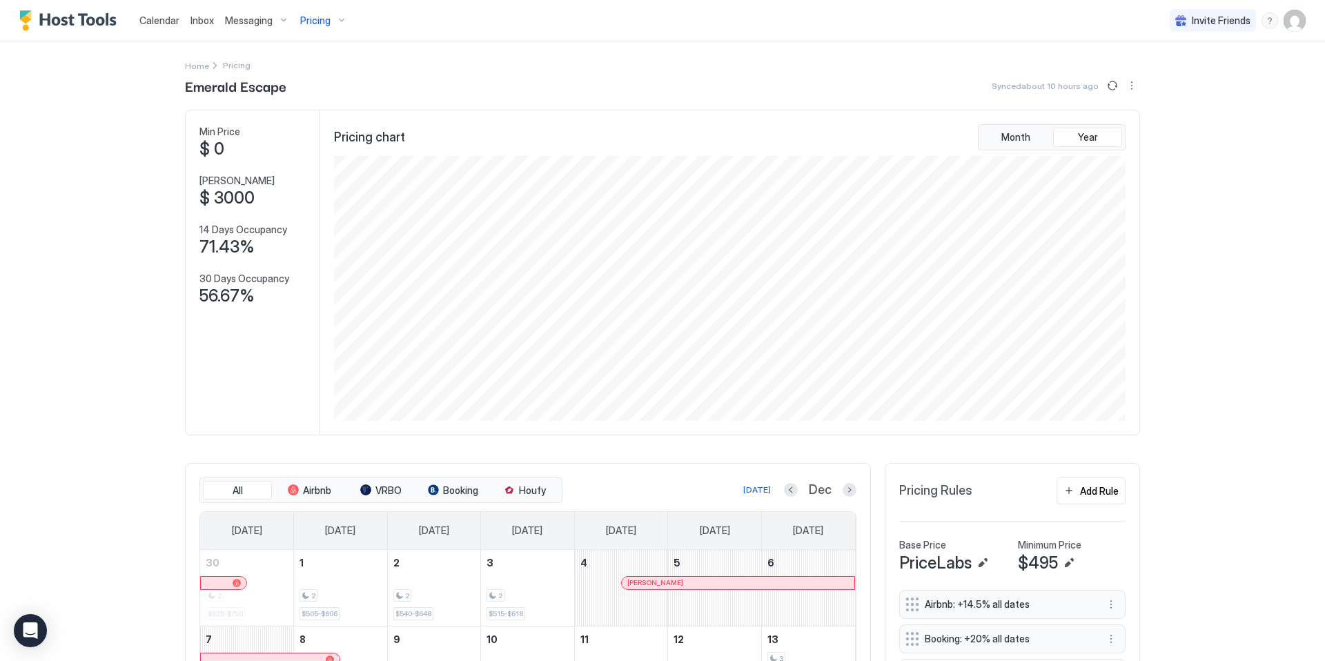
click at [339, 17] on div "Pricing" at bounding box center [324, 20] width 58 height 23
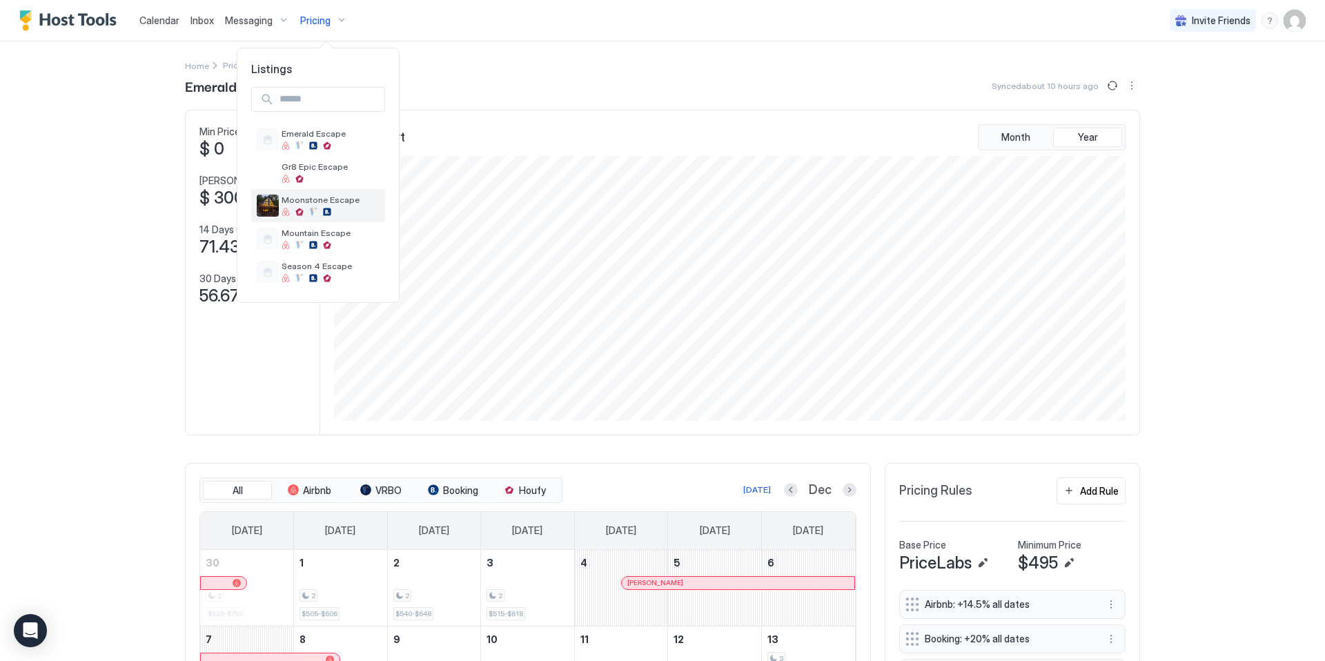
click at [339, 203] on span "Moonstone Escape" at bounding box center [331, 200] width 98 height 10
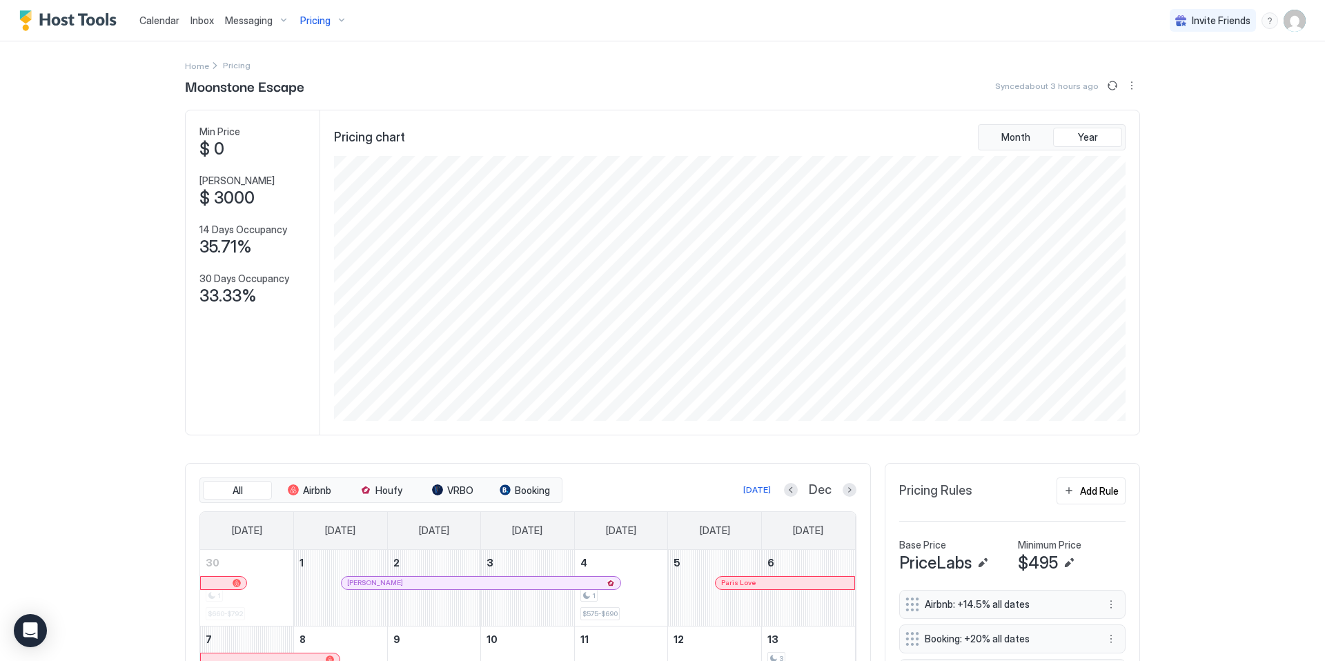
click at [343, 13] on div "Pricing" at bounding box center [324, 20] width 58 height 23
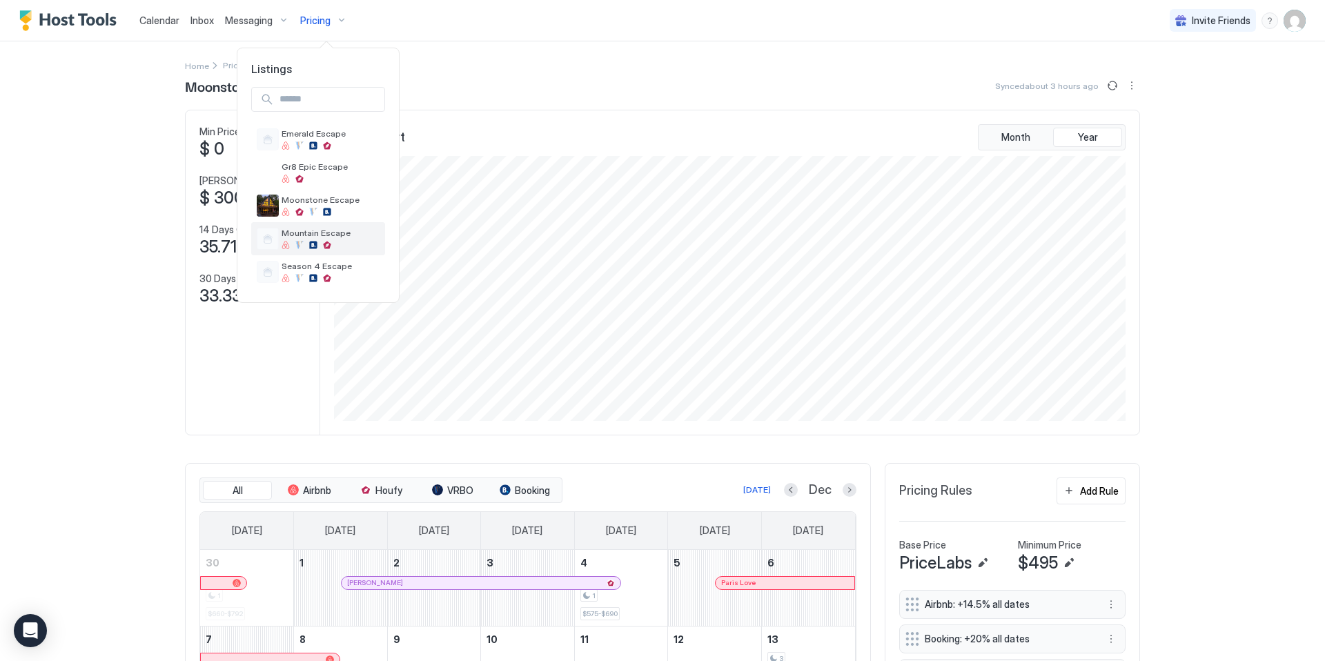
click at [333, 242] on div at bounding box center [331, 245] width 98 height 8
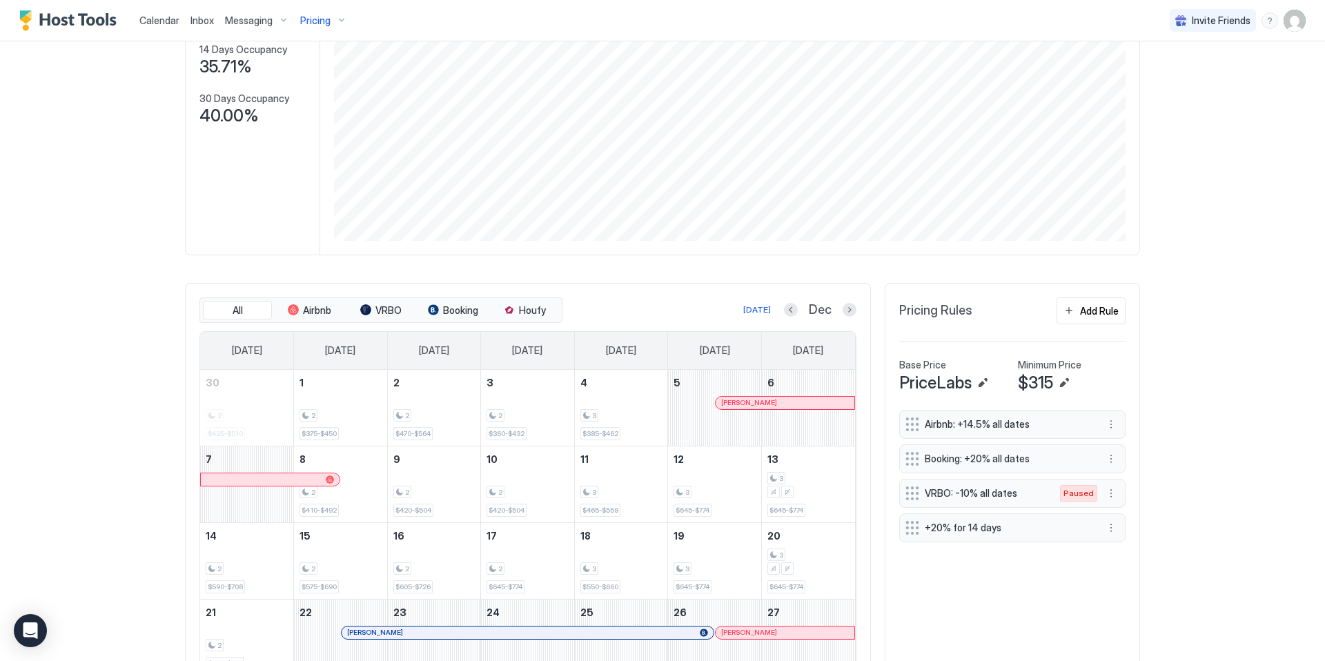
scroll to position [254, 0]
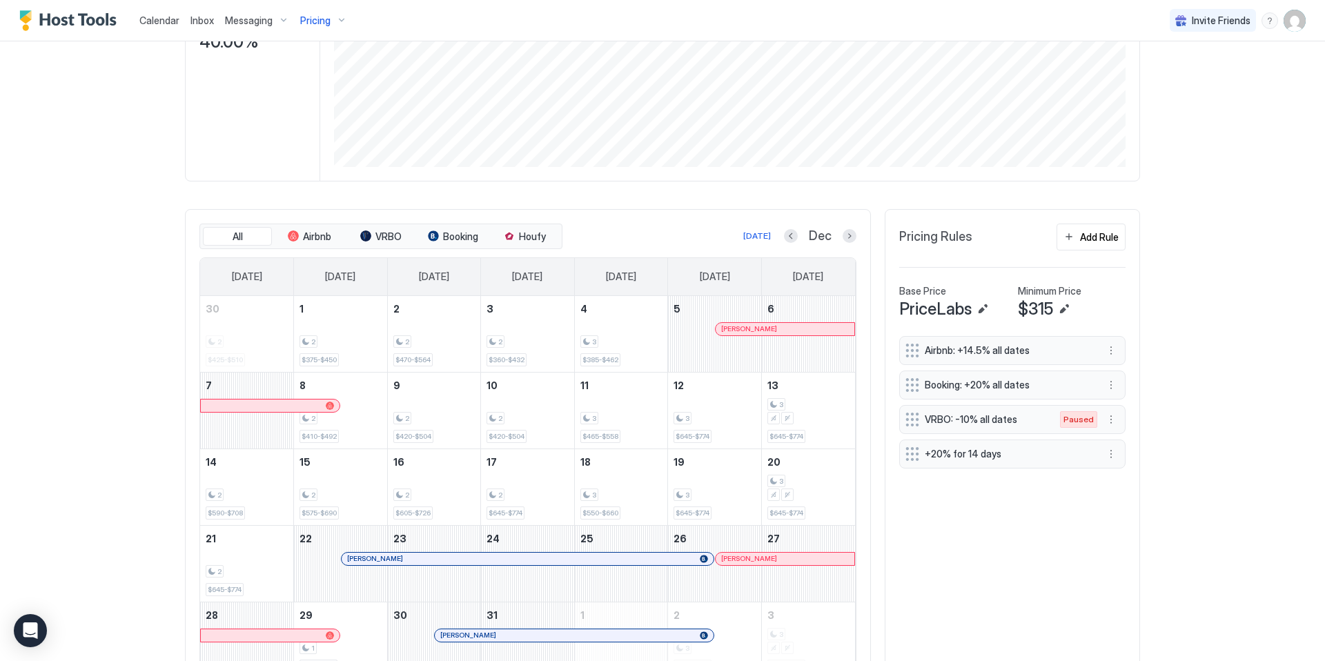
click at [325, 26] on span "Pricing" at bounding box center [315, 20] width 30 height 12
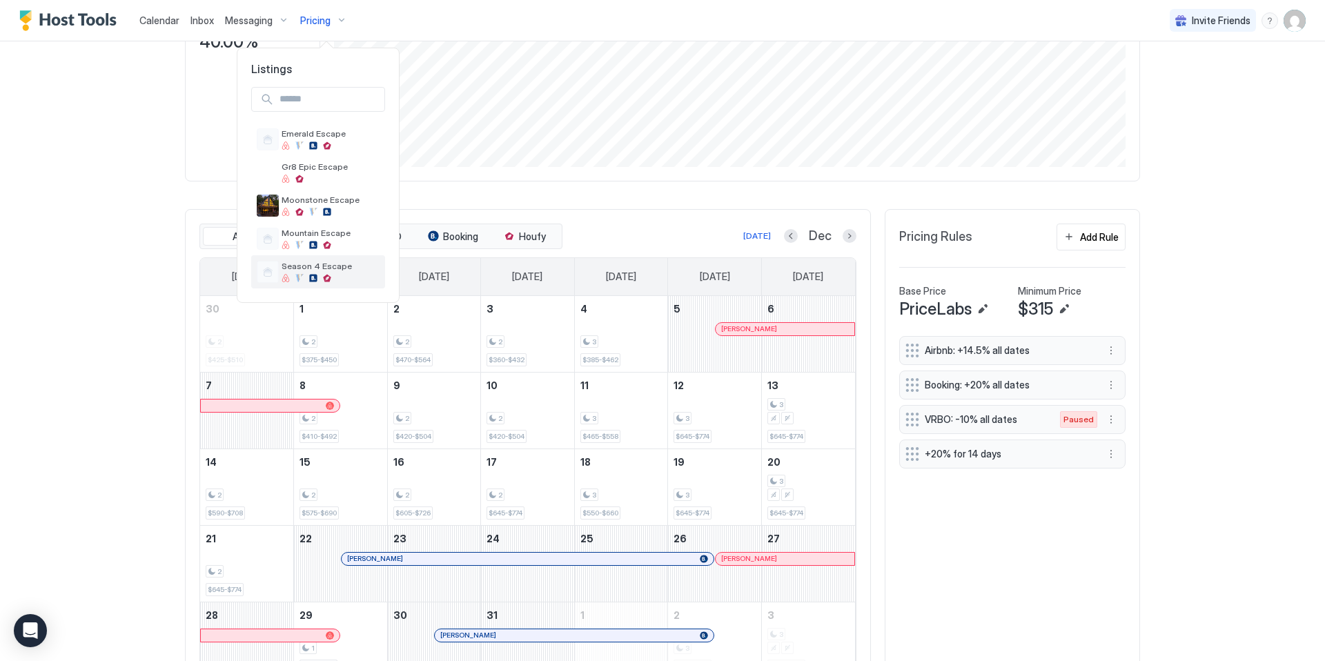
click at [333, 284] on div "Season 4 Escape" at bounding box center [318, 271] width 134 height 33
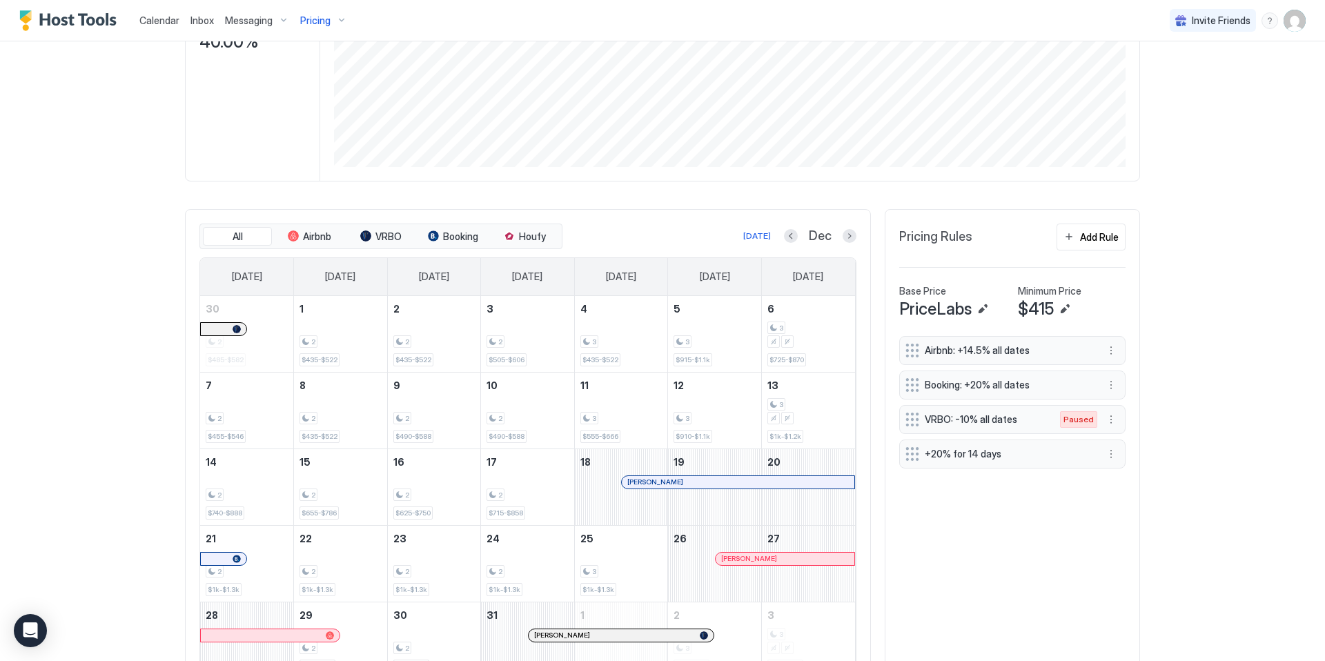
click at [335, 28] on div "Pricing" at bounding box center [324, 20] width 58 height 23
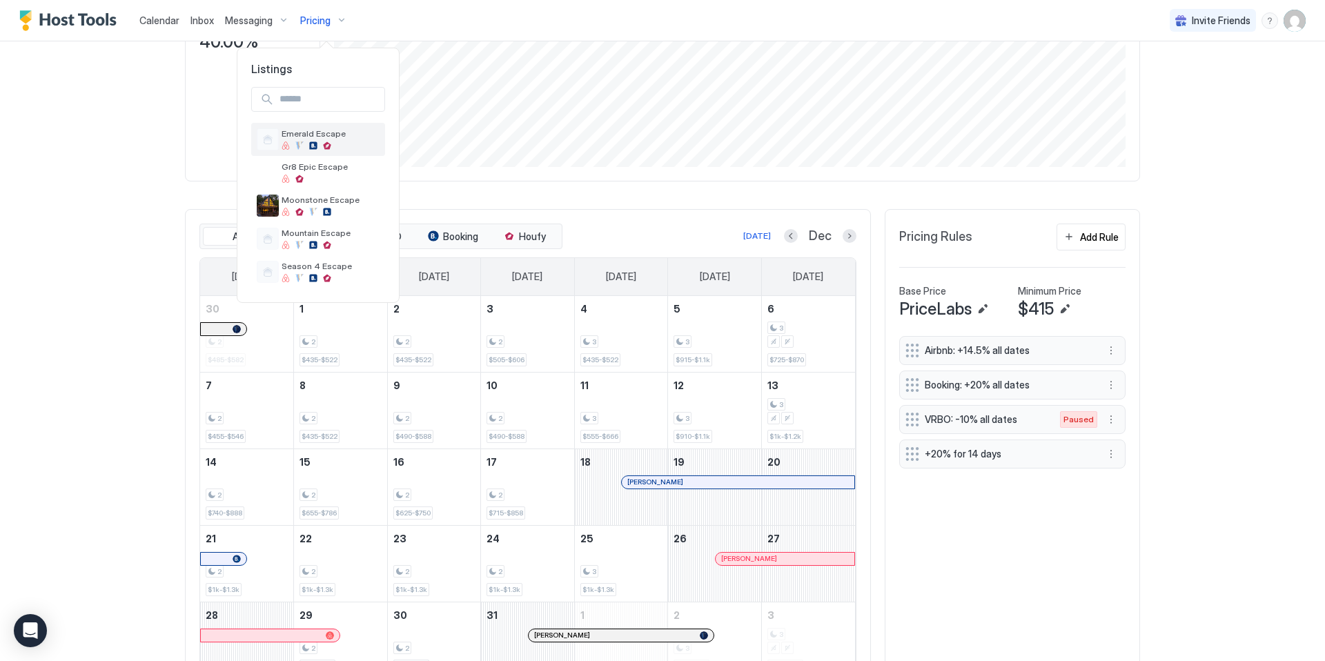
click at [342, 140] on div "Emerald Escape" at bounding box center [331, 138] width 98 height 21
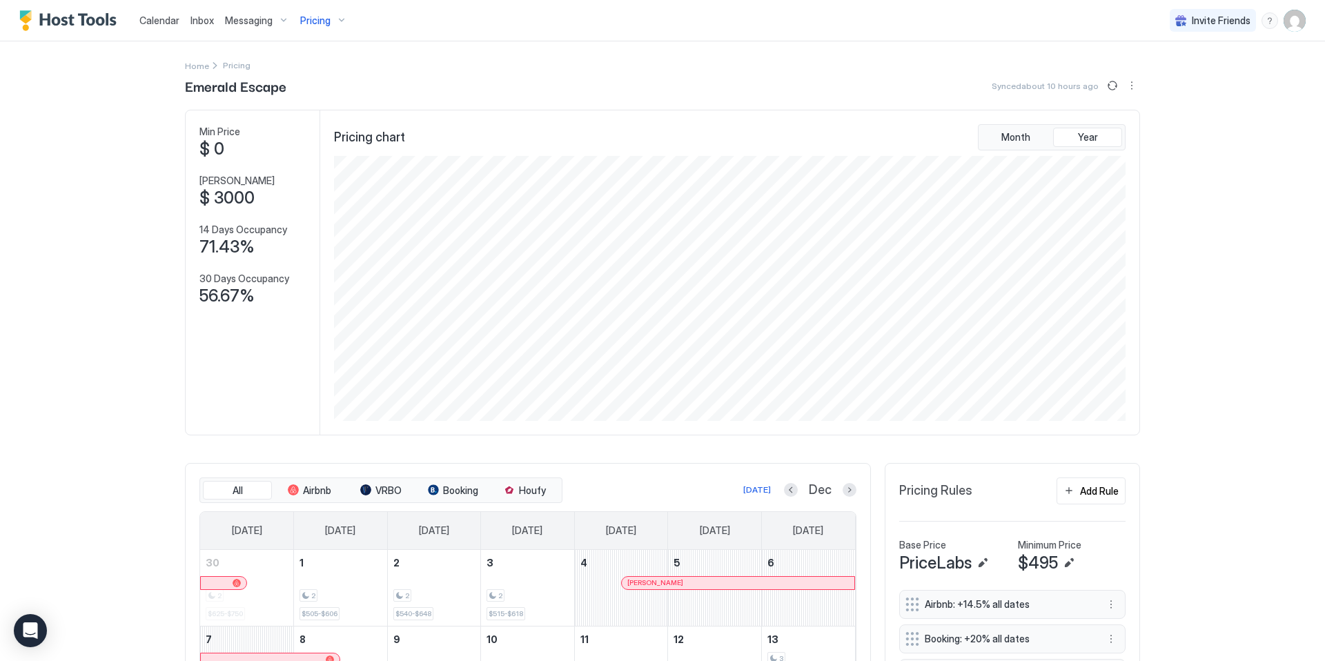
scroll to position [277, 0]
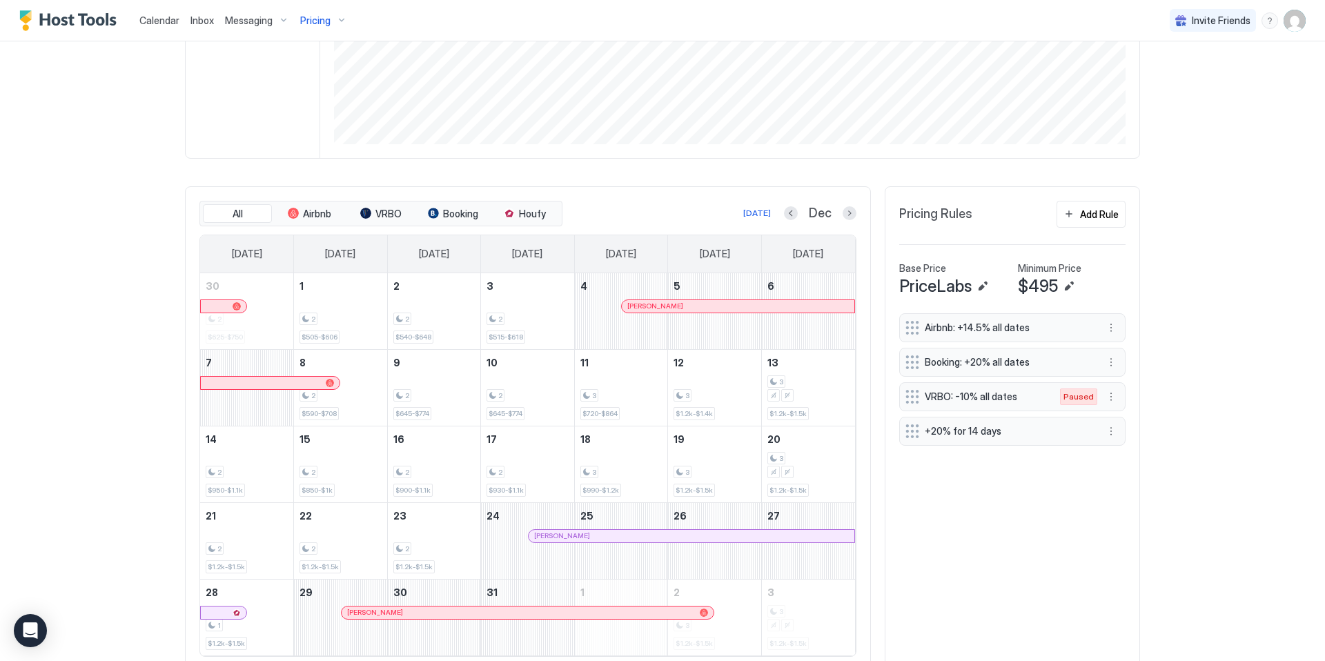
click at [344, 19] on div "Pricing" at bounding box center [324, 20] width 58 height 23
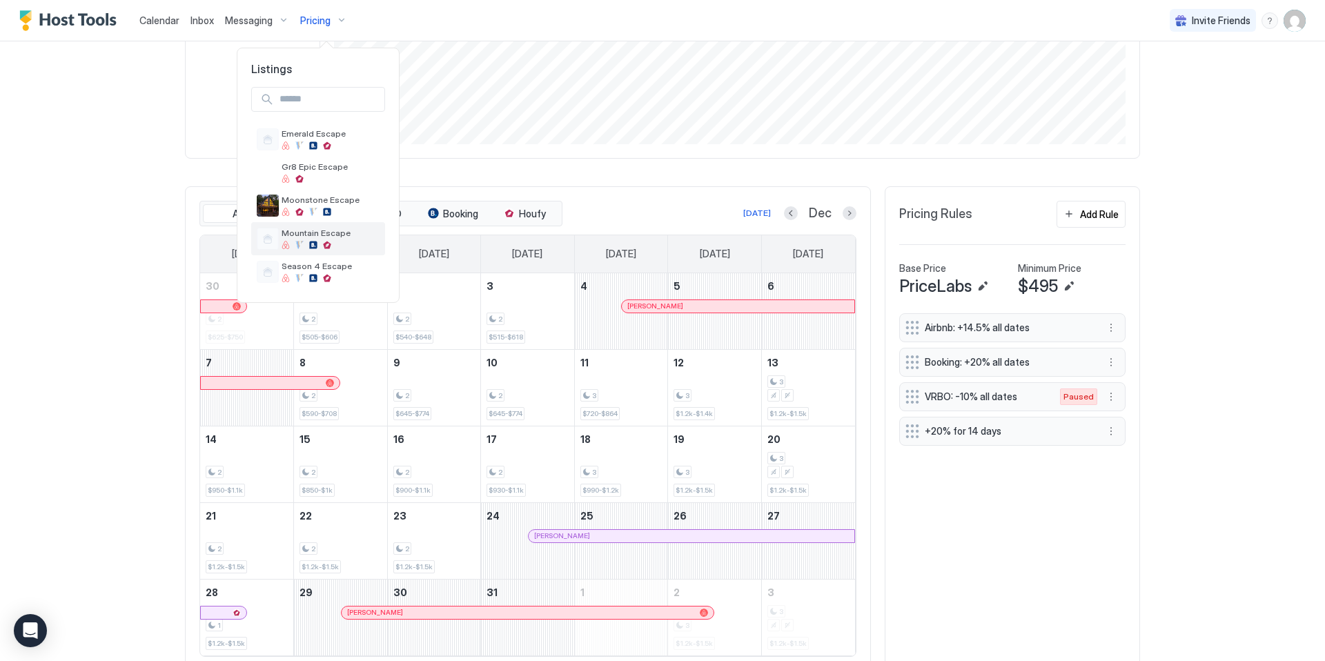
click at [327, 234] on span "Mountain Escape" at bounding box center [331, 233] width 98 height 10
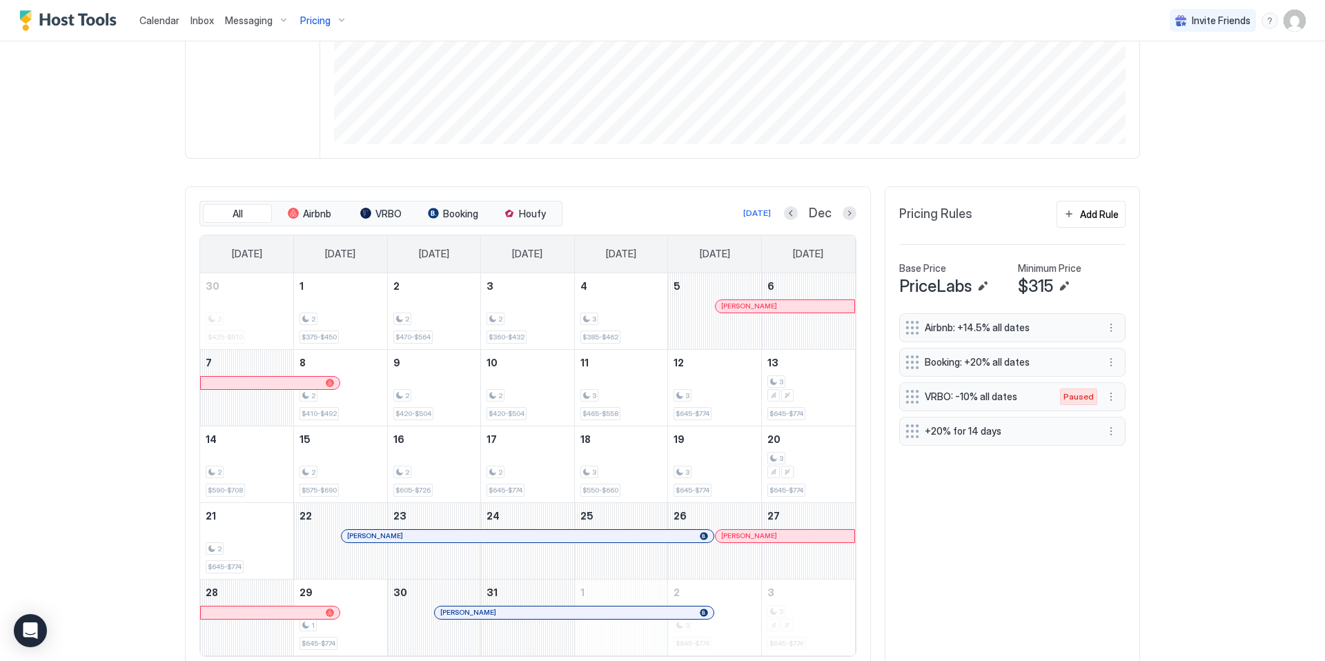
click at [327, 25] on span "Pricing" at bounding box center [315, 20] width 30 height 12
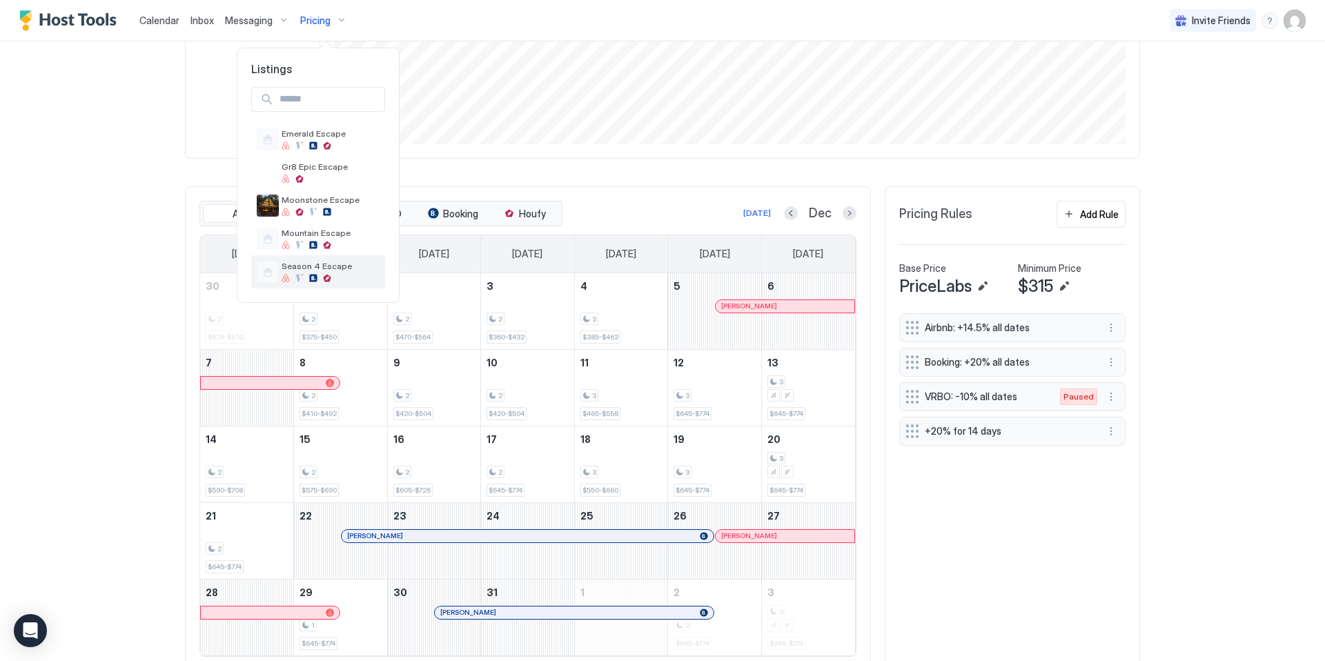
click at [333, 267] on span "Season 4 Escape" at bounding box center [331, 266] width 98 height 10
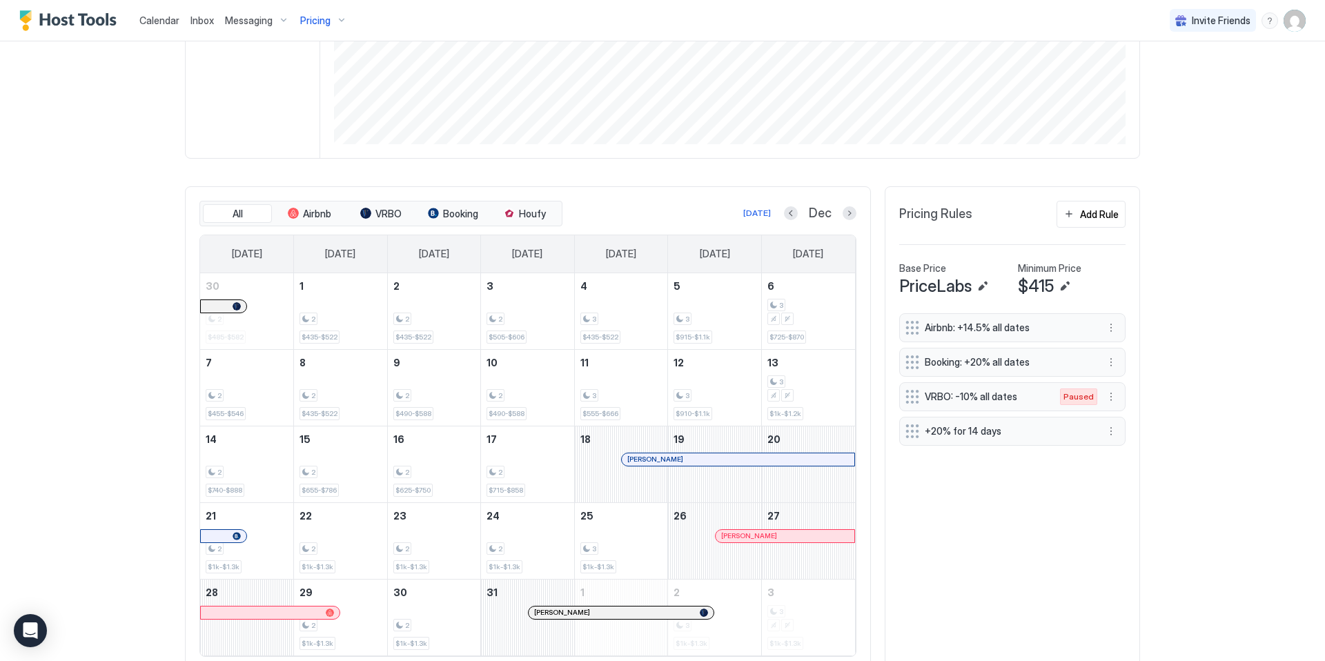
click at [324, 21] on span "Pricing" at bounding box center [315, 20] width 30 height 12
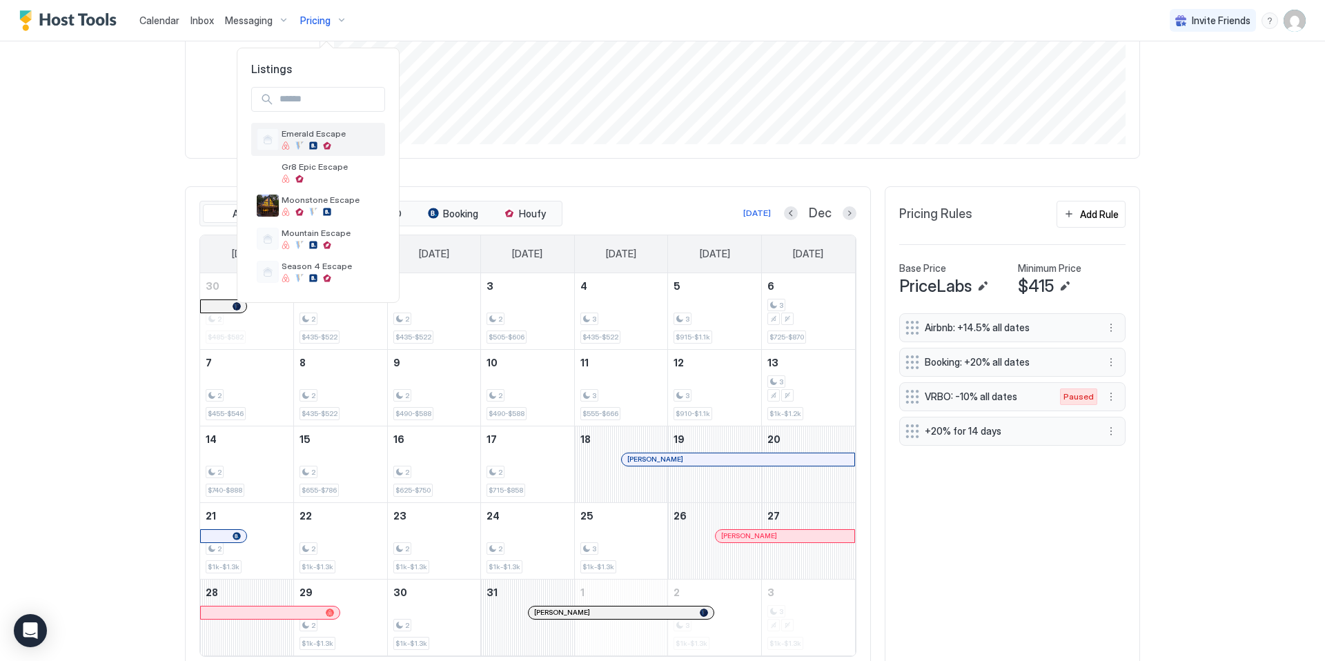
click at [331, 146] on div at bounding box center [327, 146] width 8 height 8
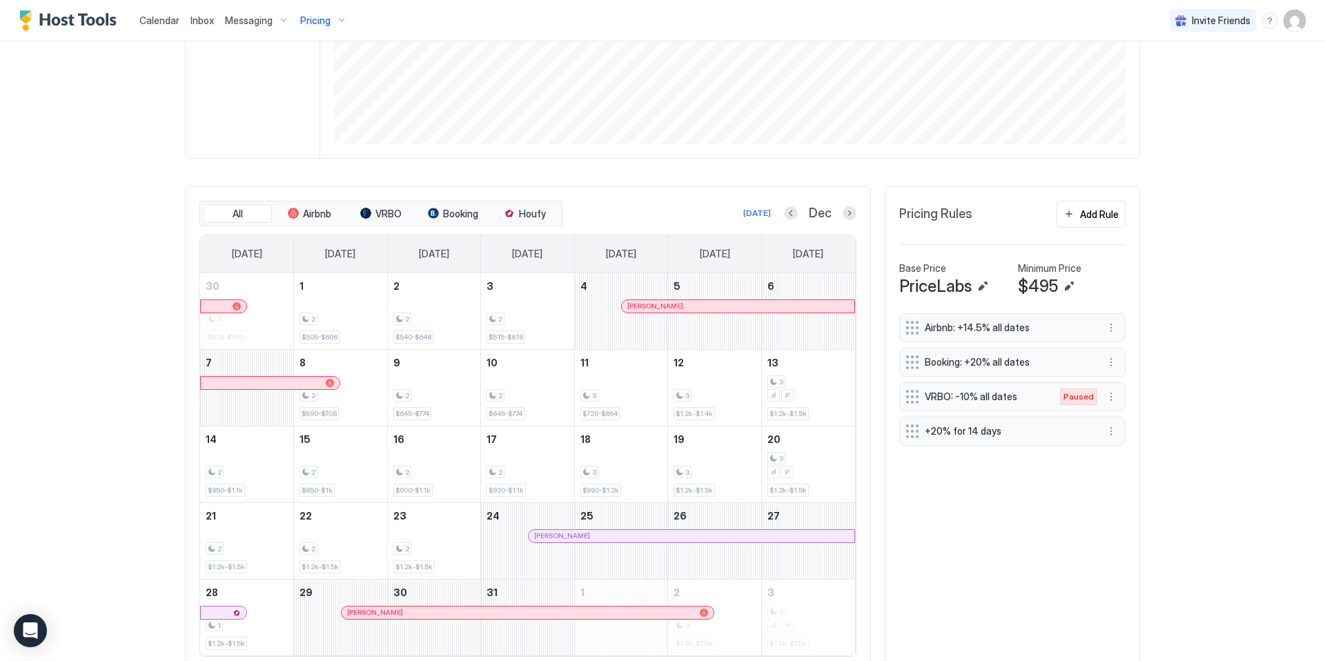
click at [324, 22] on span "Pricing" at bounding box center [315, 20] width 30 height 12
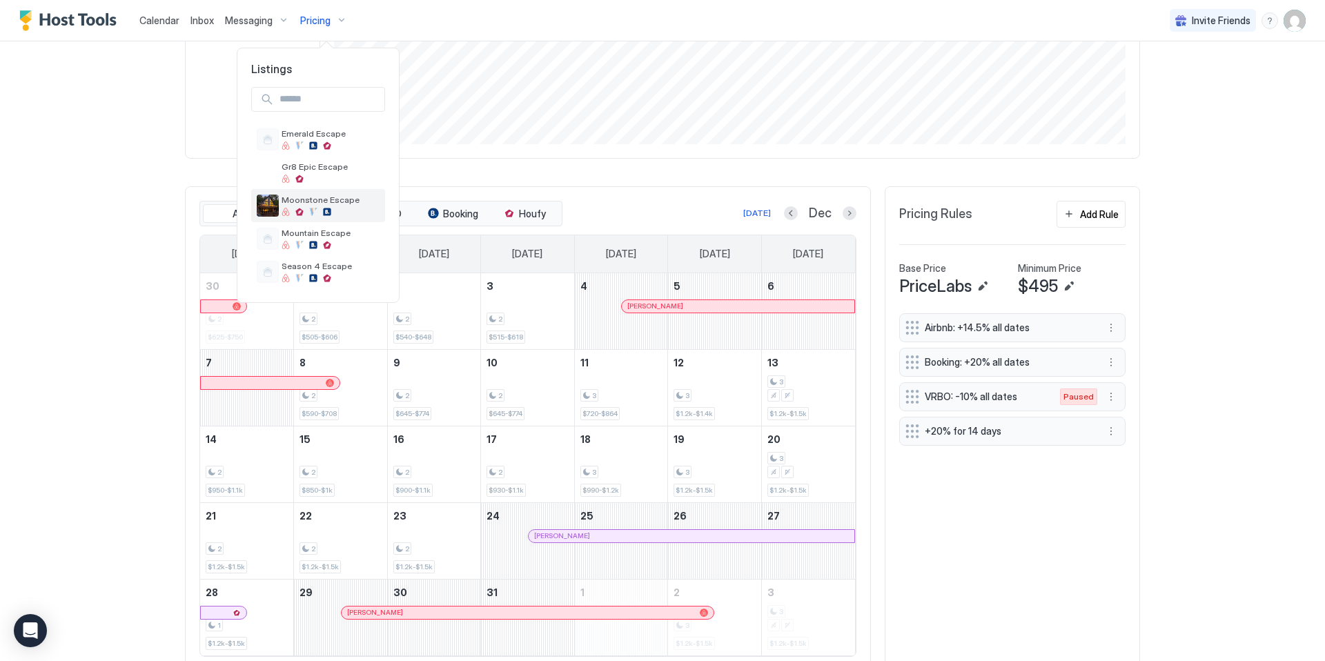
click at [316, 214] on div at bounding box center [313, 212] width 8 height 8
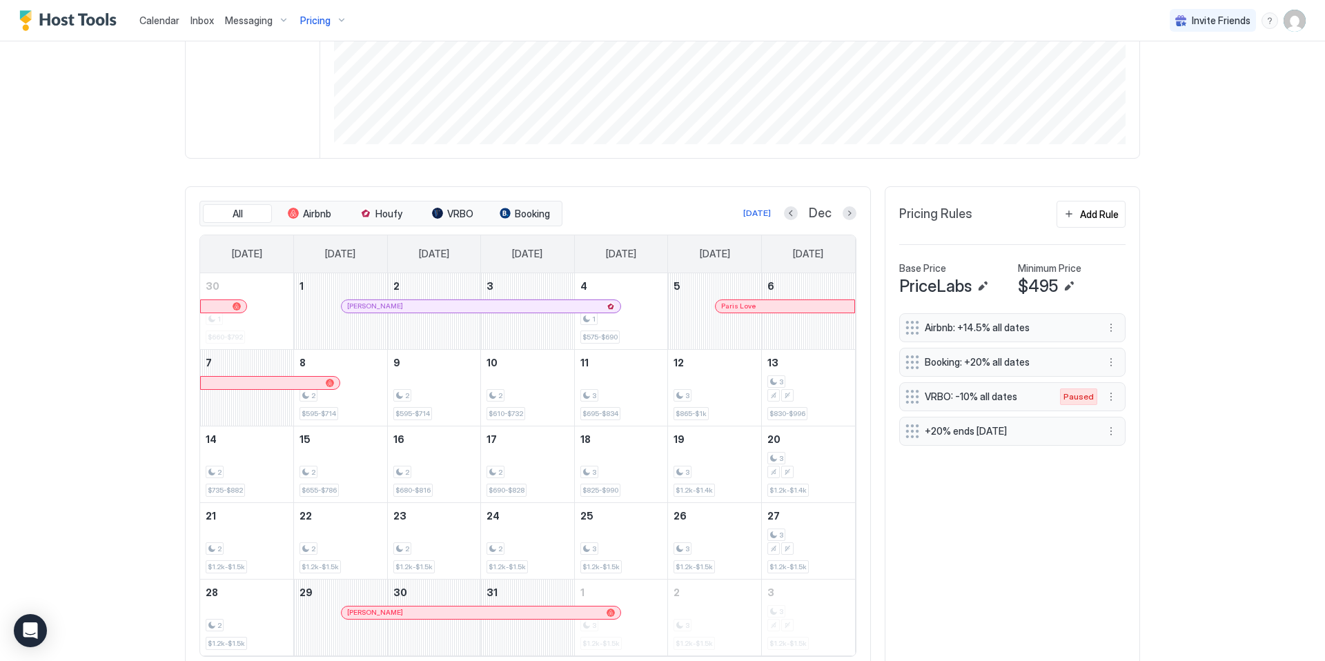
click at [324, 18] on span "Pricing" at bounding box center [315, 20] width 30 height 12
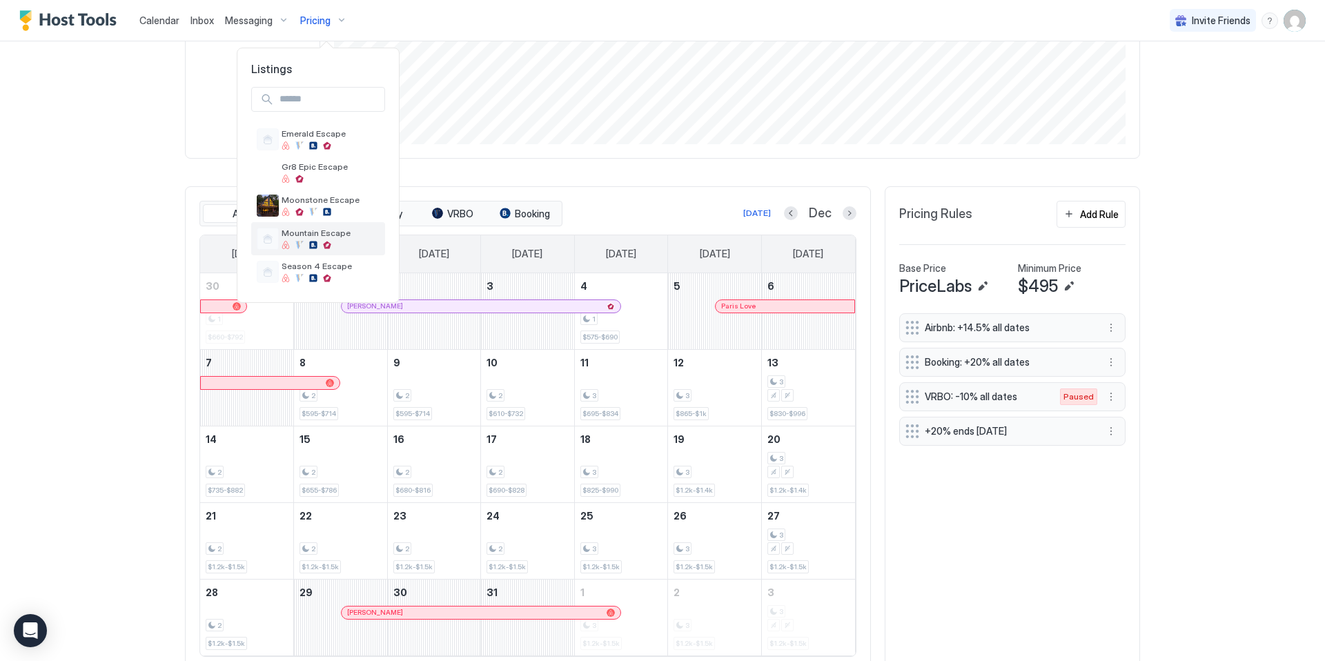
click at [310, 233] on span "Mountain Escape" at bounding box center [331, 233] width 98 height 10
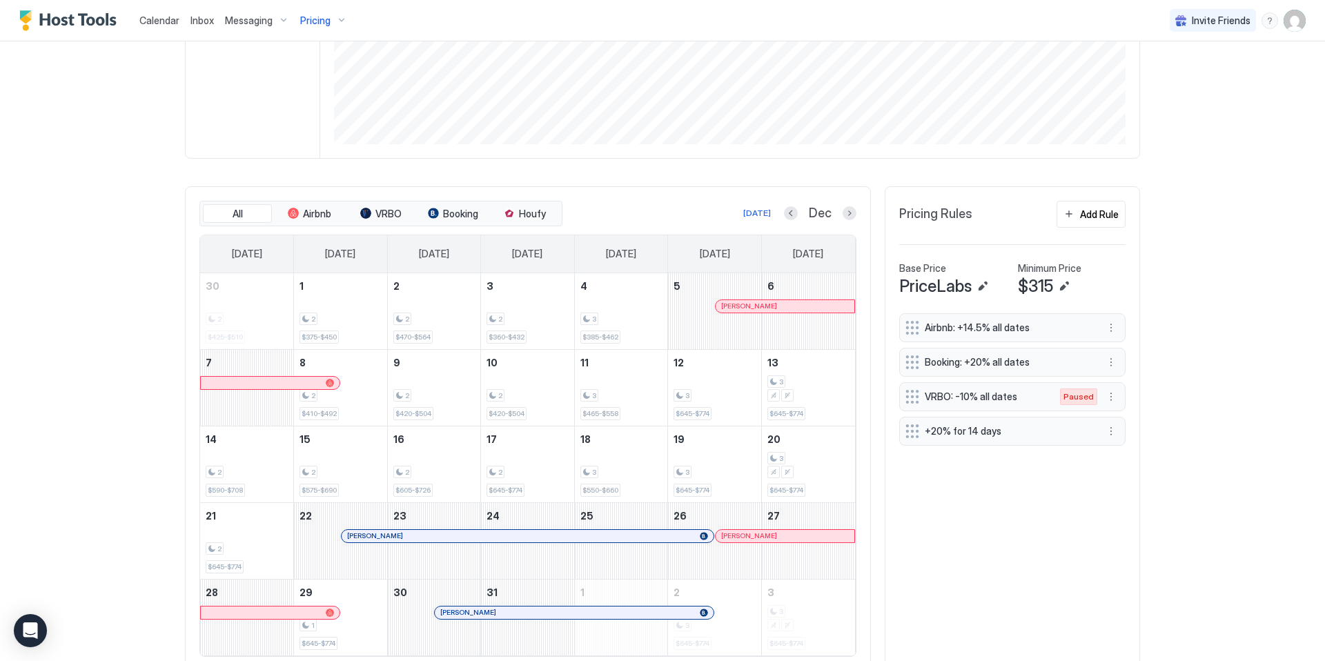
click at [333, 19] on div "Pricing" at bounding box center [324, 20] width 58 height 23
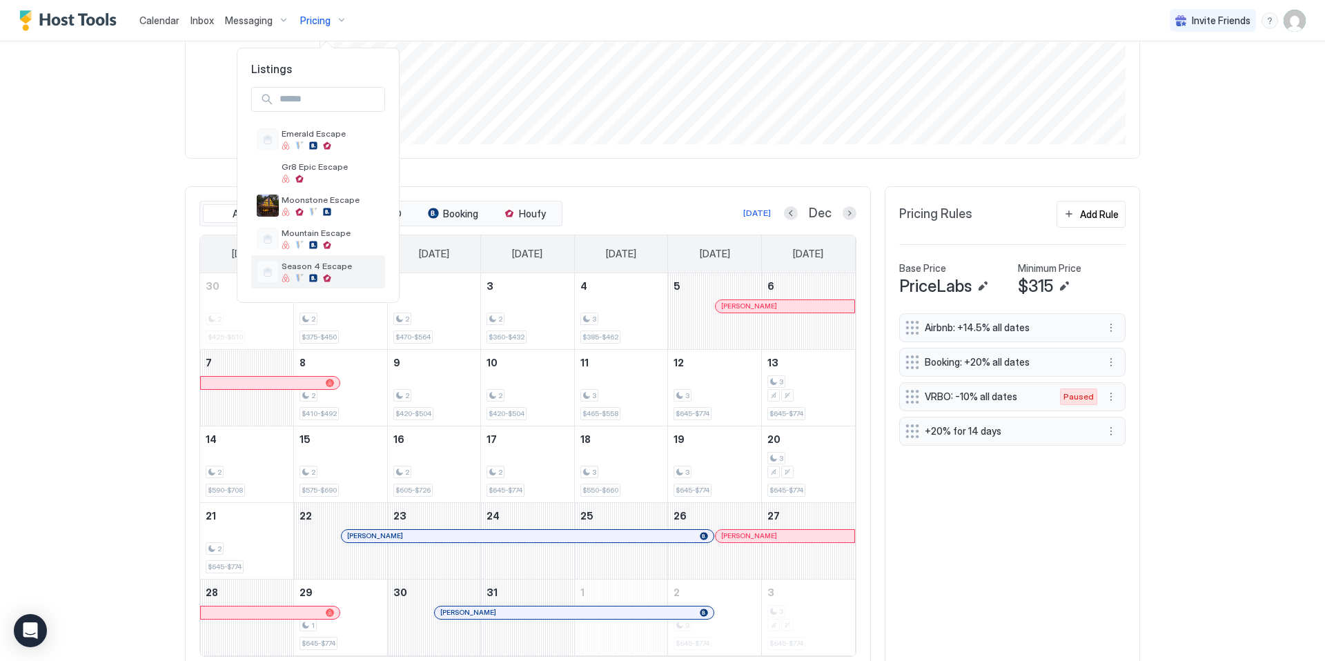
click at [303, 273] on div "Season 4 Escape" at bounding box center [331, 271] width 98 height 21
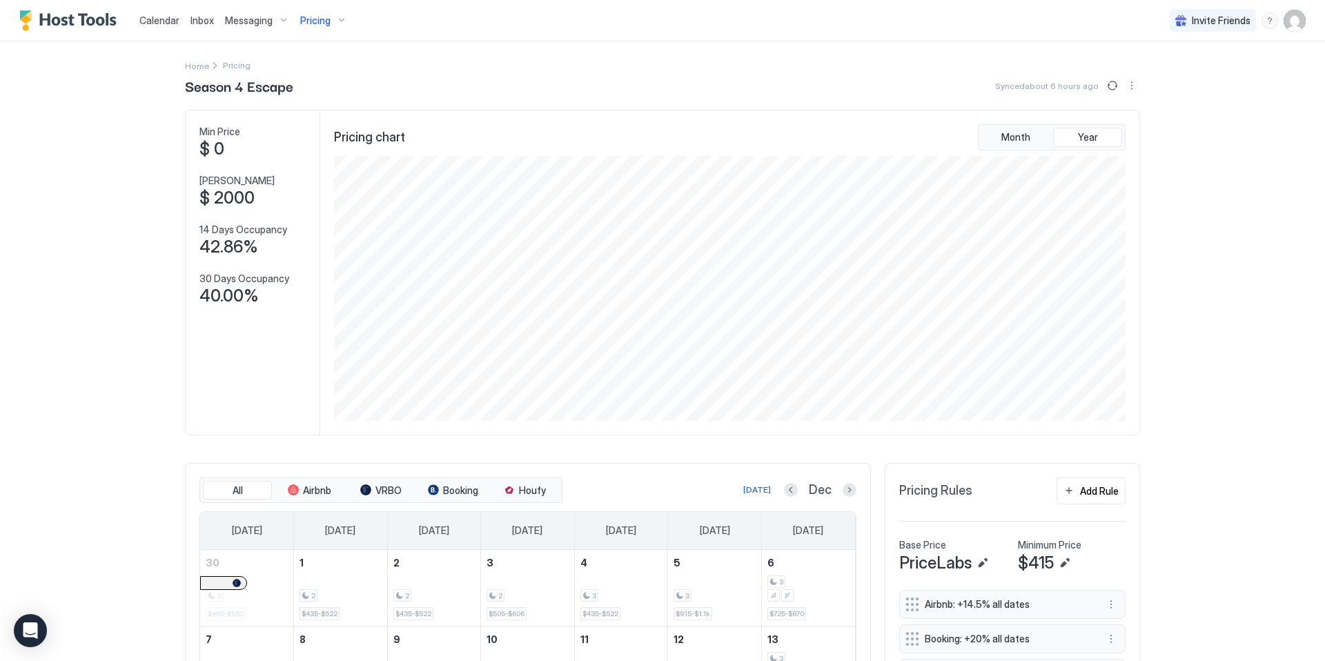
click at [325, 21] on span "Pricing" at bounding box center [315, 20] width 30 height 12
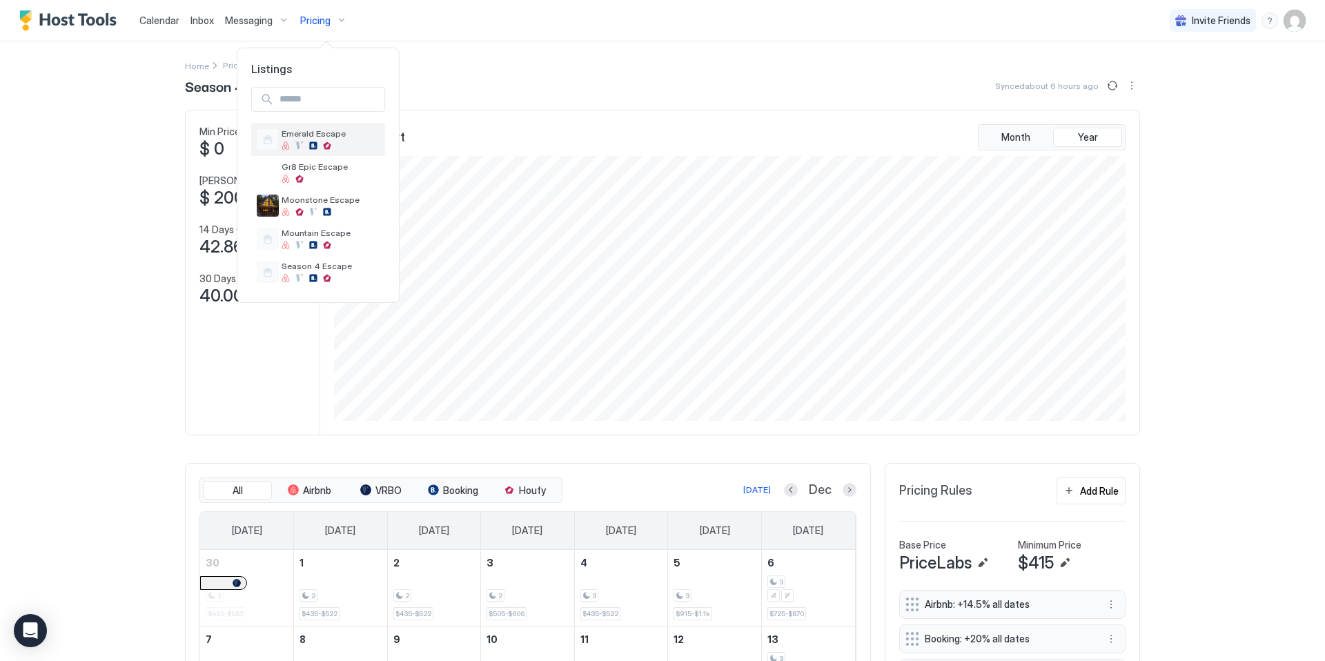
click at [316, 136] on span "Emerald Escape" at bounding box center [331, 133] width 98 height 10
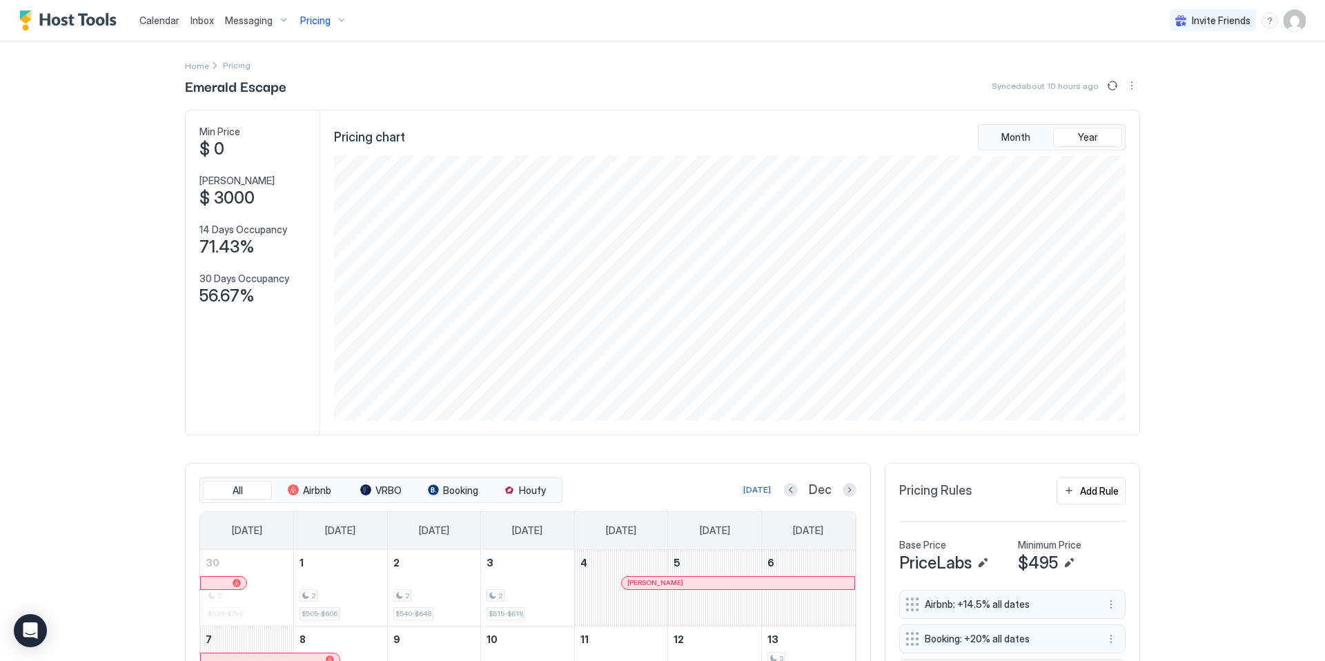
click at [314, 21] on span "Pricing" at bounding box center [315, 20] width 30 height 12
click at [314, 21] on div "Calendar Inbox Messaging Pricing Invite Friends EB Home Pricing Emerald Escape …" at bounding box center [662, 330] width 1325 height 661
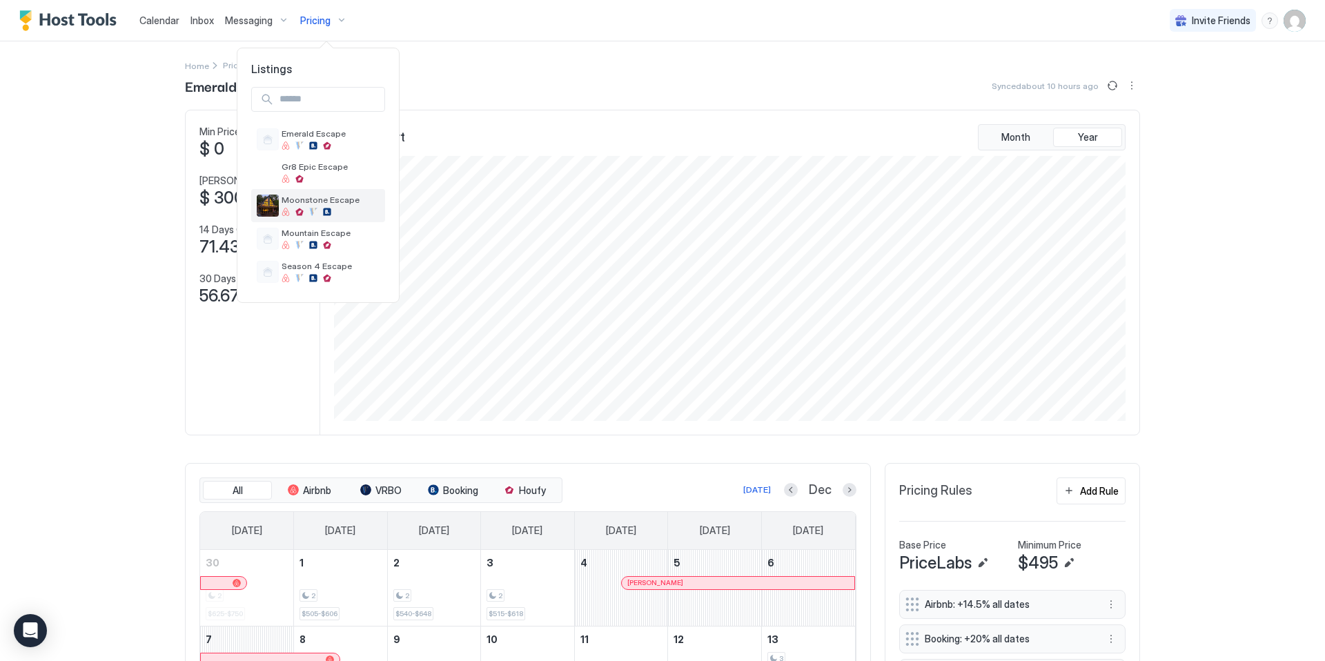
click at [320, 208] on div at bounding box center [331, 212] width 98 height 8
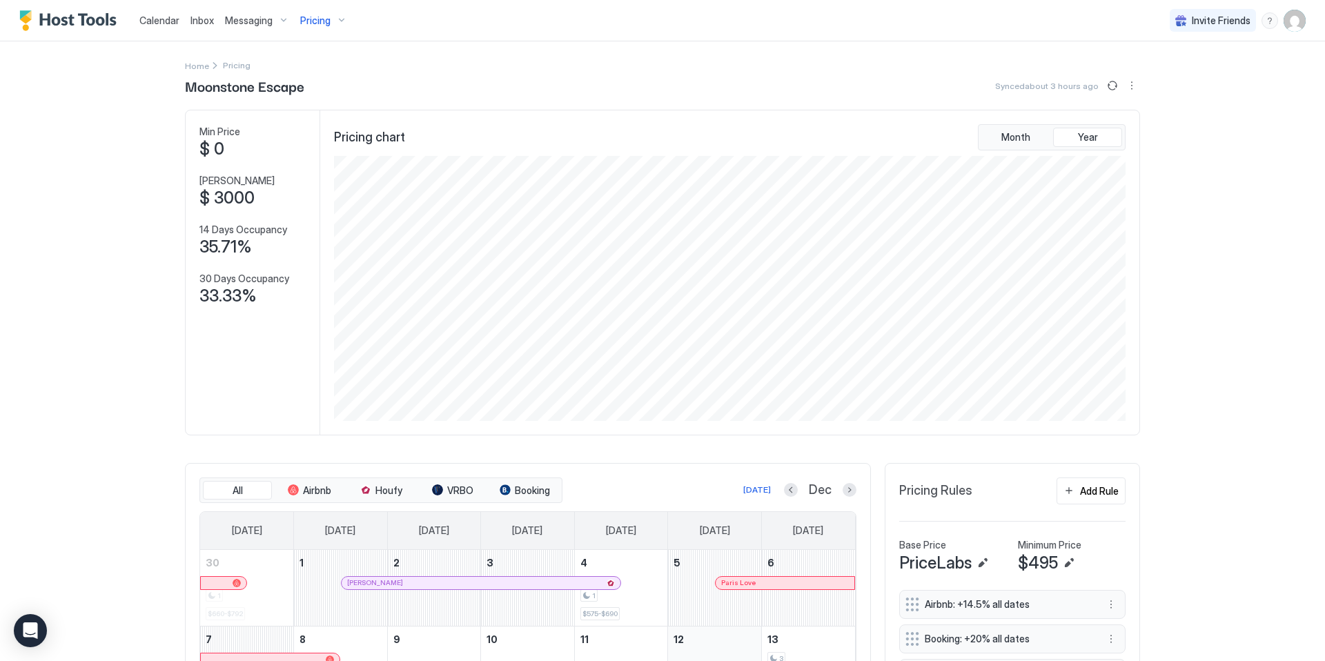
scroll to position [264, 0]
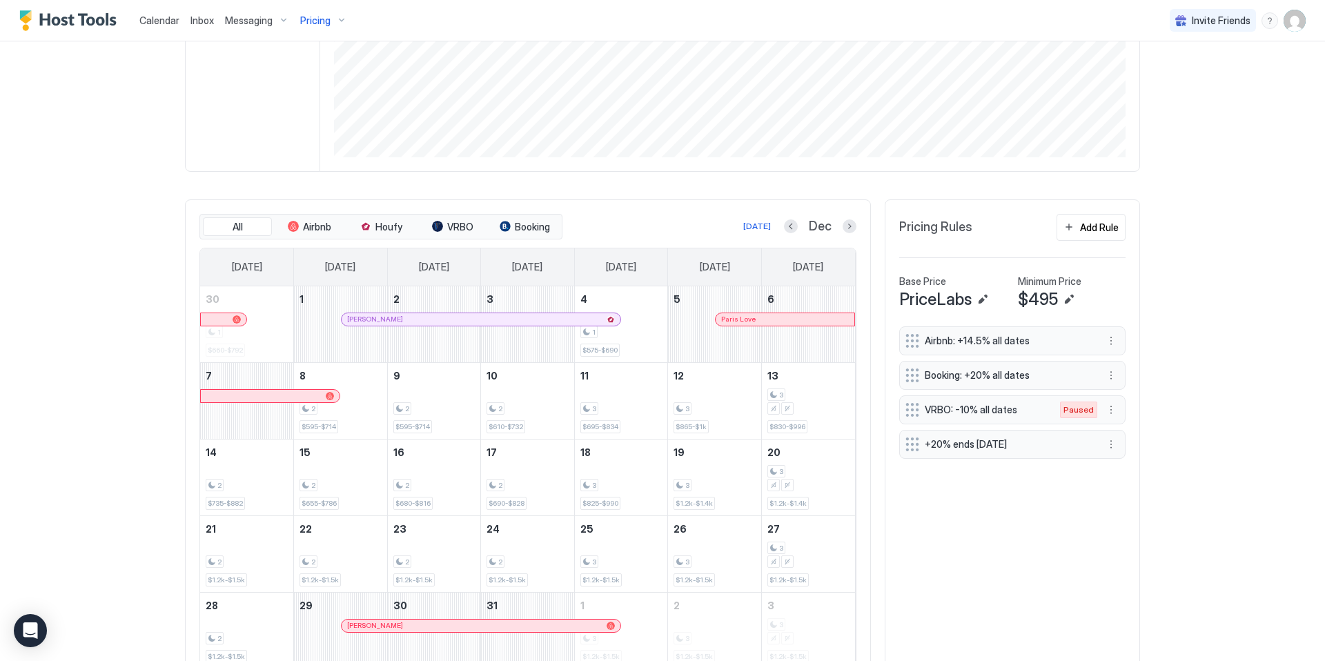
click at [300, 29] on div "Pricing" at bounding box center [324, 20] width 58 height 23
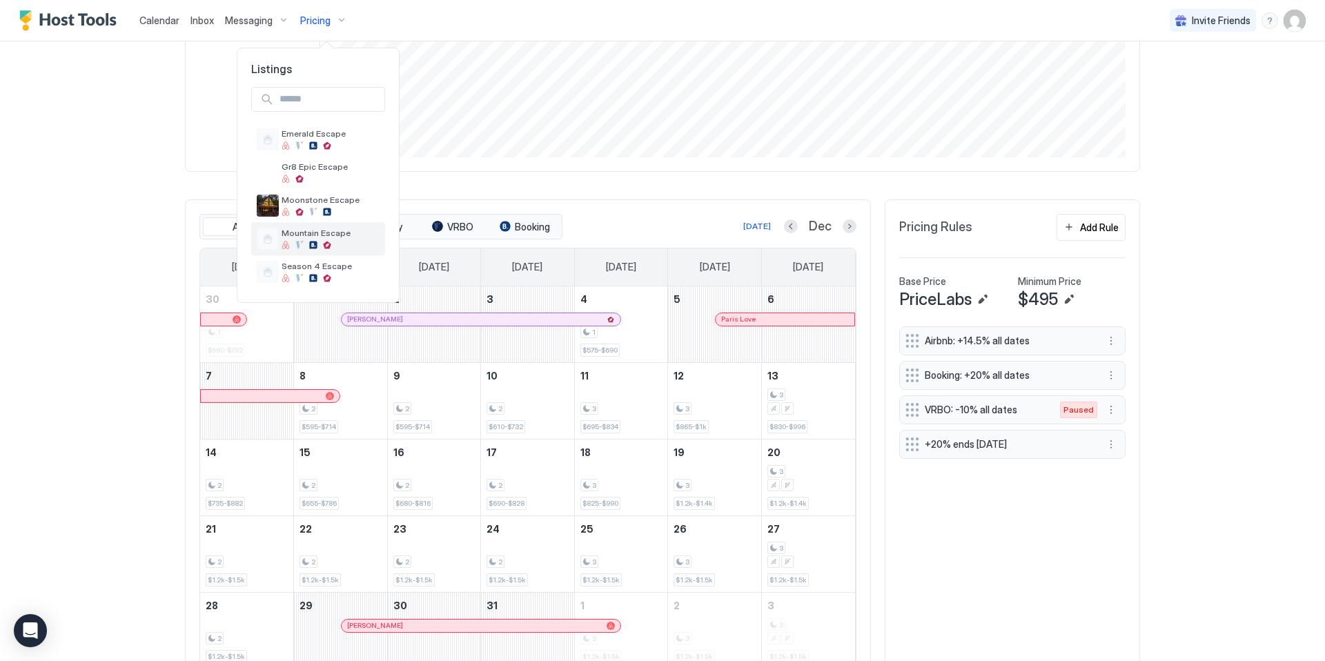
click at [331, 236] on span "Mountain Escape" at bounding box center [331, 233] width 98 height 10
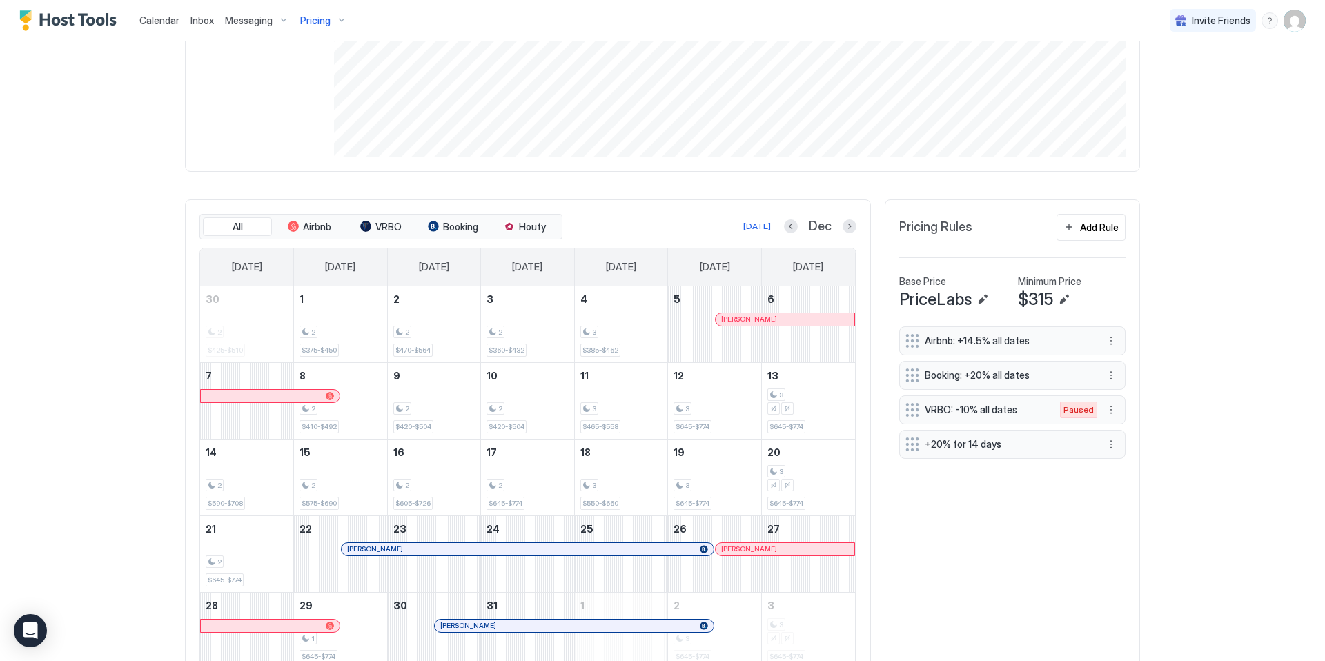
click at [325, 19] on span "Pricing" at bounding box center [315, 20] width 30 height 12
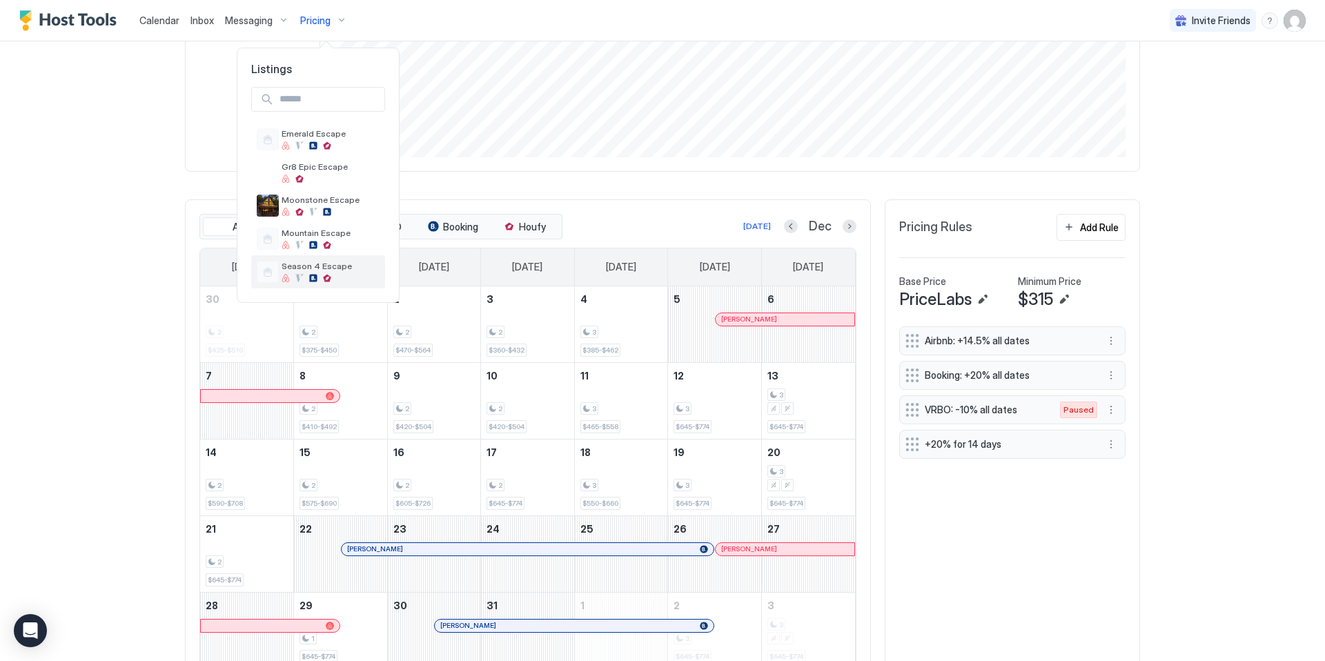
click at [320, 280] on div at bounding box center [331, 278] width 98 height 8
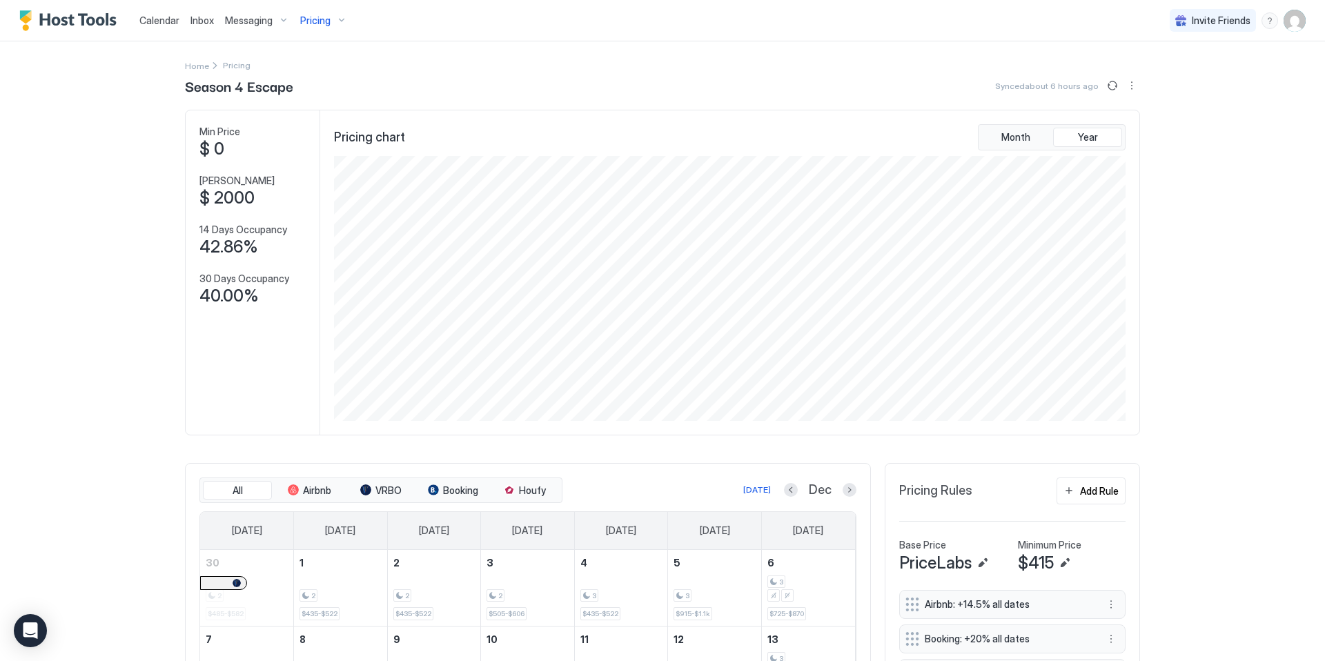
click at [329, 20] on div "Pricing" at bounding box center [324, 20] width 58 height 23
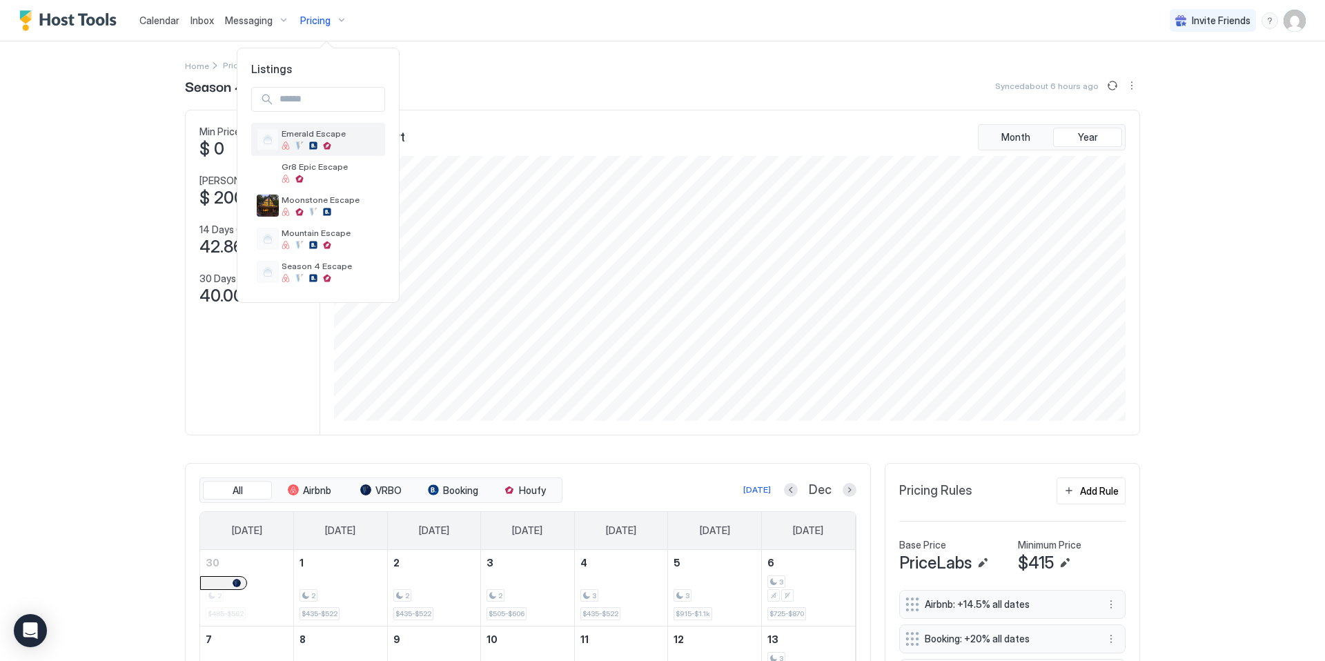
click at [333, 142] on div at bounding box center [331, 146] width 98 height 8
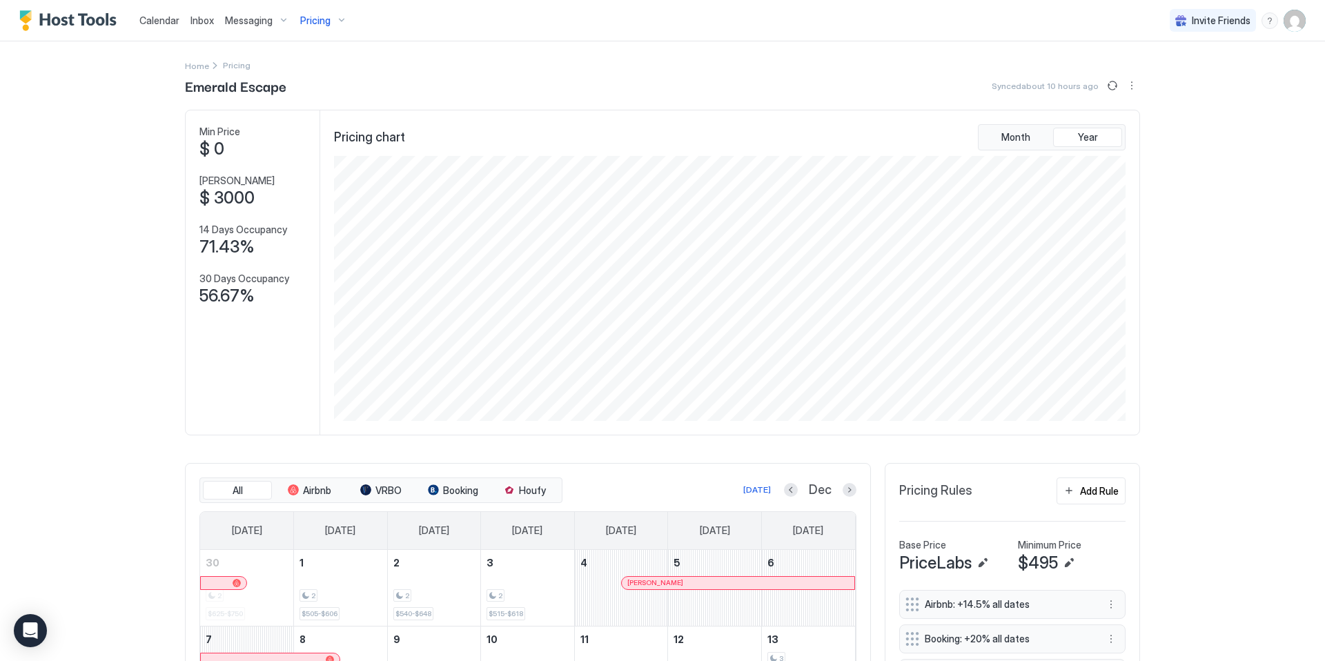
click at [325, 26] on div "Pricing" at bounding box center [324, 20] width 58 height 23
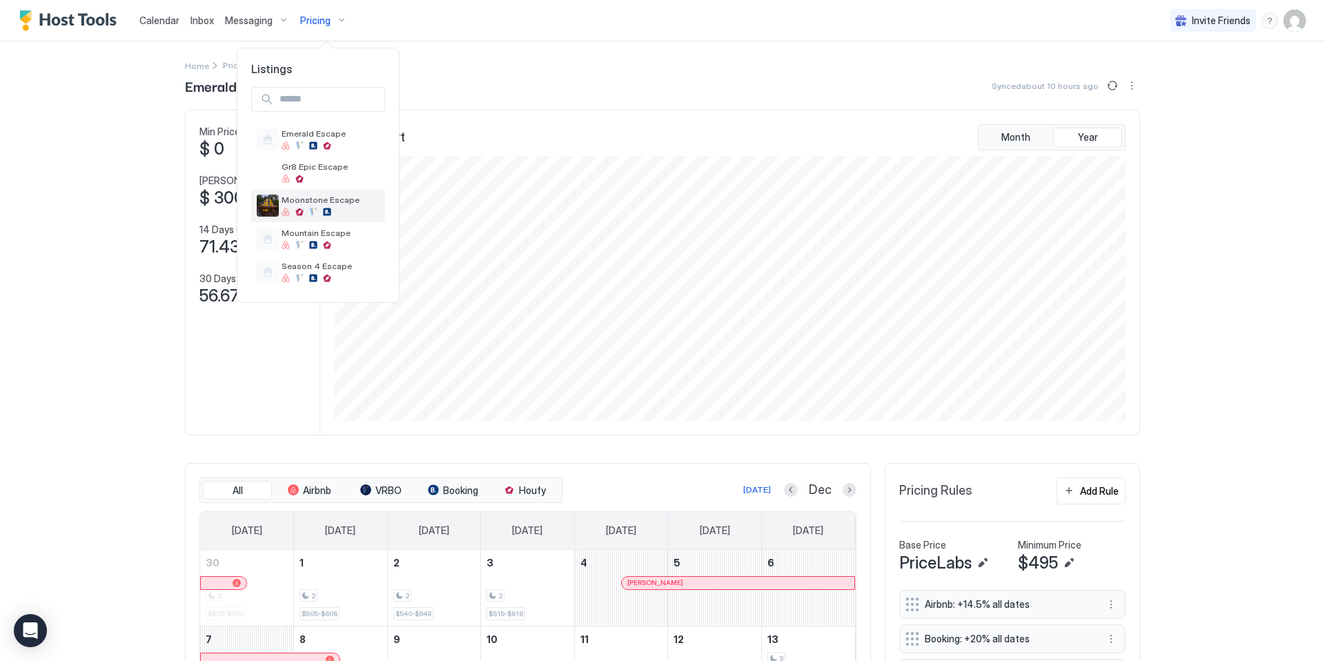
click at [339, 200] on span "Moonstone Escape" at bounding box center [331, 200] width 98 height 10
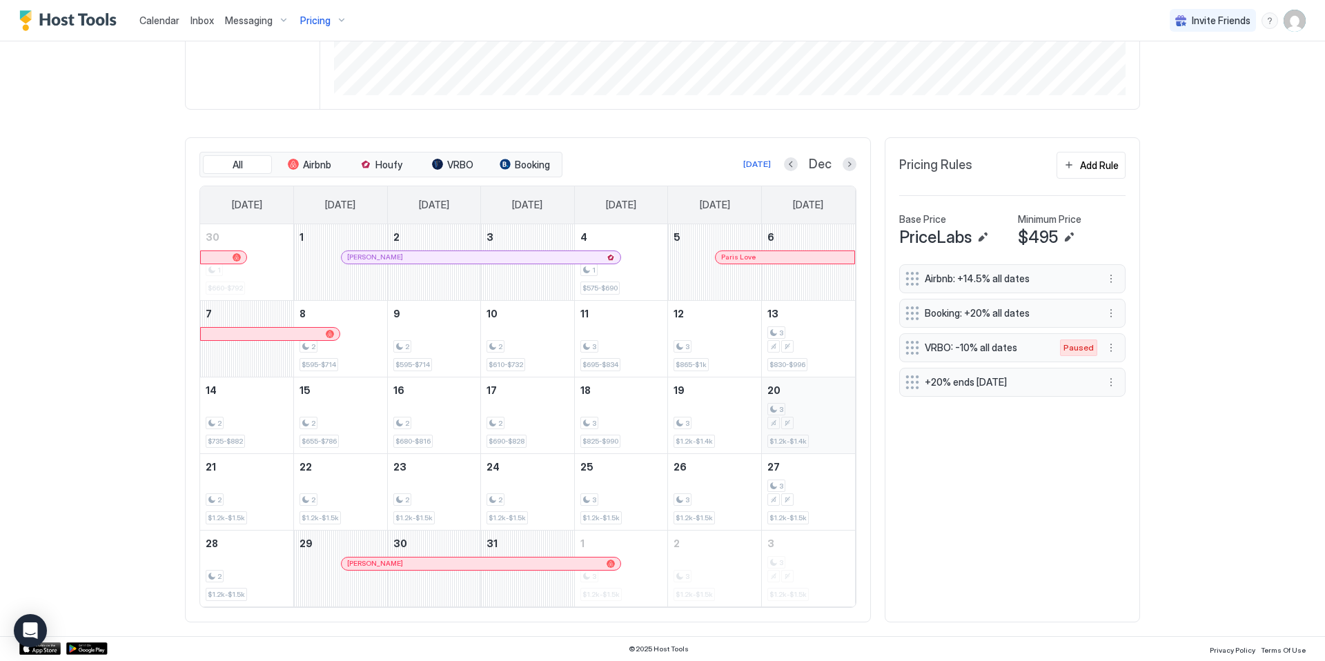
scroll to position [336, 0]
click at [329, 23] on div "Pricing" at bounding box center [324, 20] width 58 height 23
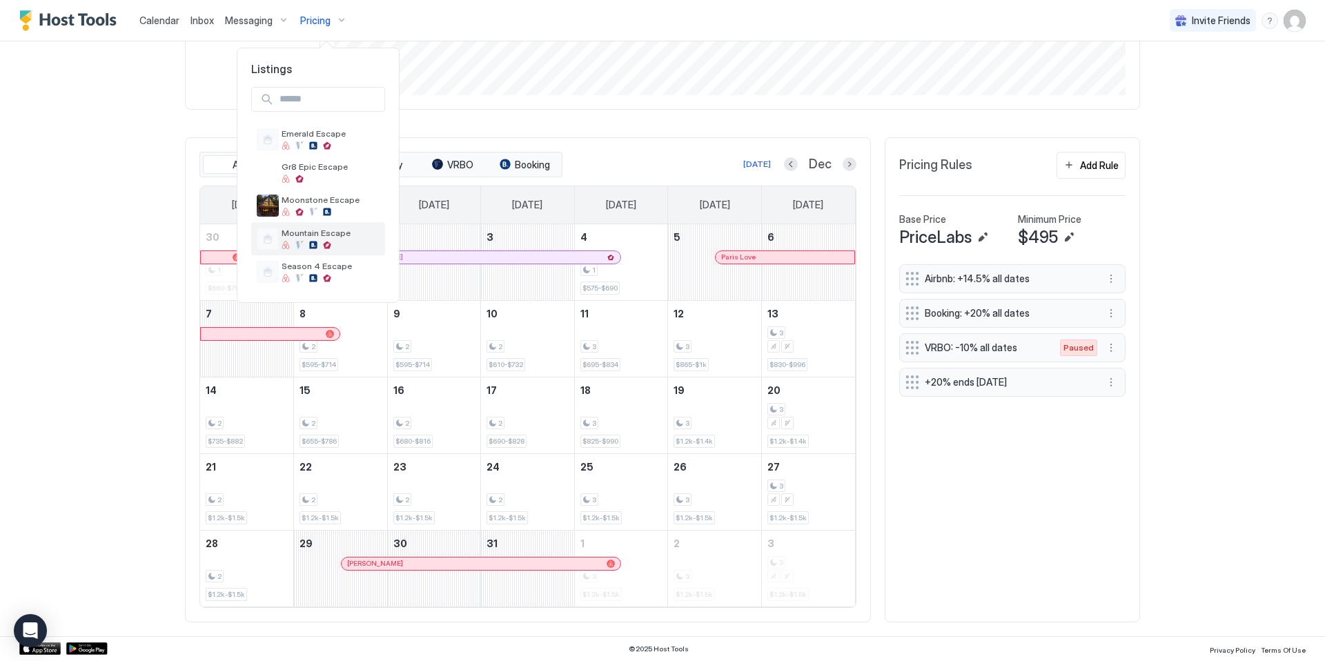
click at [327, 236] on span "Mountain Escape" at bounding box center [331, 233] width 98 height 10
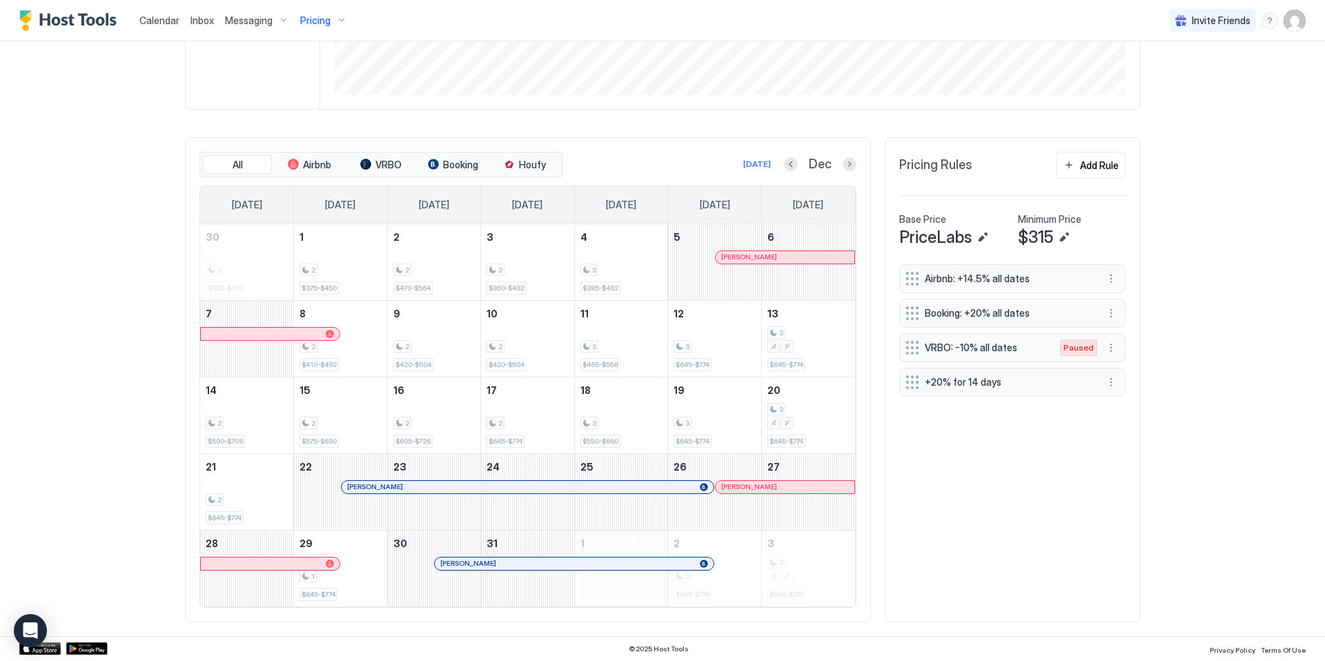
click at [318, 23] on span "Pricing" at bounding box center [315, 20] width 30 height 12
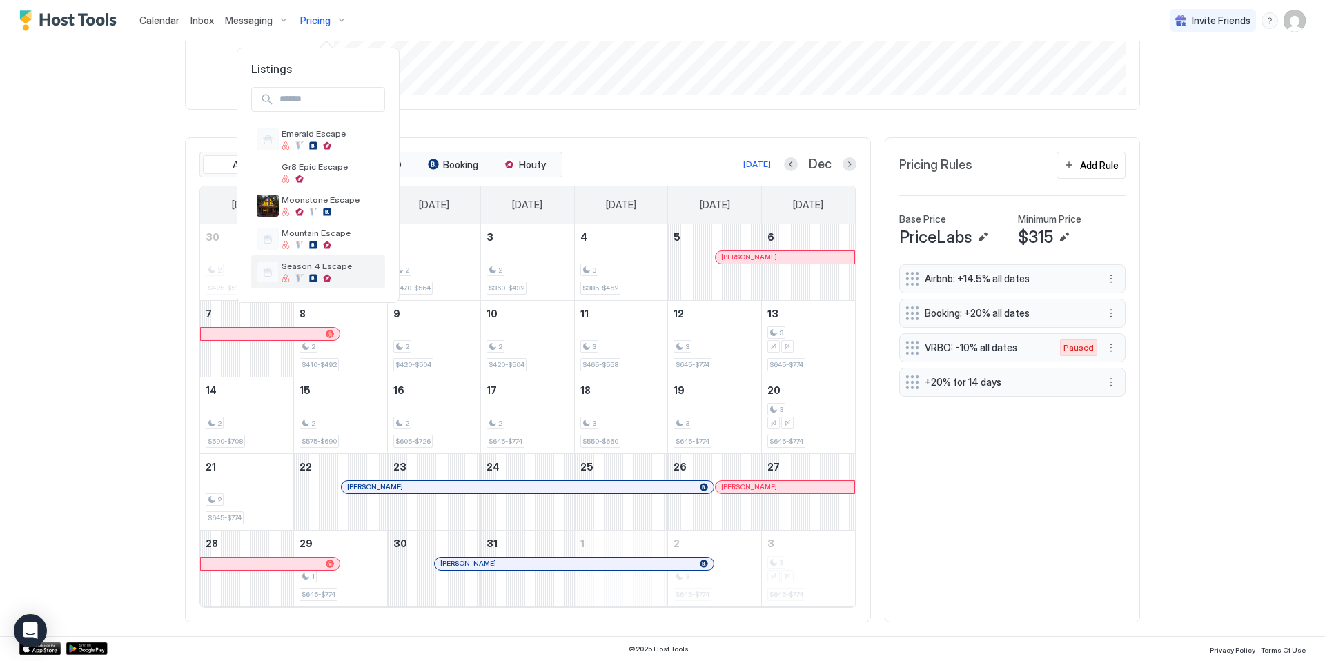
click at [336, 266] on span "Season 4 Escape" at bounding box center [331, 266] width 98 height 10
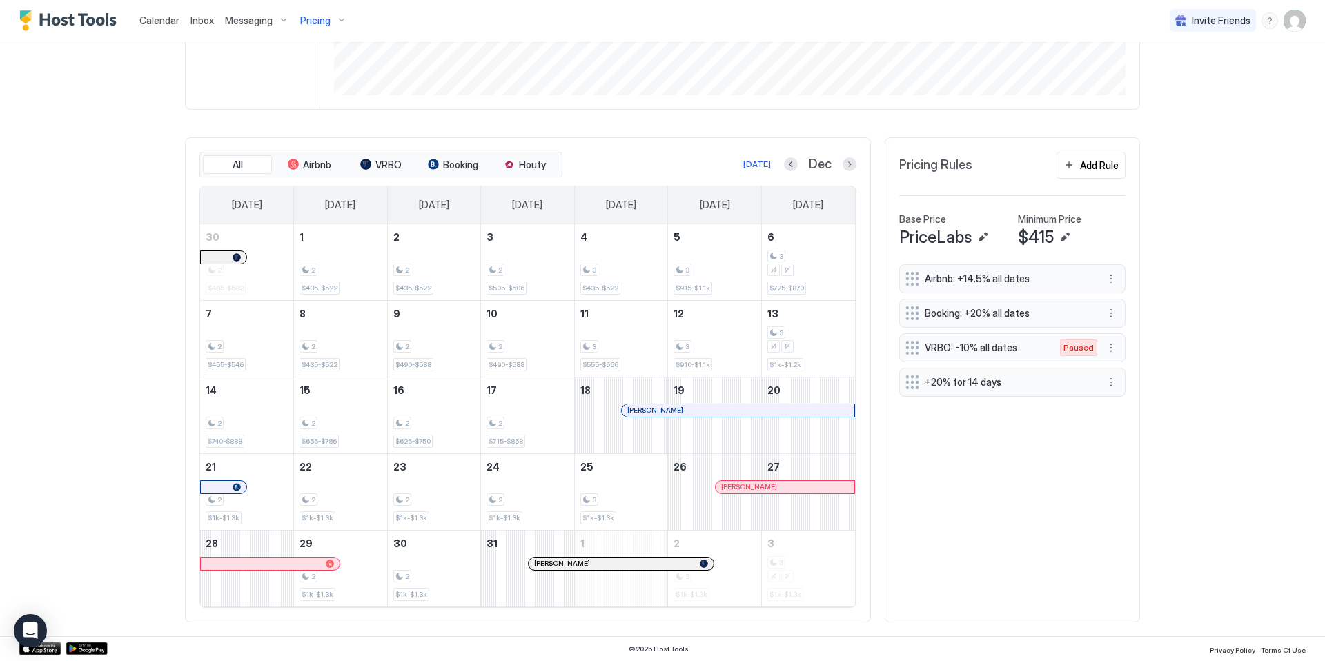
click at [306, 17] on span "Pricing" at bounding box center [315, 20] width 30 height 12
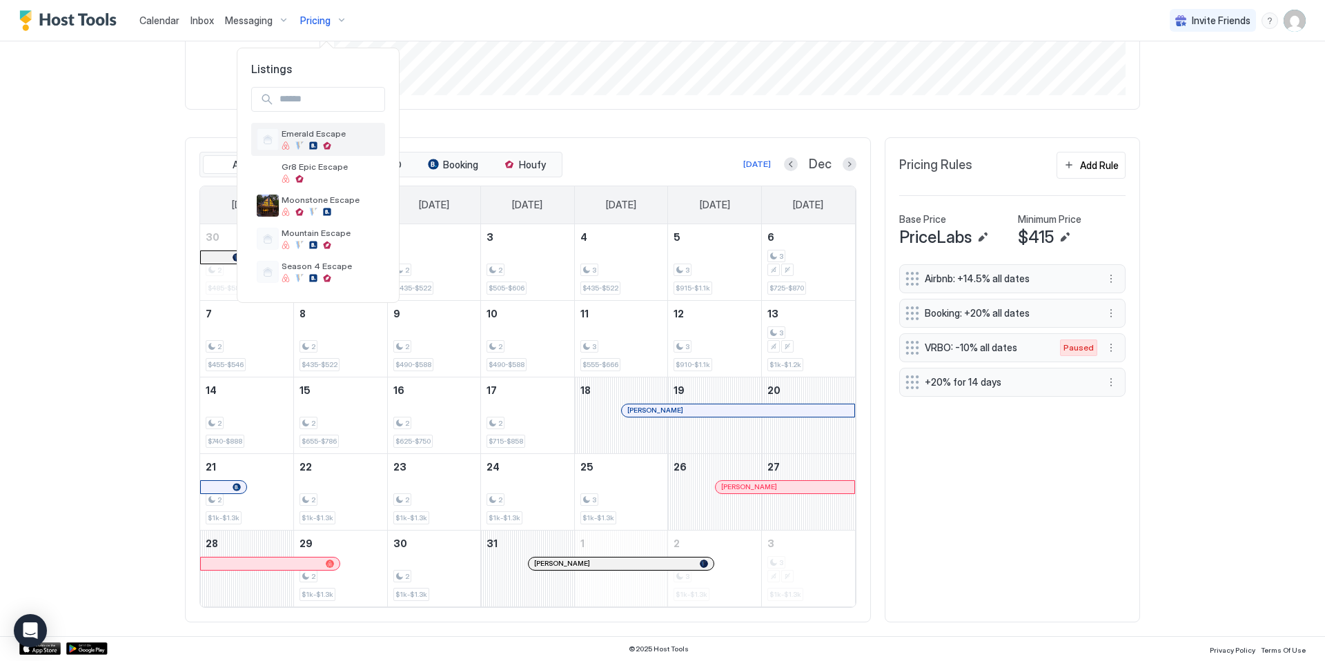
click at [333, 139] on div "Emerald Escape" at bounding box center [331, 138] width 98 height 21
